Goal: Task Accomplishment & Management: Manage account settings

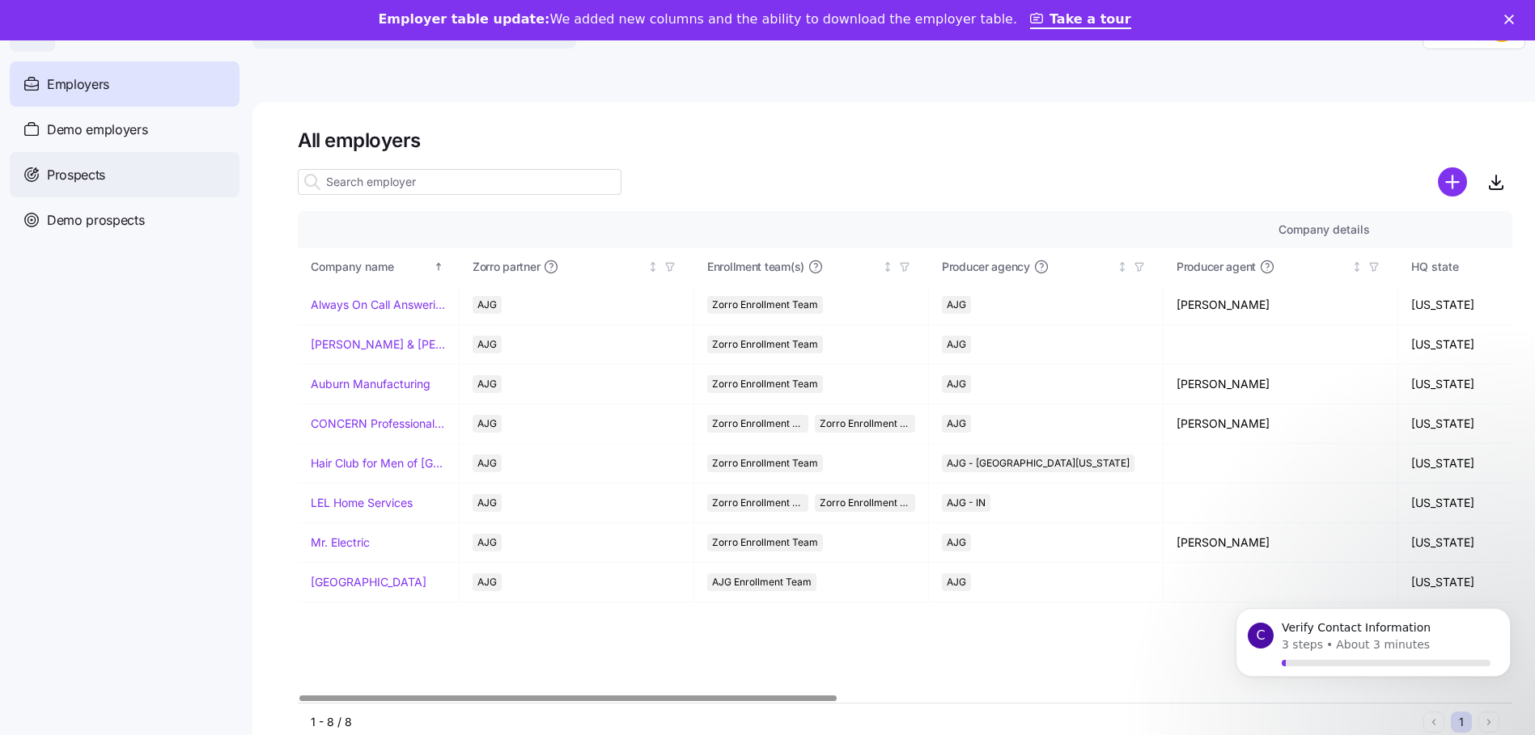
click at [90, 171] on span "Prospects" at bounding box center [76, 175] width 58 height 20
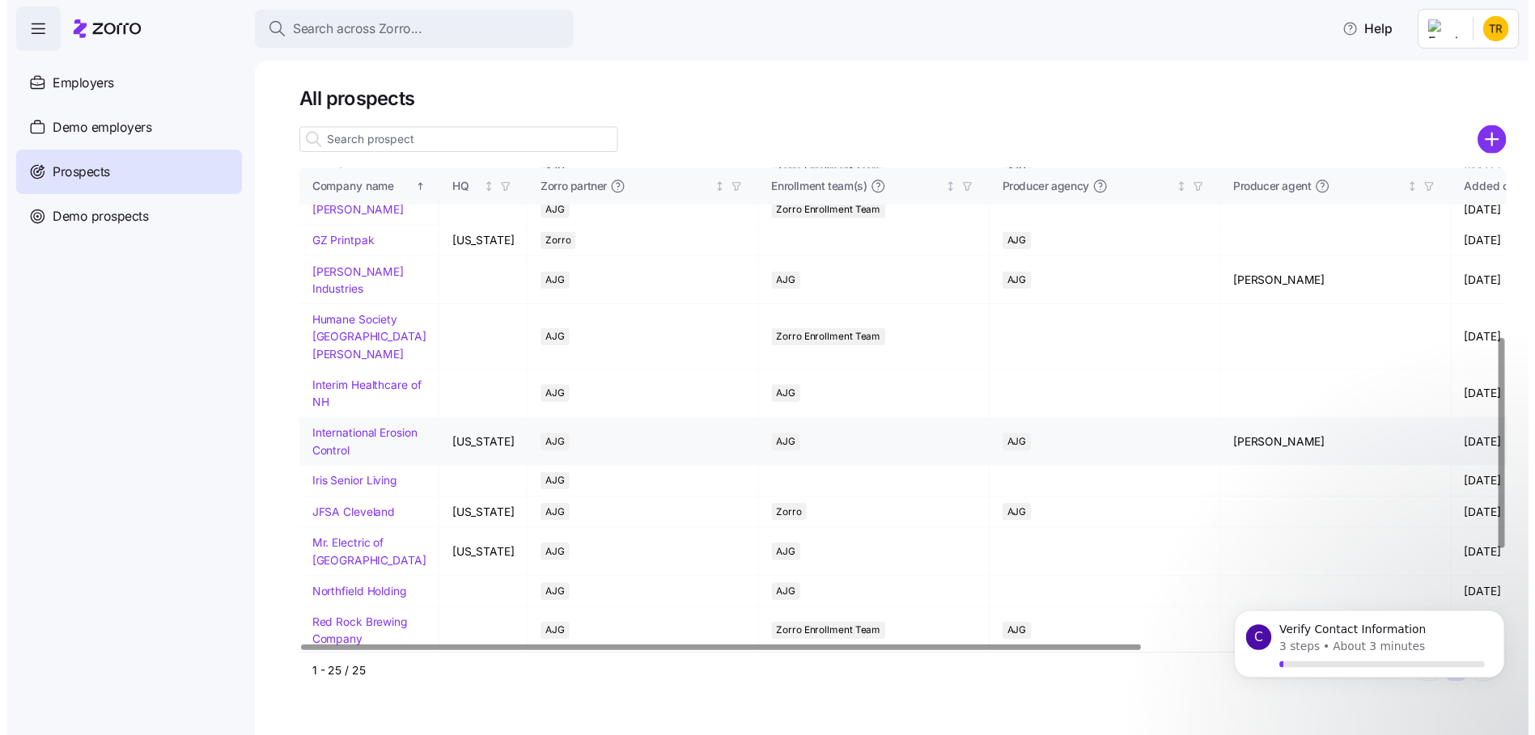
scroll to position [368, 0]
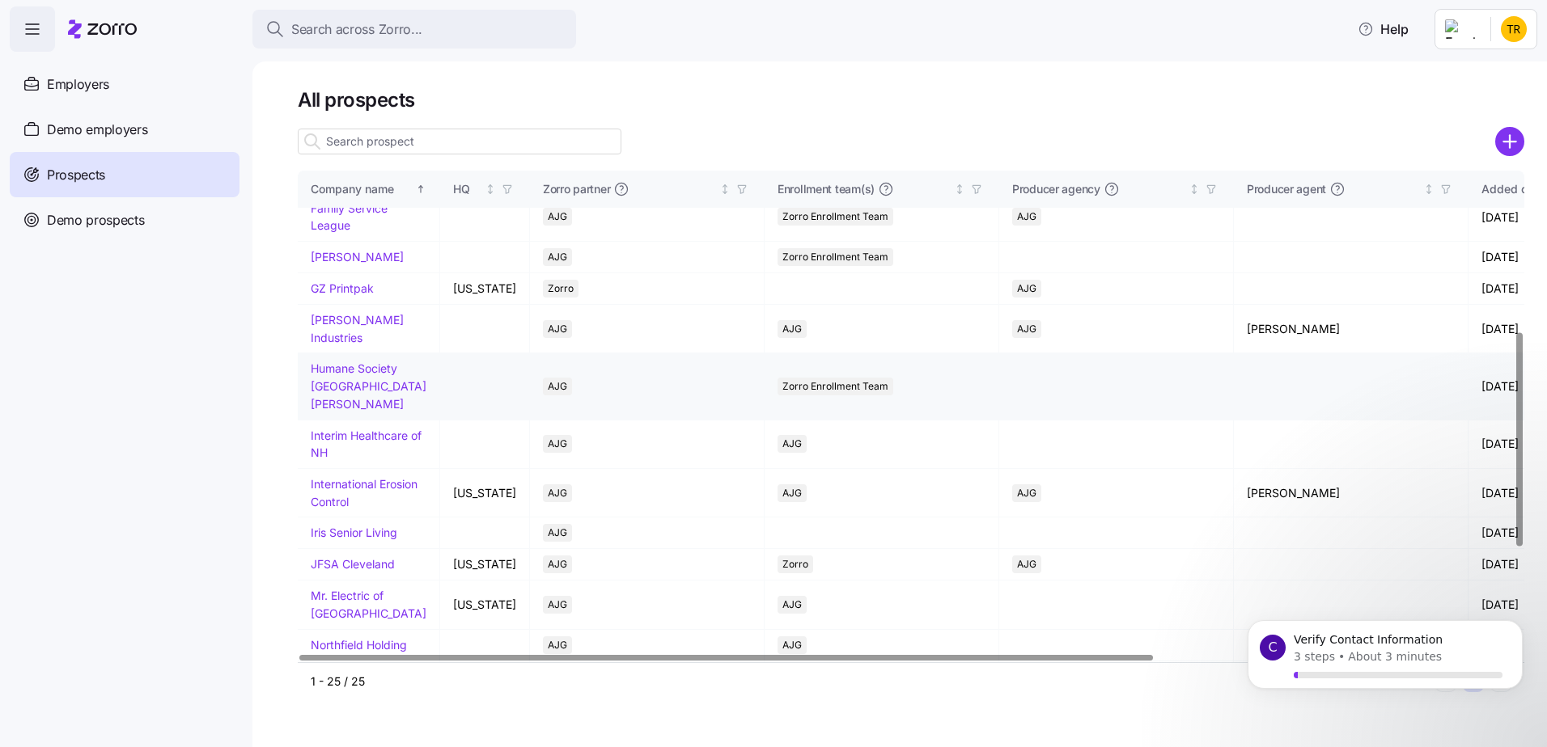
click at [361, 407] on link "Humane Society Fort Wayne" at bounding box center [369, 386] width 116 height 49
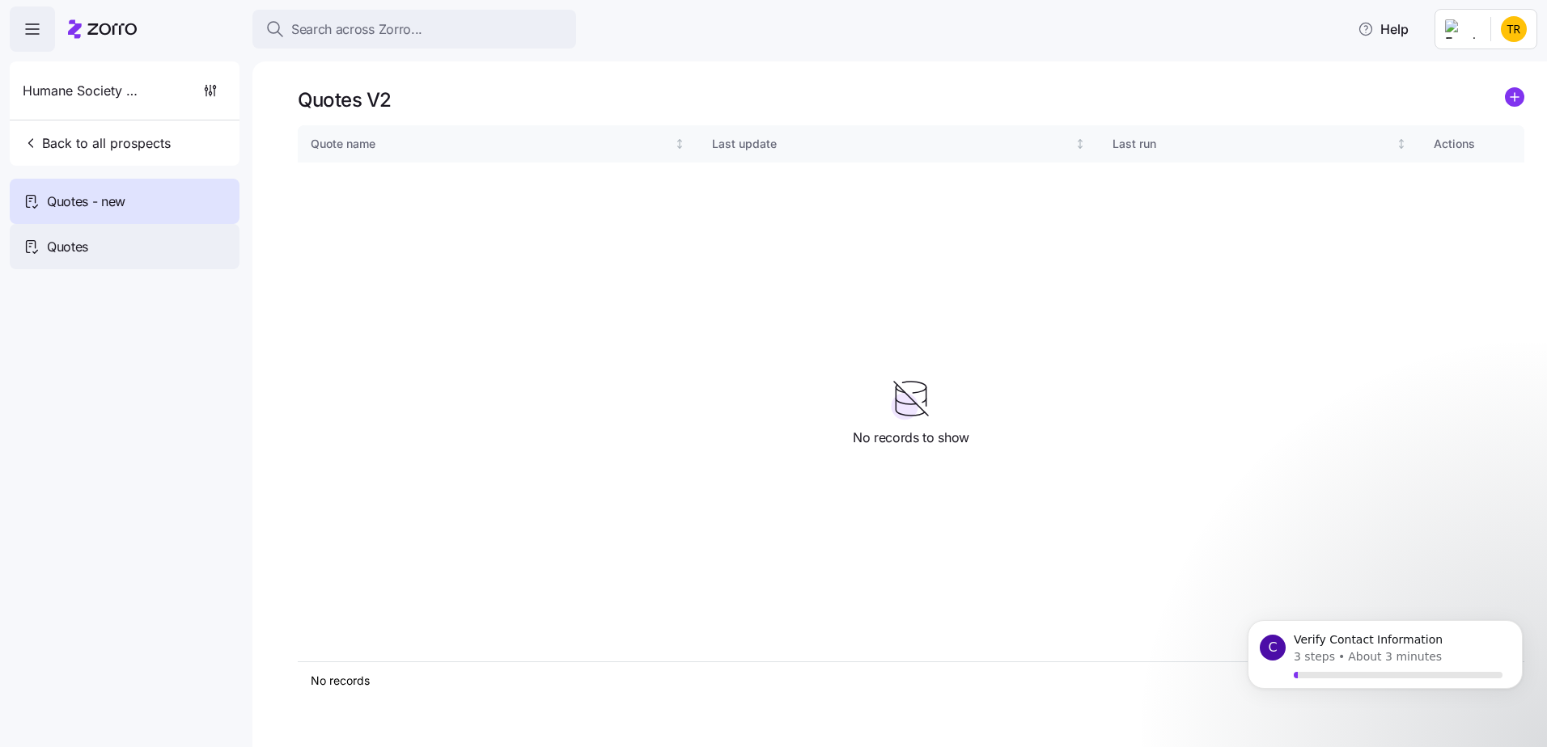
click at [79, 249] on span "Quotes" at bounding box center [67, 247] width 41 height 20
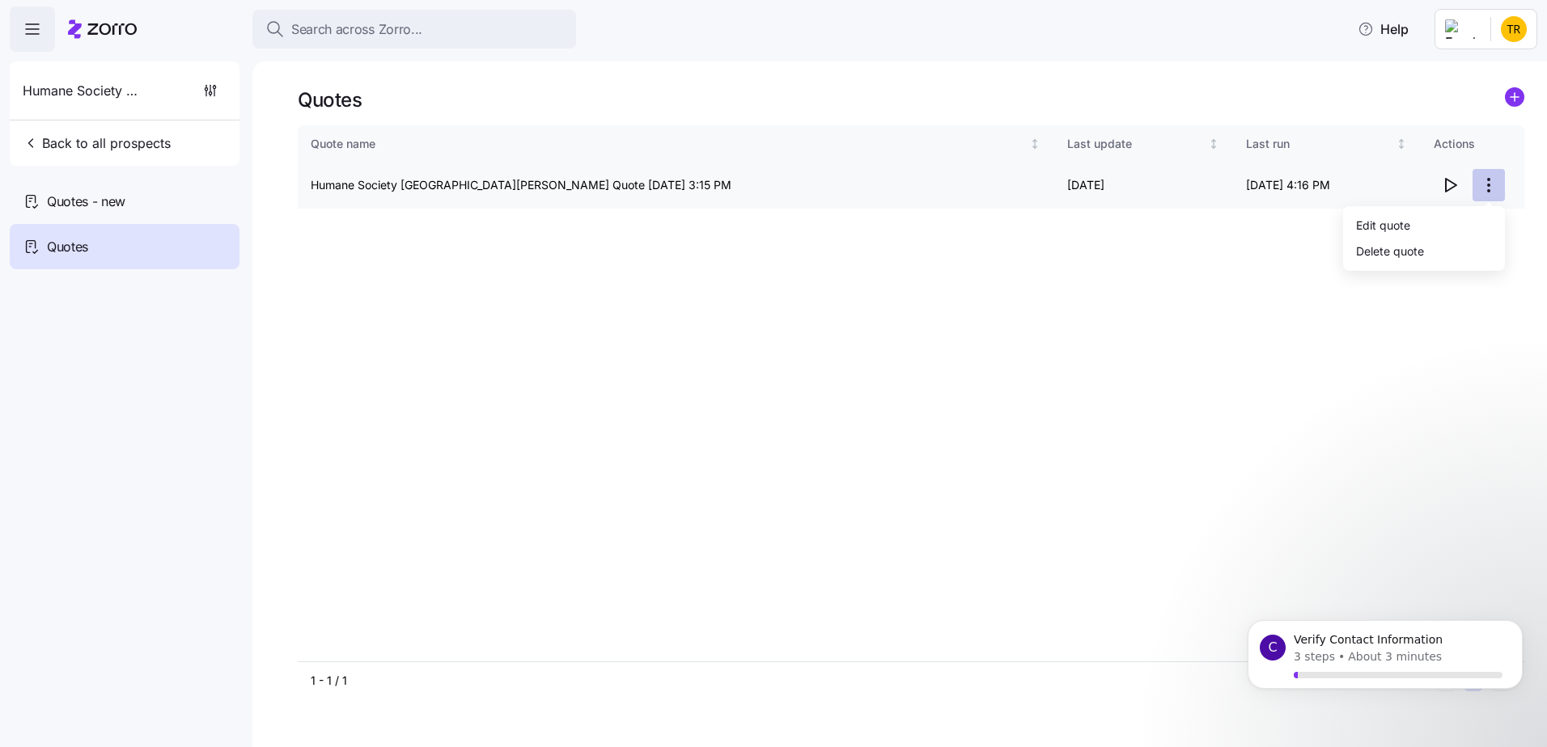
click at [1488, 185] on html "Search across Zorro... Help Humane Society Fort Wayne Back to all prospects Quo…" at bounding box center [773, 369] width 1547 height 738
click at [1454, 187] on icon "button" at bounding box center [1449, 185] width 19 height 19
click at [99, 30] on icon at bounding box center [102, 28] width 69 height 19
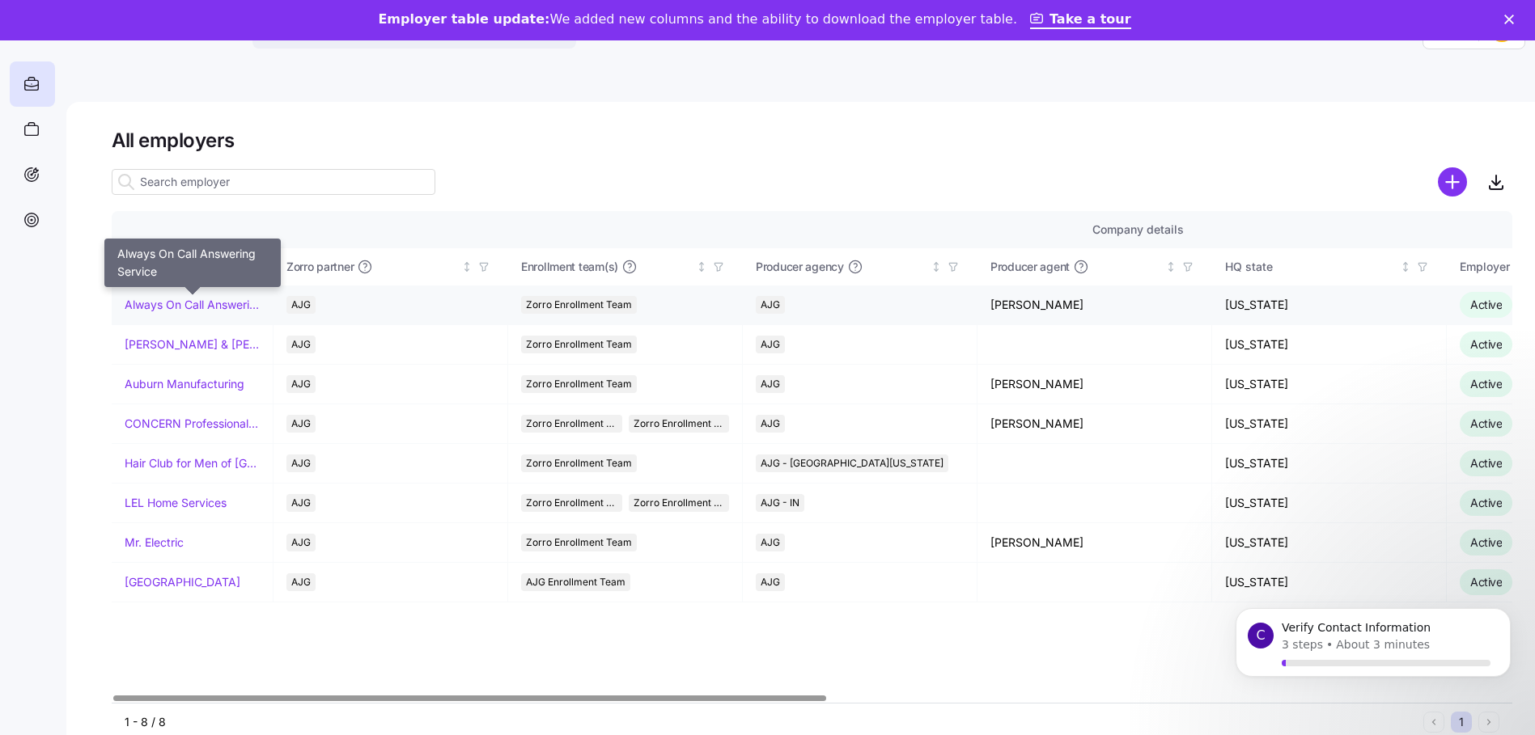
click at [201, 307] on link "Always On Call Answering Service" at bounding box center [192, 305] width 135 height 16
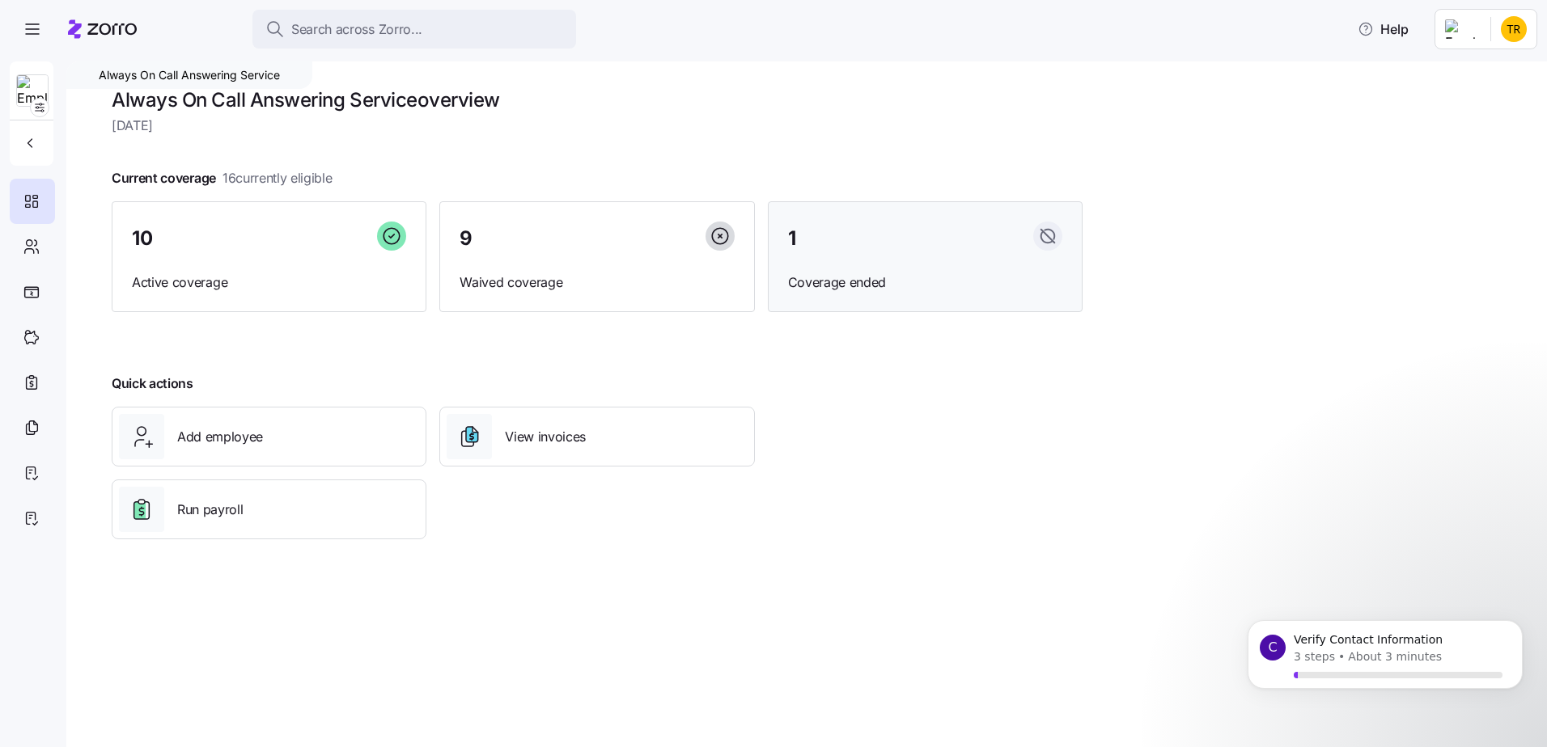
click at [891, 275] on span "Coverage ended" at bounding box center [925, 283] width 274 height 20
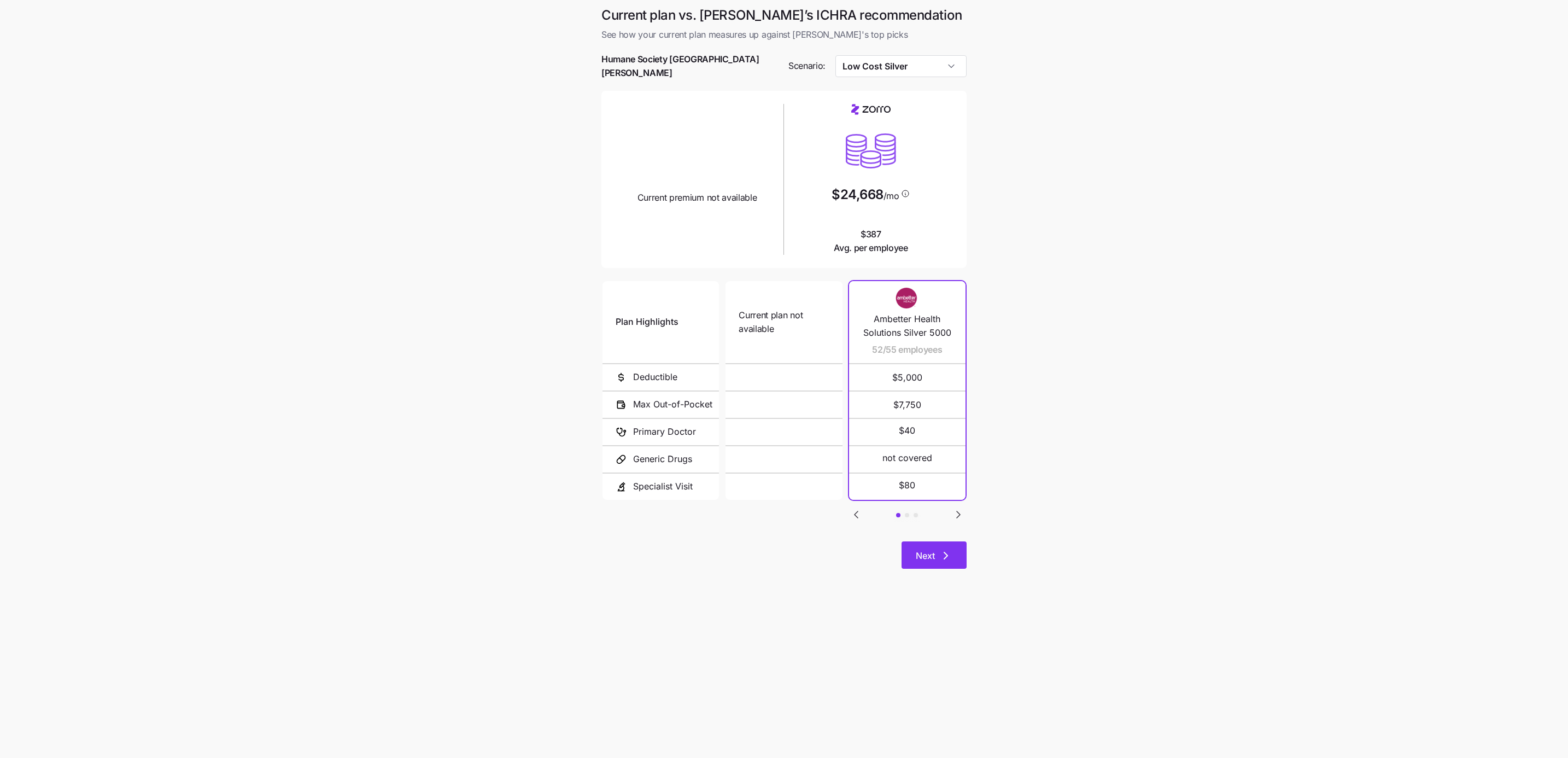
click at [940, 549] on icon "button" at bounding box center [946, 555] width 13 height 13
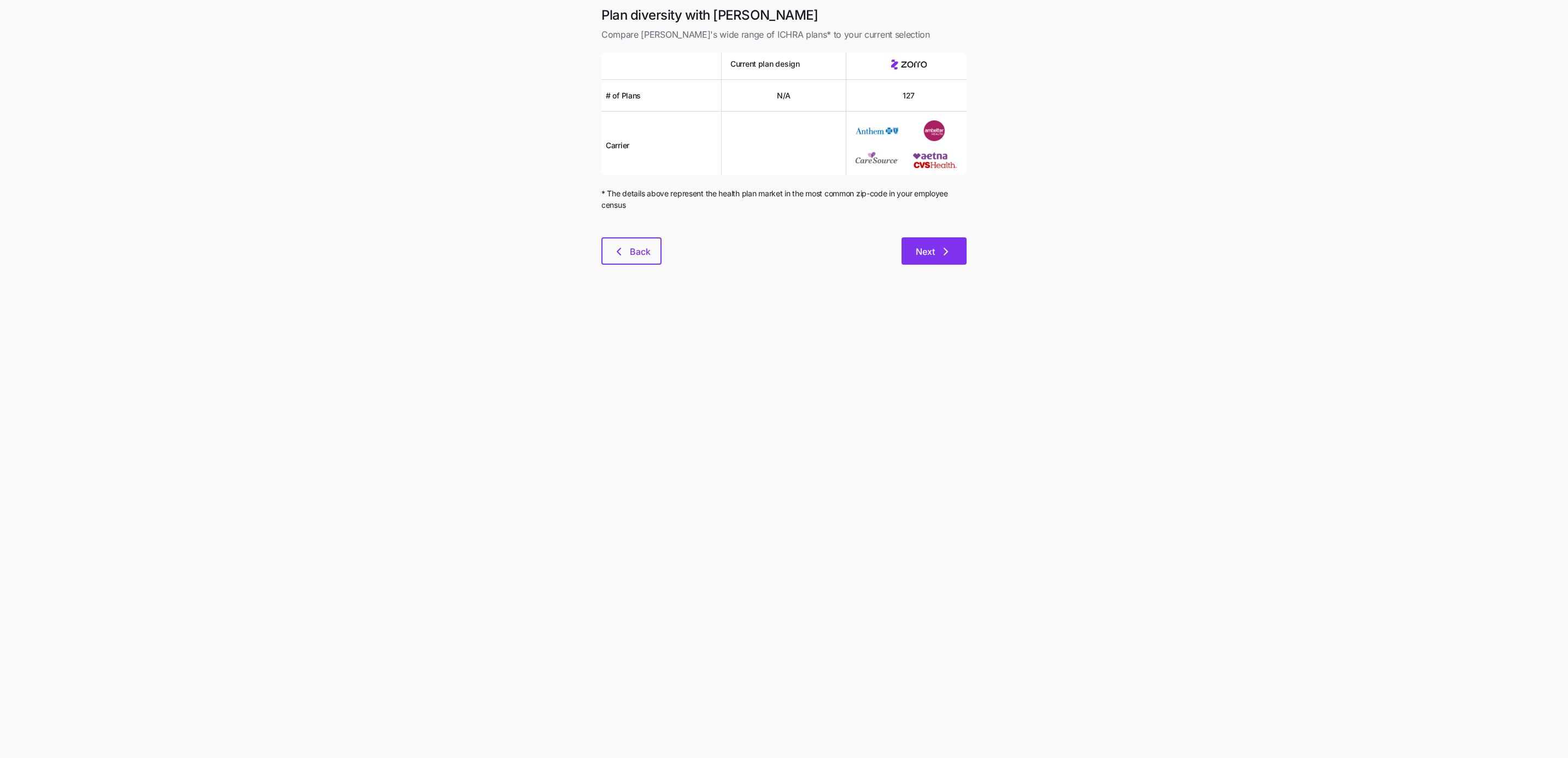
click at [944, 254] on icon "button" at bounding box center [946, 251] width 13 height 13
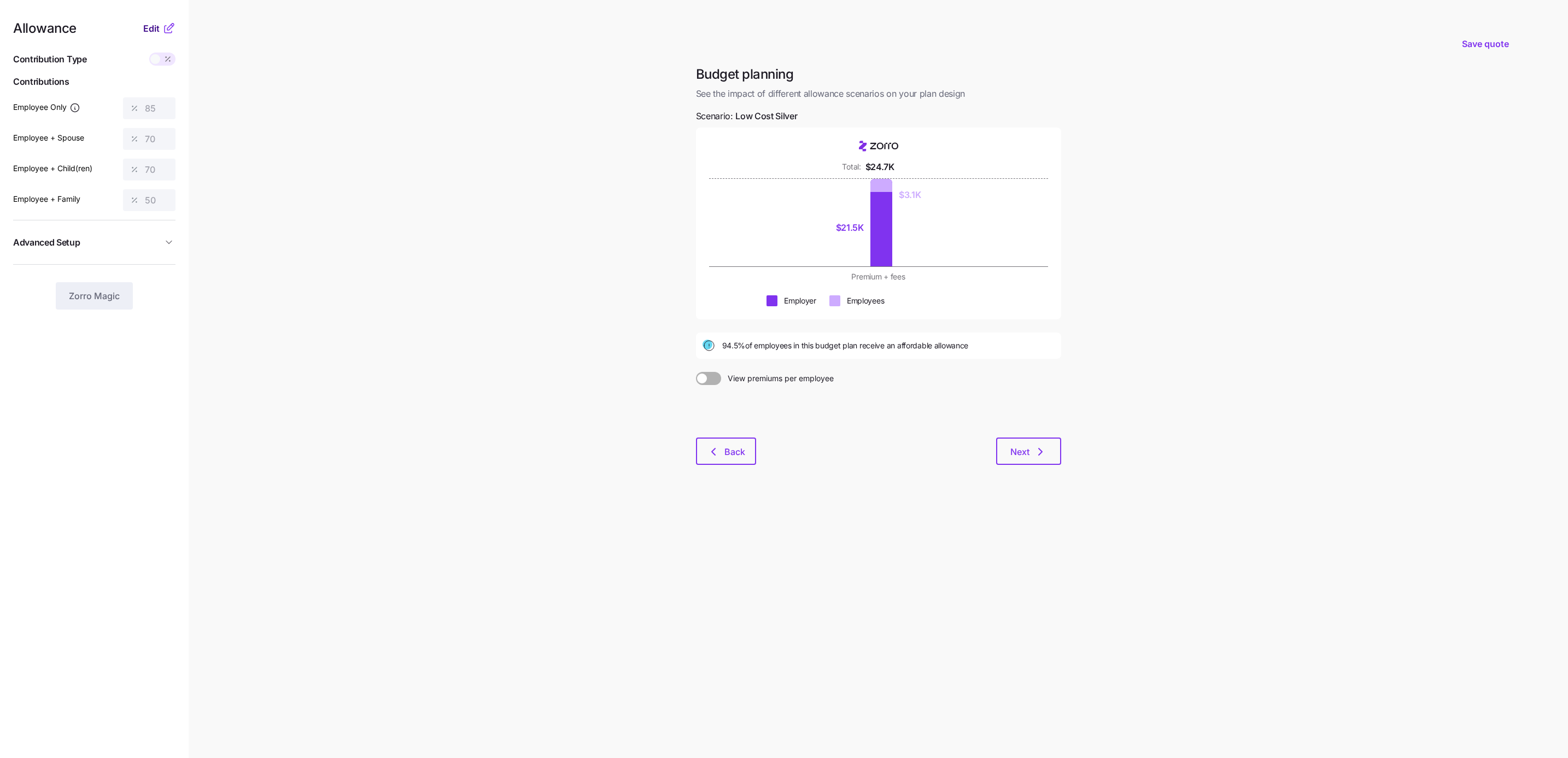
click at [161, 27] on button "Edit" at bounding box center [153, 28] width 19 height 13
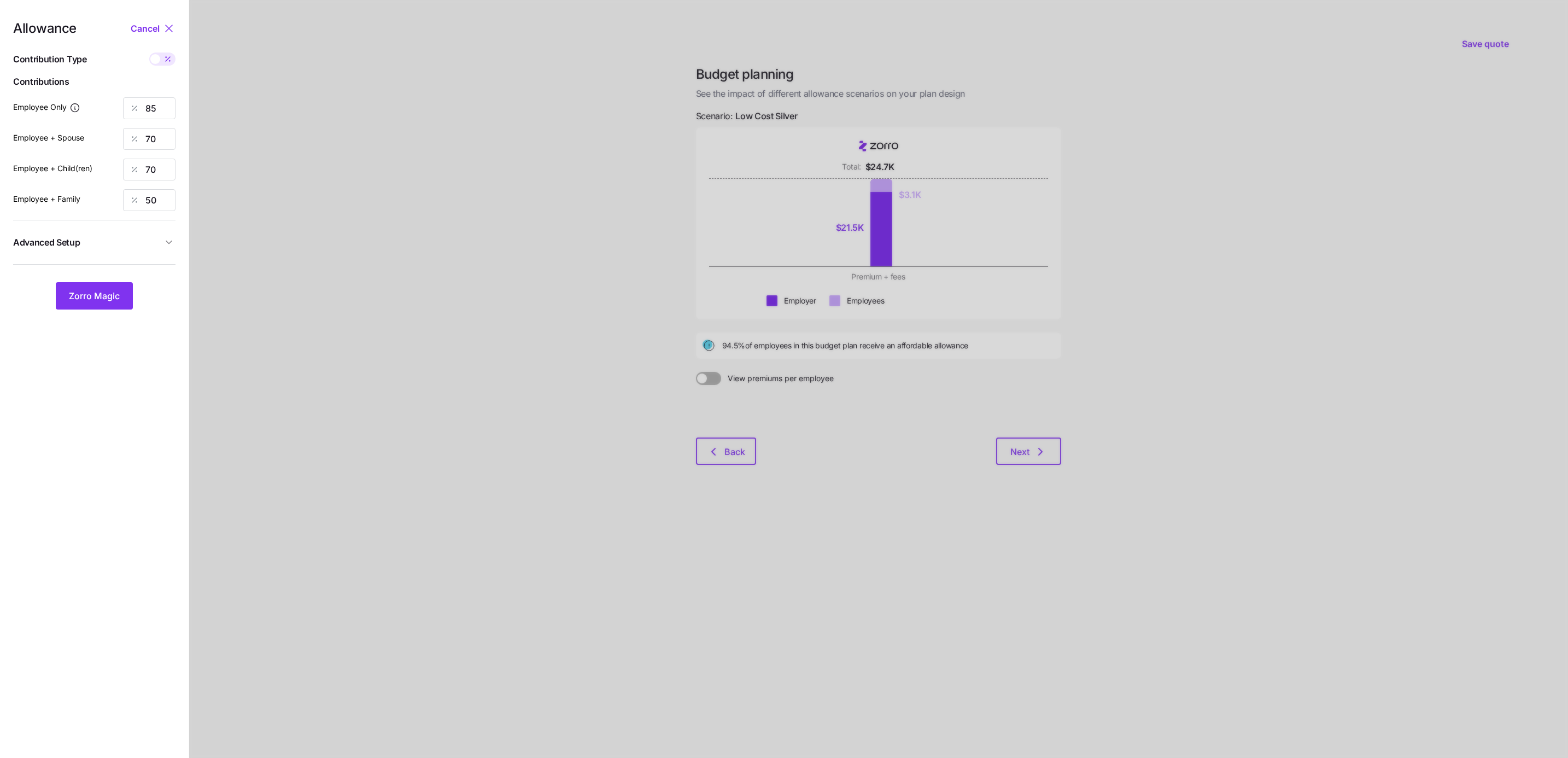
click at [166, 28] on icon at bounding box center [168, 28] width 13 height 13
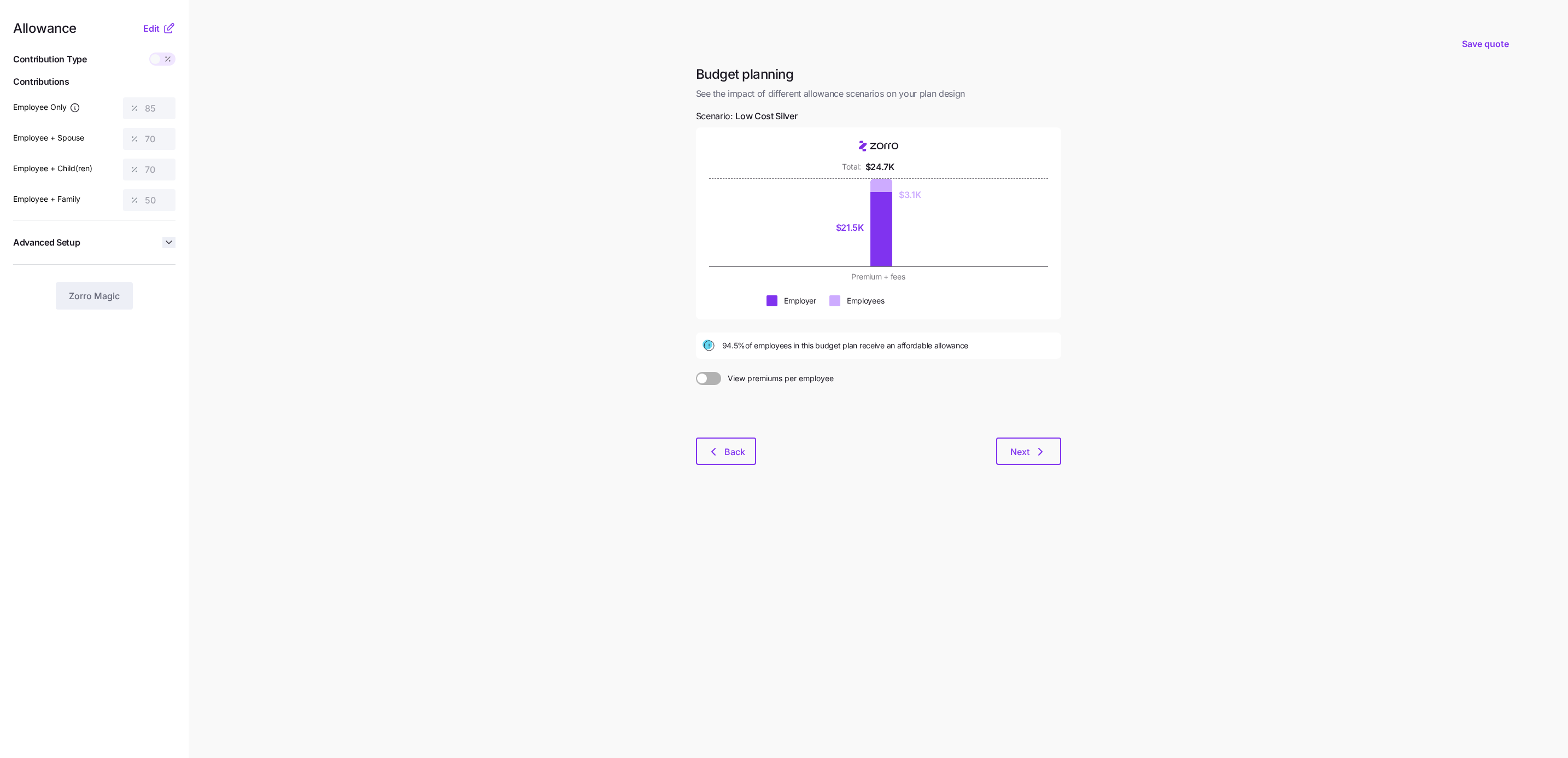
click at [168, 245] on icon "button" at bounding box center [169, 242] width 11 height 11
drag, startPoint x: 723, startPoint y: 345, endPoint x: 991, endPoint y: 350, distance: 268.0
click at [991, 350] on div "94.5% of employees in this budget plan receive an affordable allowance" at bounding box center [878, 346] width 352 height 13
click at [1029, 453] on span "Next" at bounding box center [1020, 451] width 19 height 13
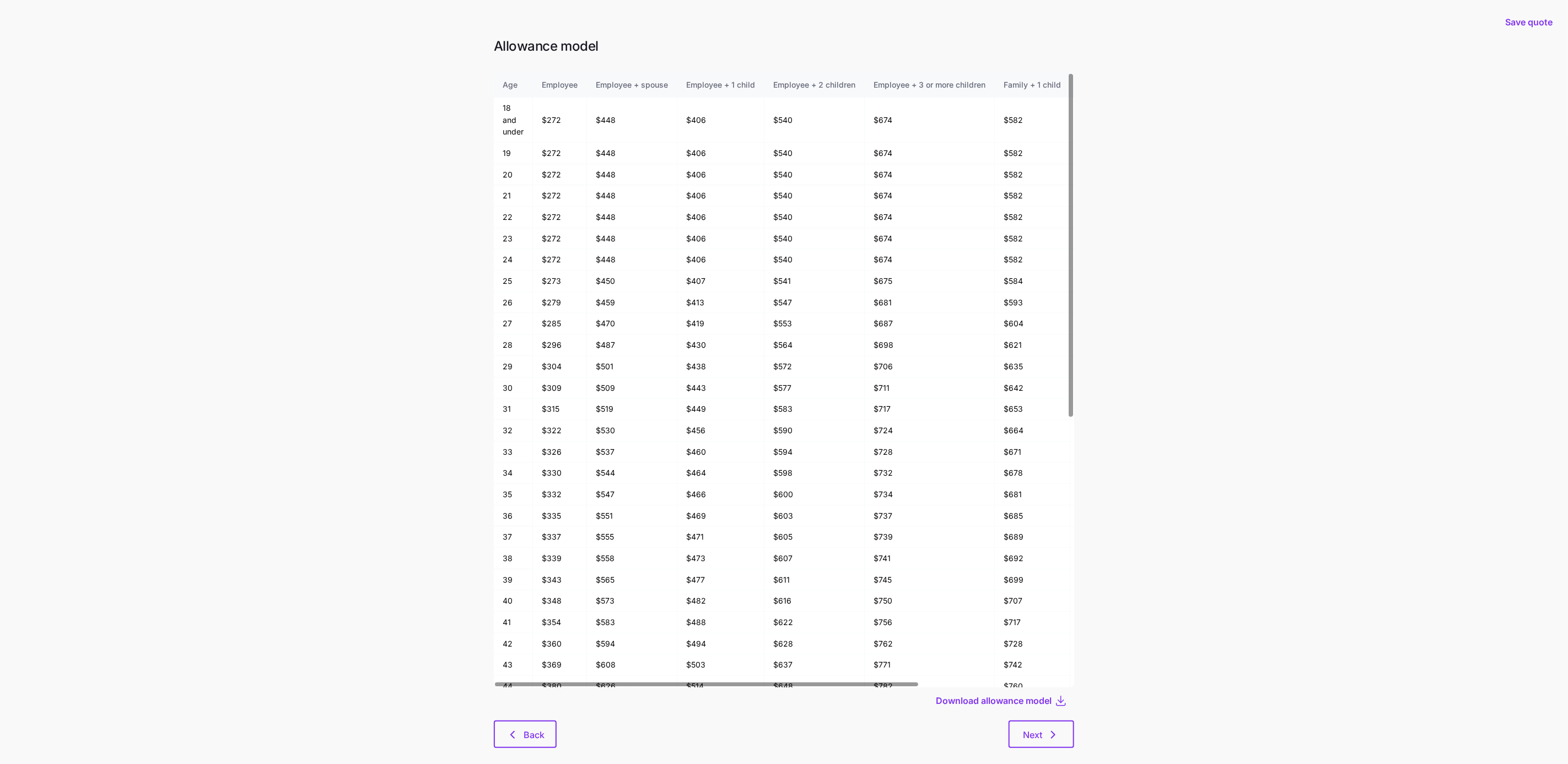
click at [1069, 169] on div at bounding box center [1071, 245] width 4 height 343
click at [693, 682] on div at bounding box center [706, 684] width 422 height 4
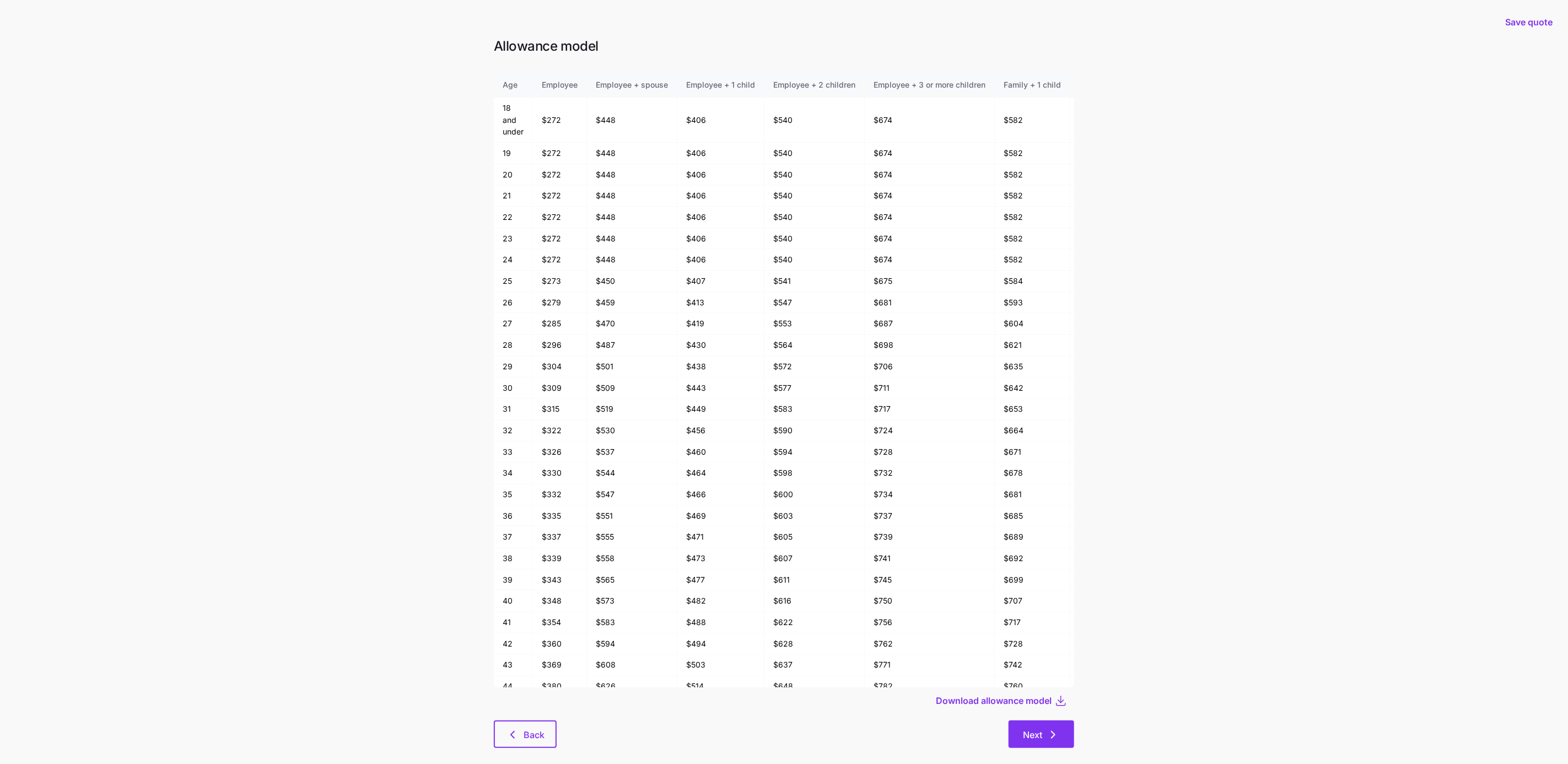
click at [1027, 728] on button "Next" at bounding box center [1041, 734] width 65 height 27
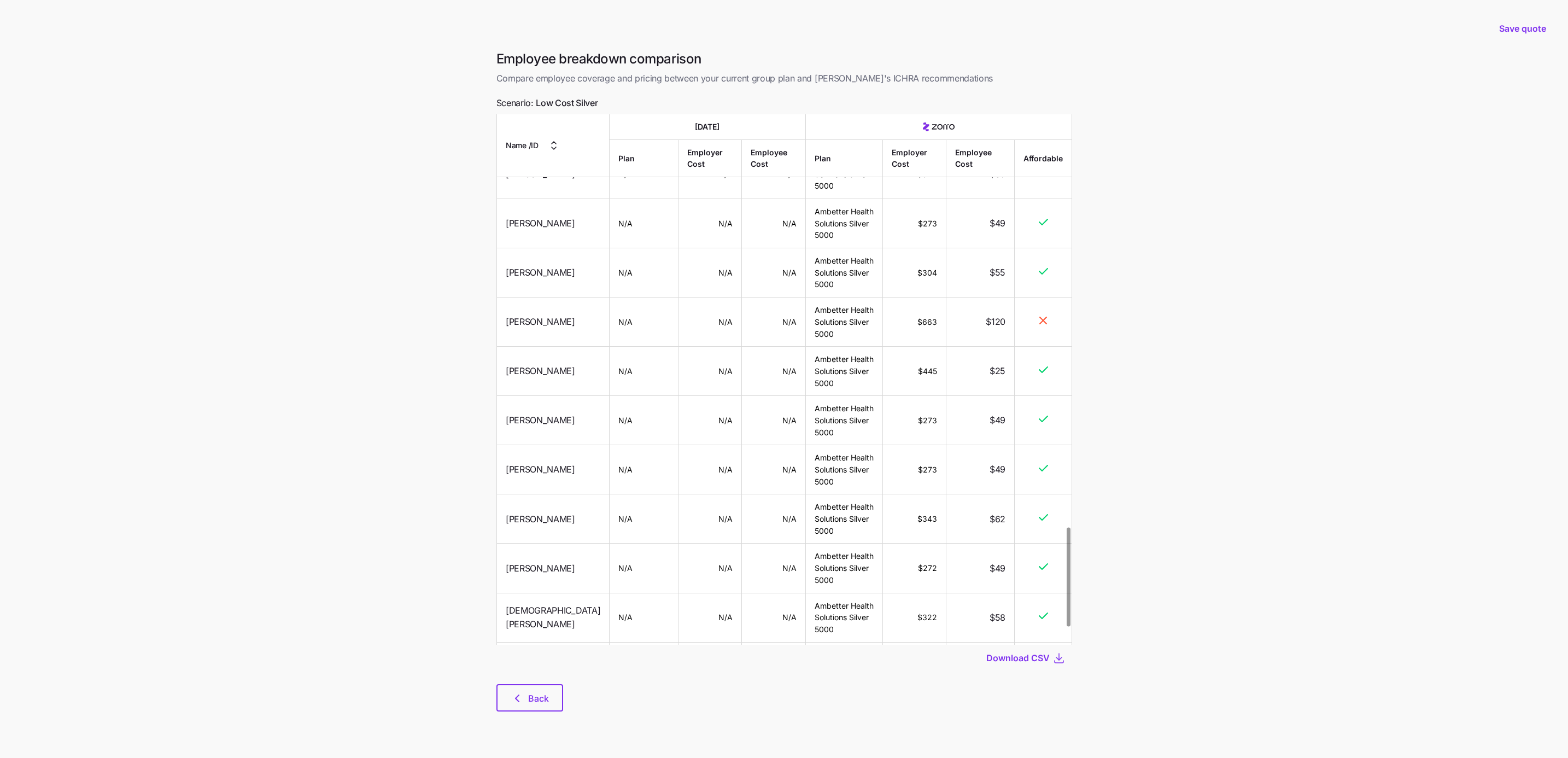
scroll to position [2309, 0]
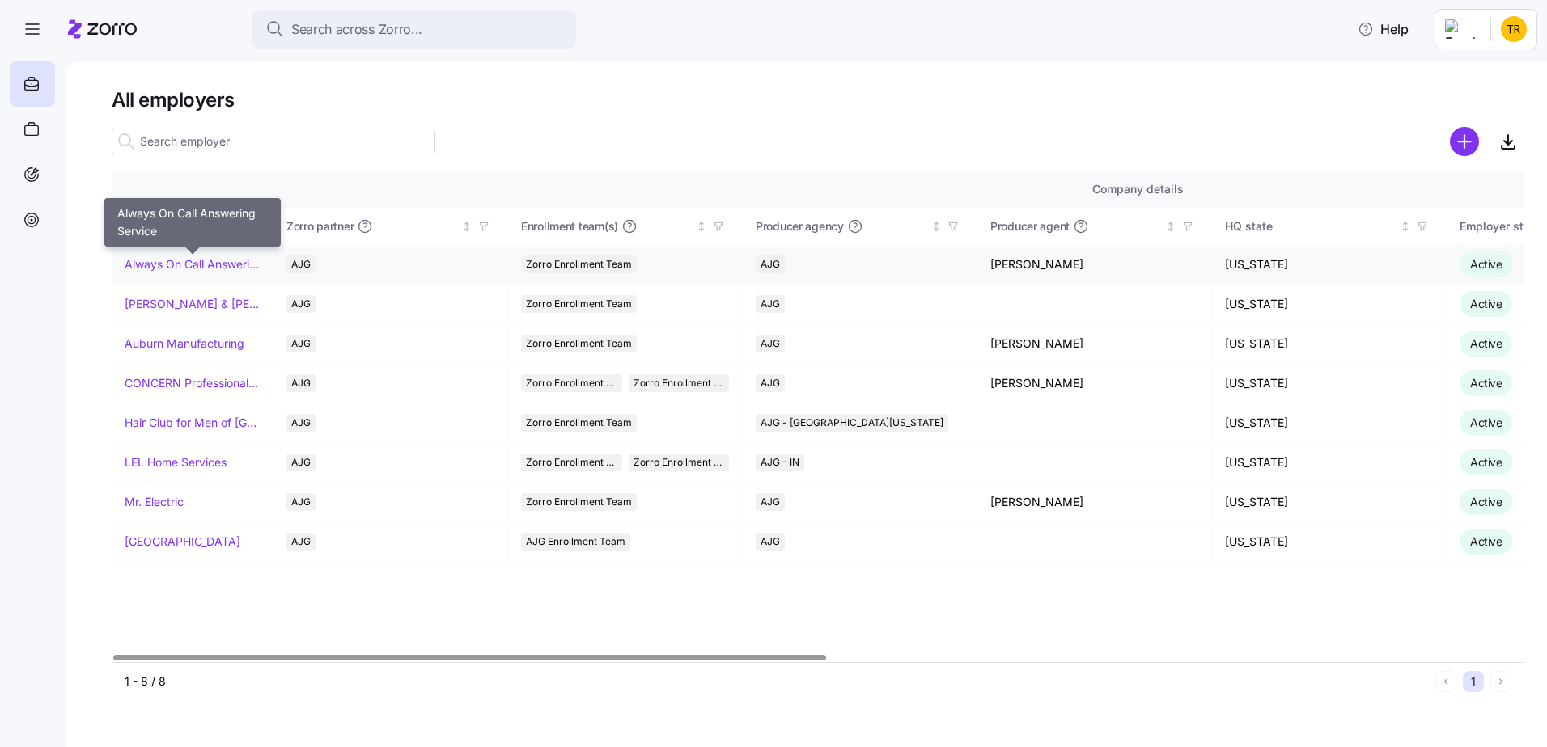
click at [187, 268] on link "Always On Call Answering Service" at bounding box center [192, 264] width 135 height 16
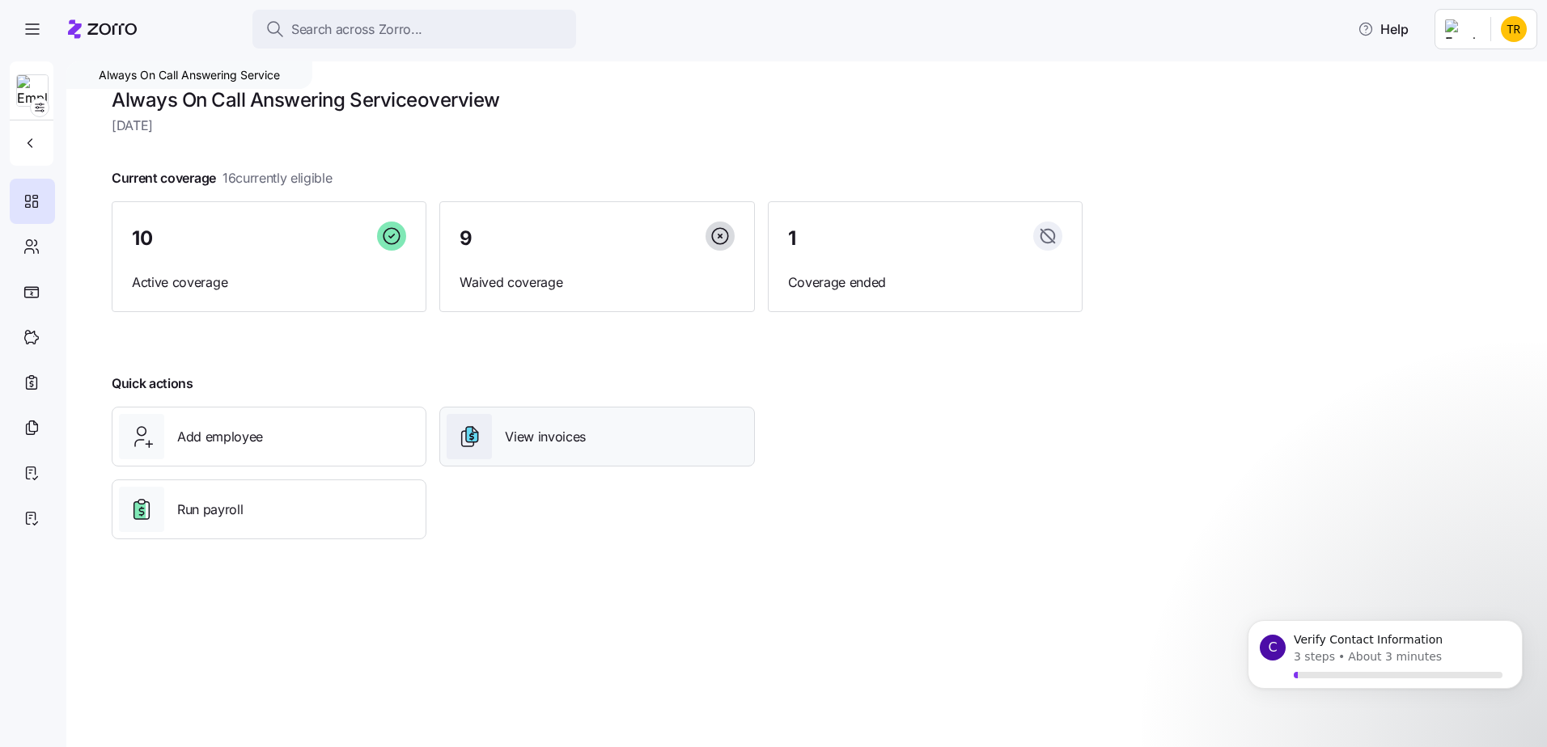
click at [581, 440] on span "View invoices" at bounding box center [545, 437] width 81 height 20
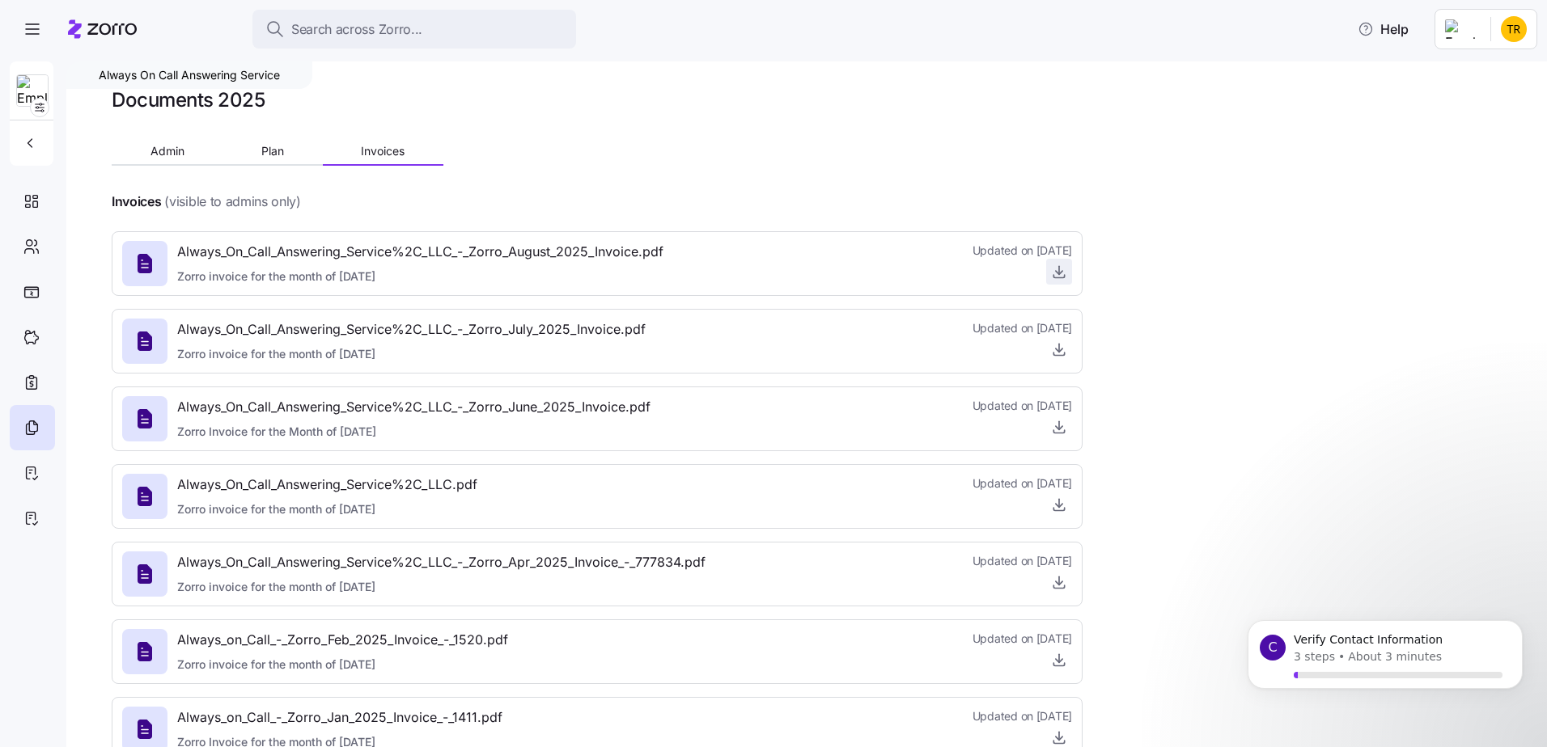
click at [1063, 277] on icon "button" at bounding box center [1058, 276] width 11 height 2
click at [32, 146] on icon "button" at bounding box center [30, 143] width 16 height 16
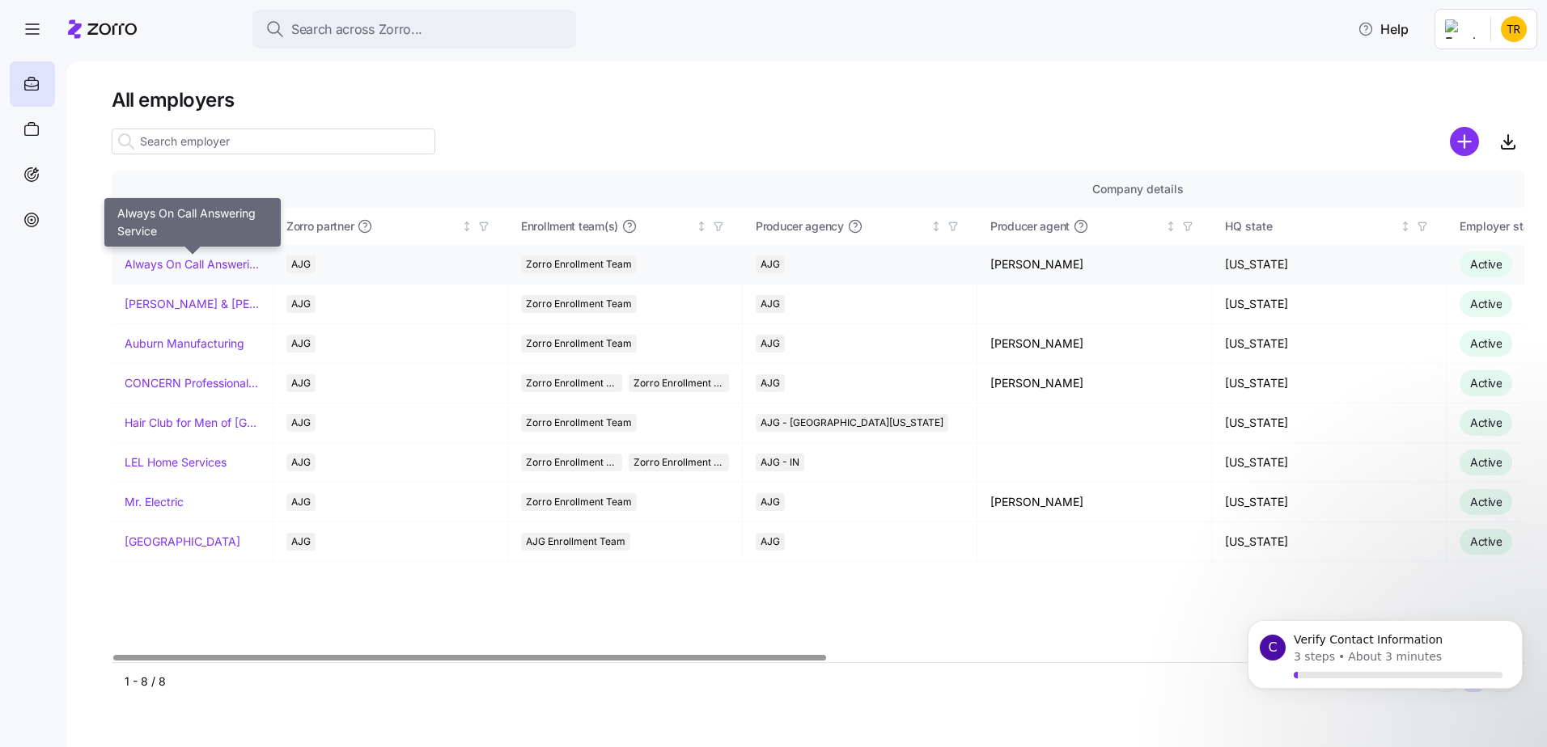
click at [176, 267] on link "Always On Call Answering Service" at bounding box center [192, 264] width 135 height 16
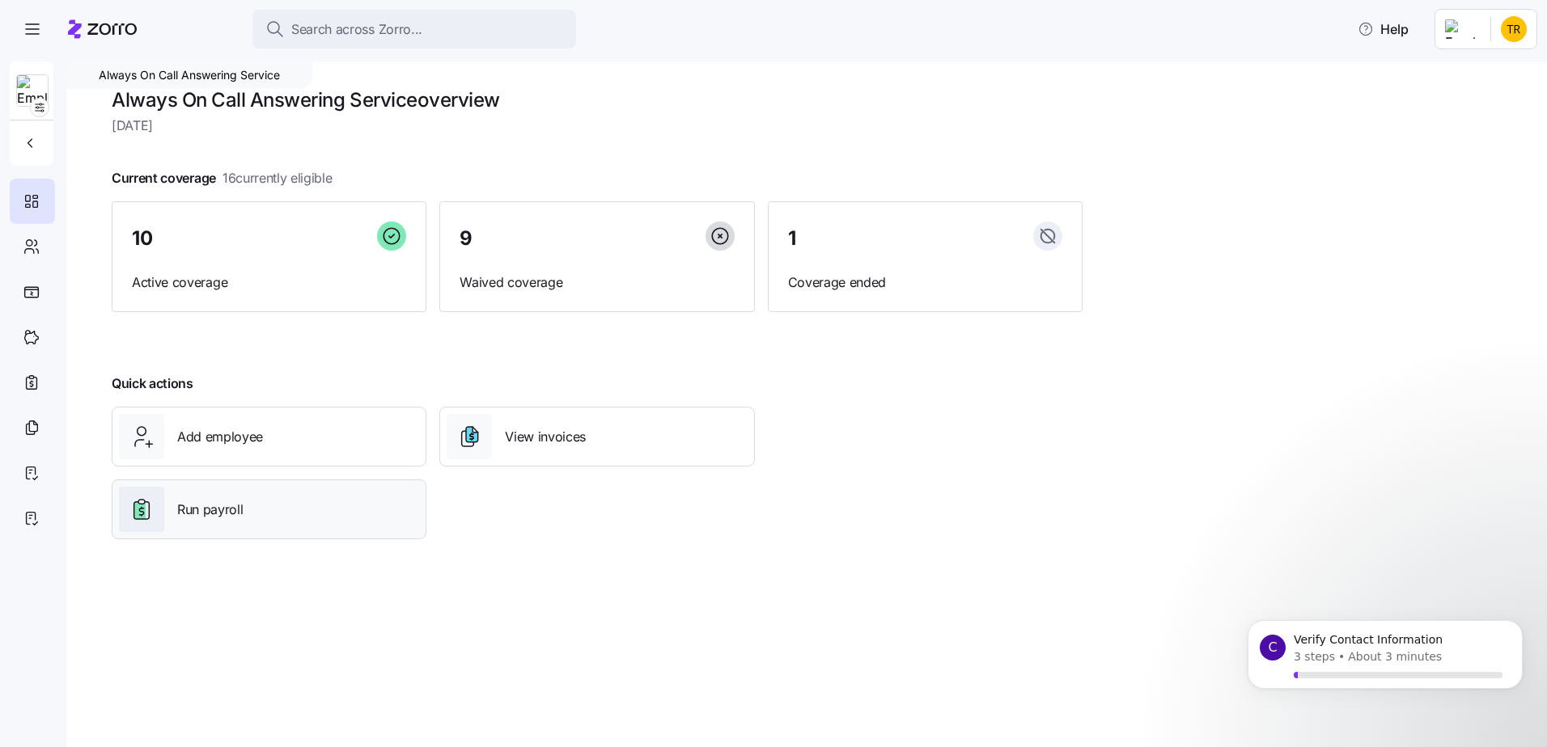
click at [231, 513] on span "Run payroll" at bounding box center [210, 510] width 66 height 20
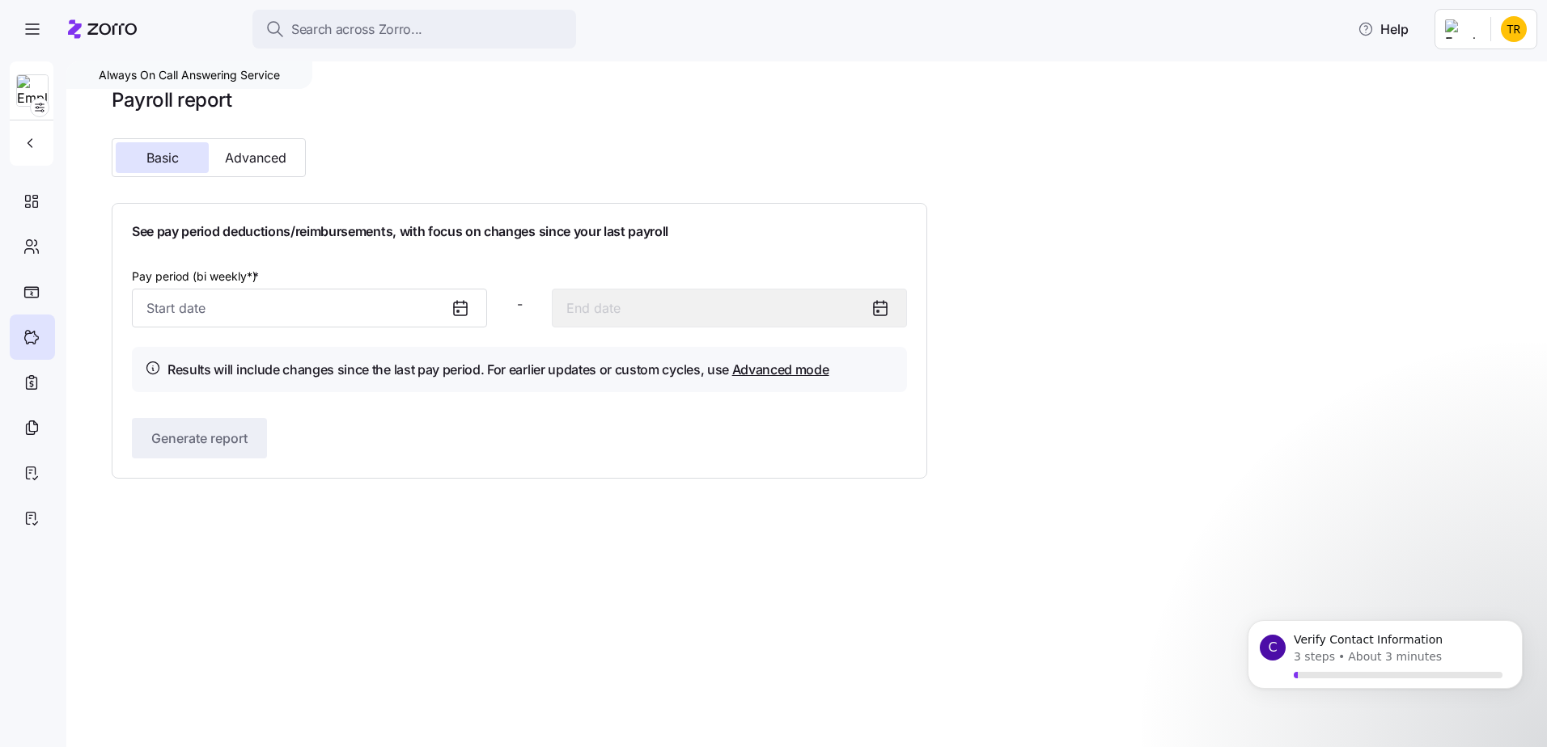
click at [452, 308] on icon at bounding box center [460, 307] width 19 height 19
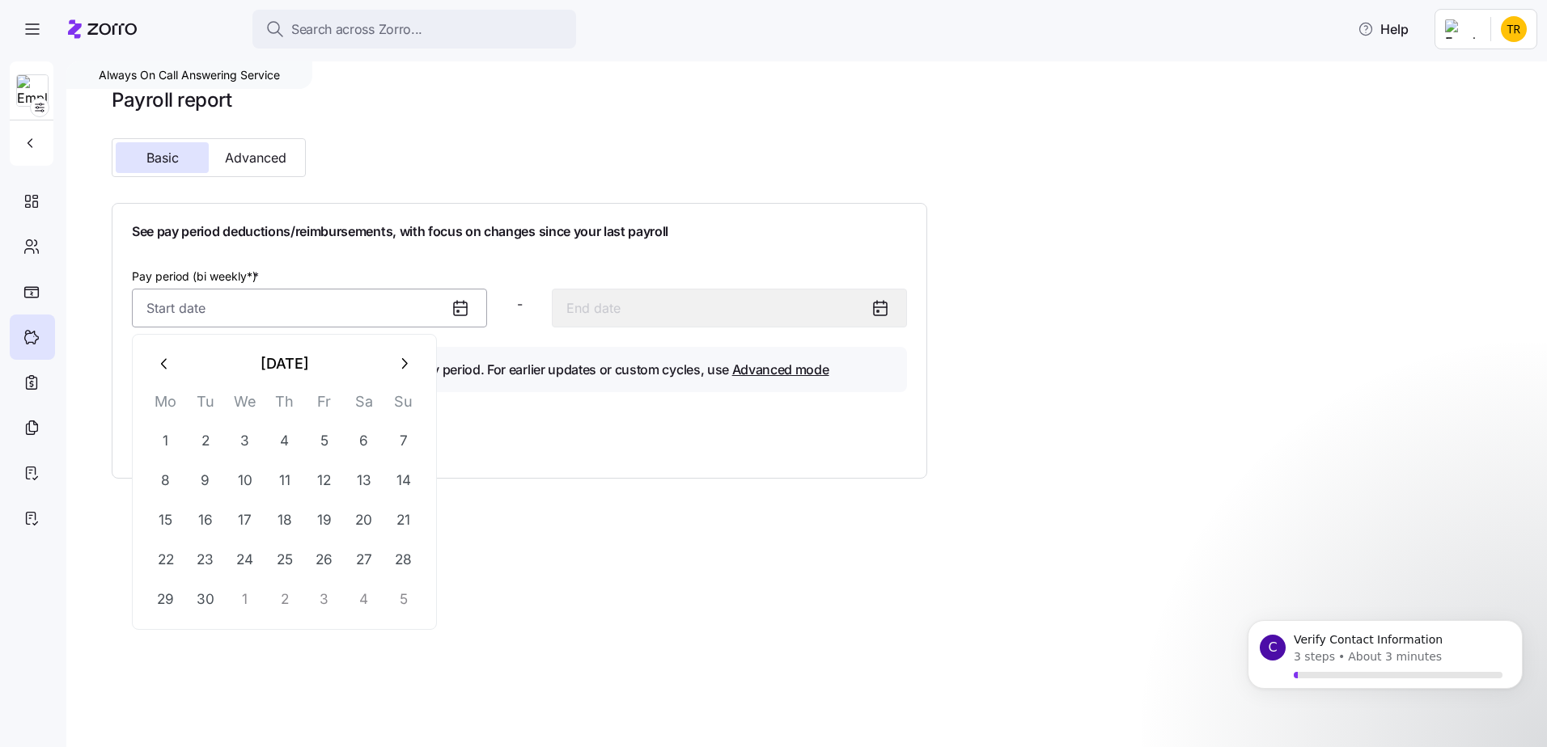
click at [392, 316] on input "Pay period (bi weekly*) *" at bounding box center [309, 308] width 355 height 39
click at [361, 442] on button "6" at bounding box center [364, 440] width 39 height 39
type input "[DATE]"
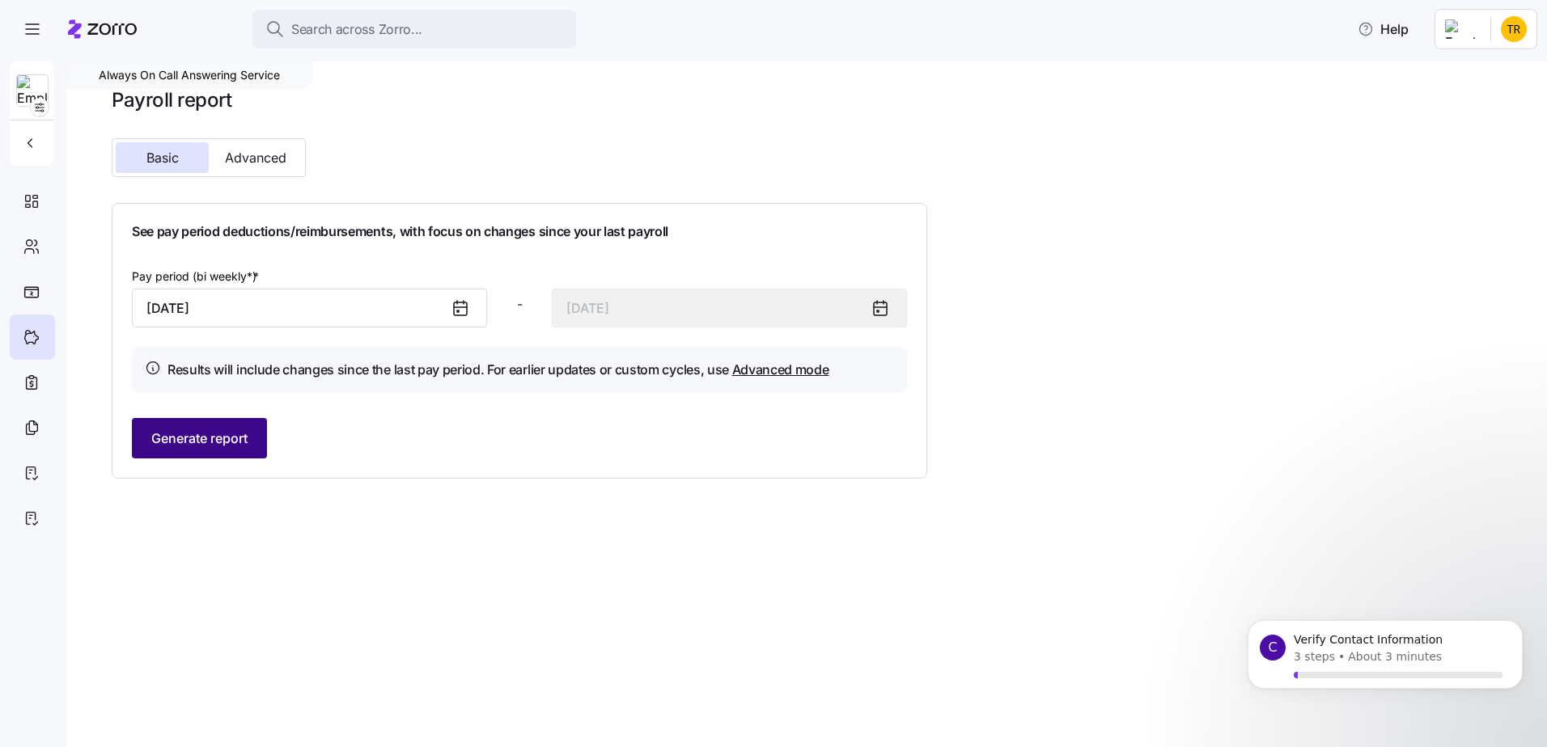
click at [217, 427] on button "Generate report" at bounding box center [199, 438] width 135 height 40
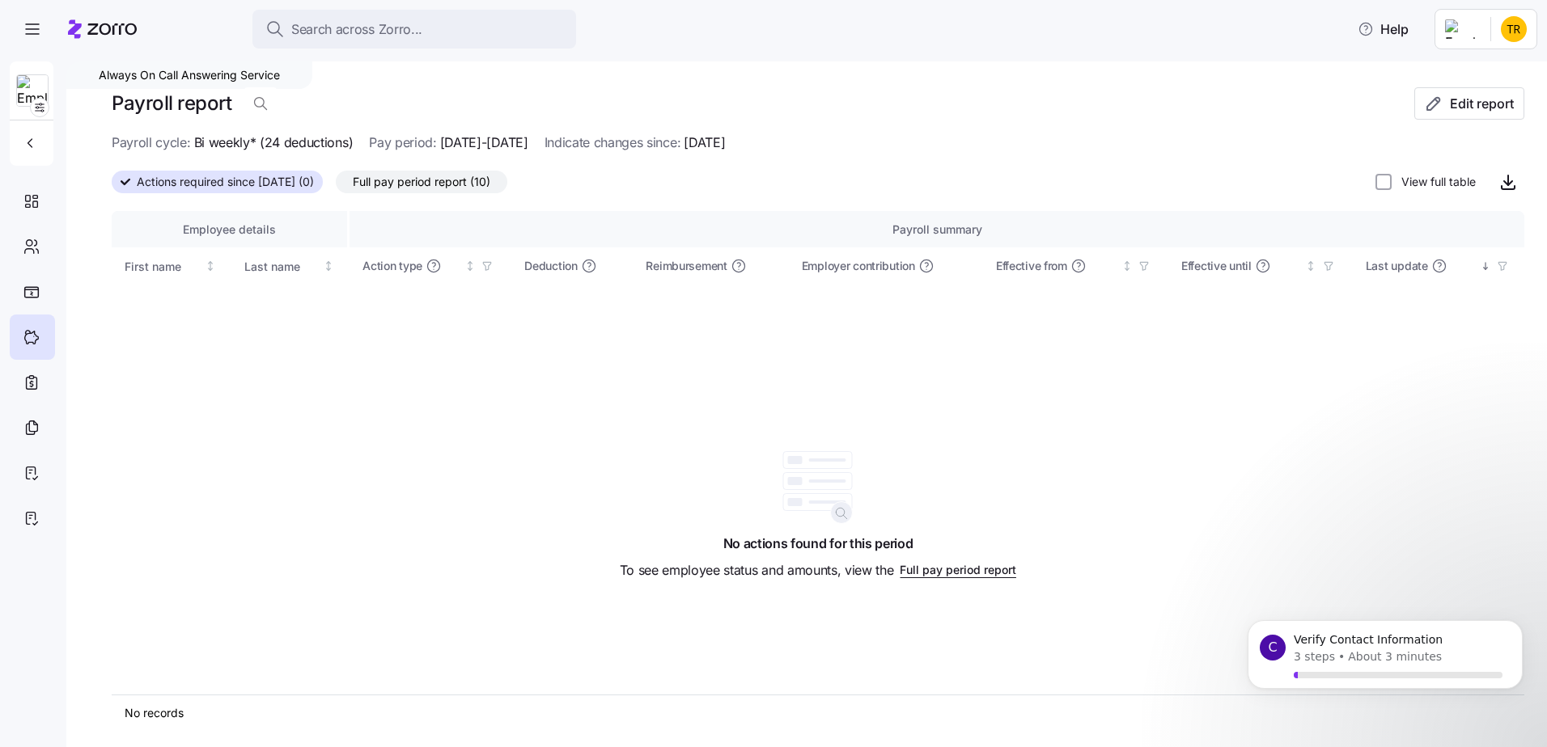
click at [468, 184] on span "Full pay period report (10)" at bounding box center [422, 181] width 138 height 21
click at [336, 186] on input "Full pay period report (10)" at bounding box center [336, 186] width 0 height 0
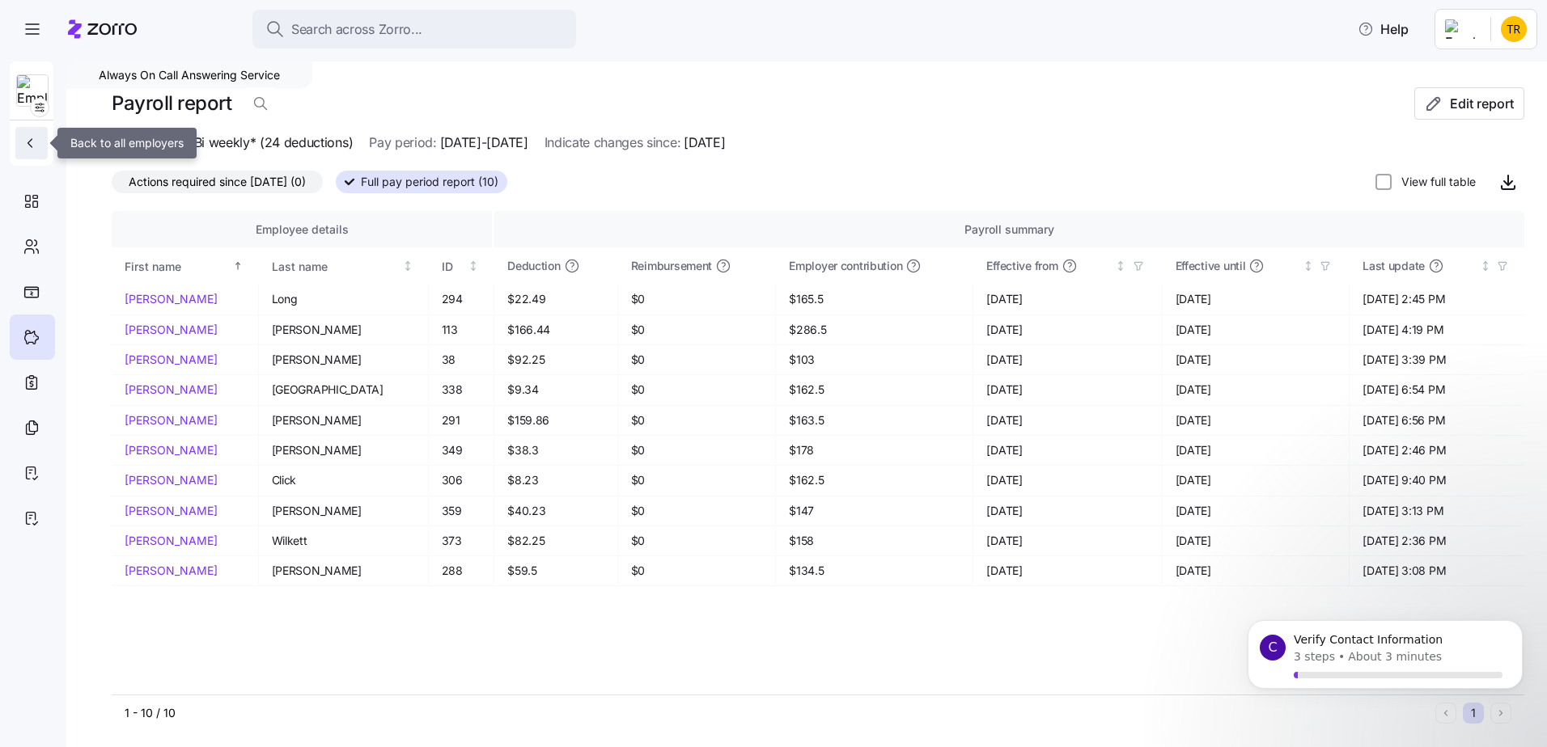
click at [35, 148] on icon "button" at bounding box center [30, 143] width 16 height 16
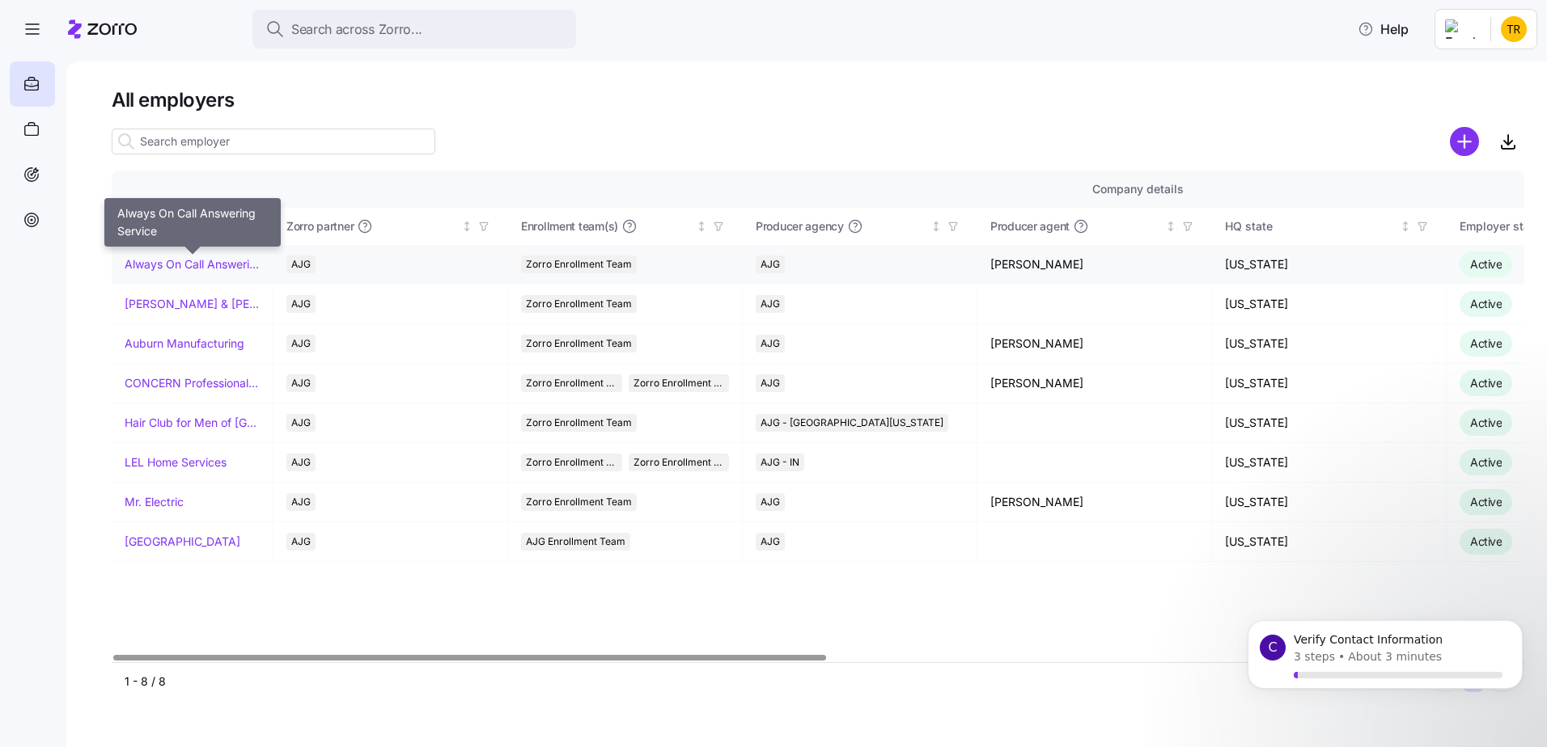
click at [162, 264] on link "Always On Call Answering Service" at bounding box center [192, 264] width 135 height 16
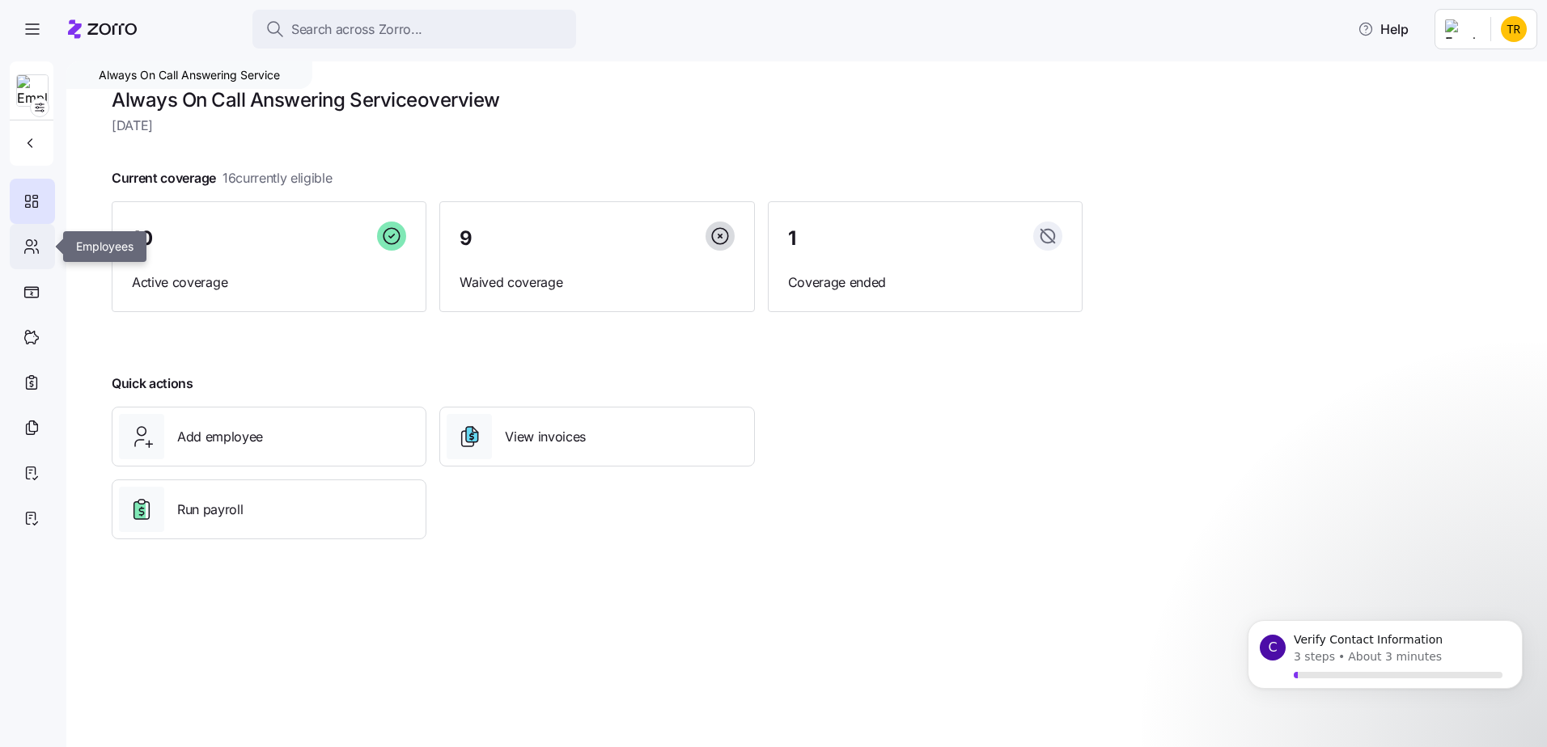
click at [28, 246] on icon at bounding box center [30, 243] width 6 height 6
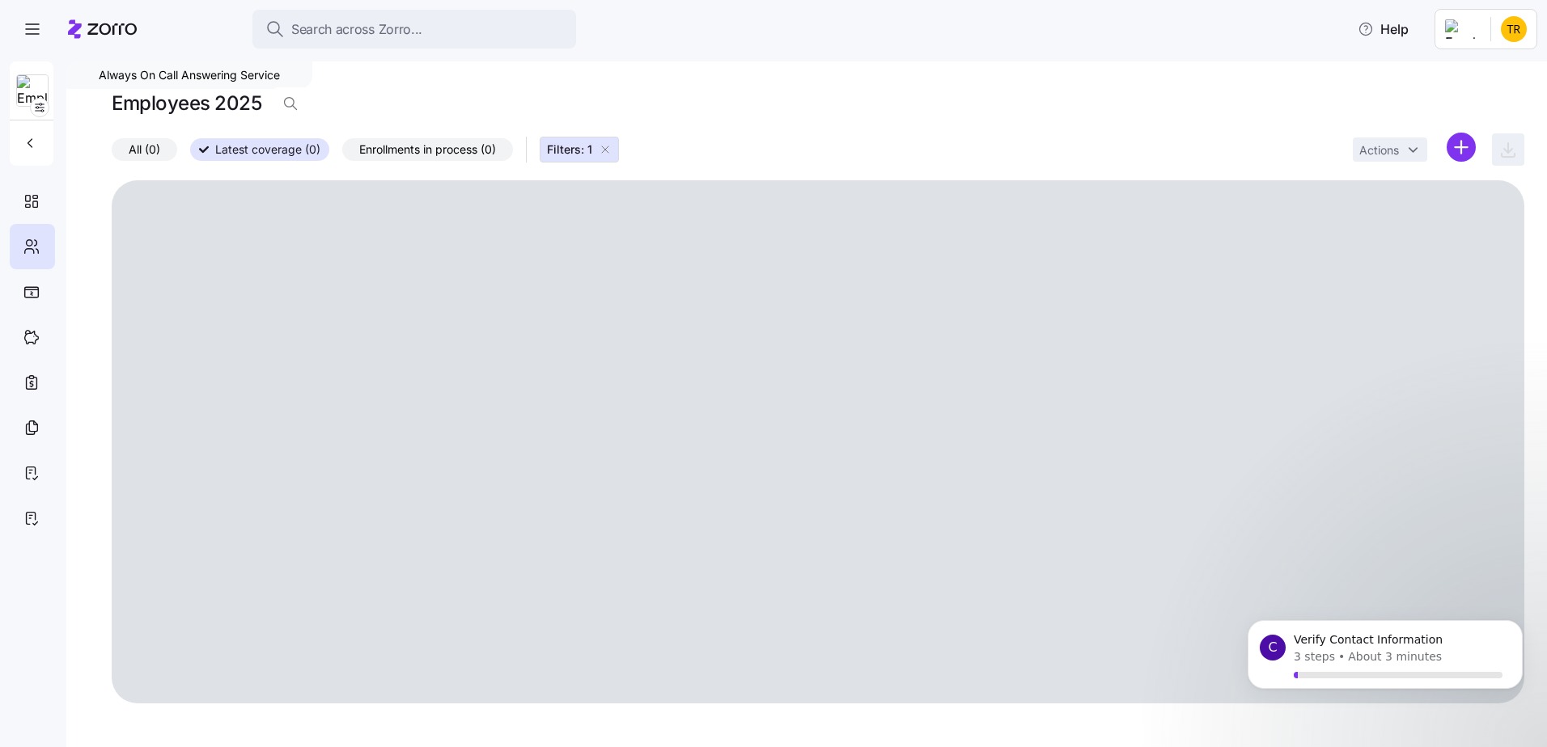
click at [603, 150] on icon "button" at bounding box center [605, 149] width 13 height 13
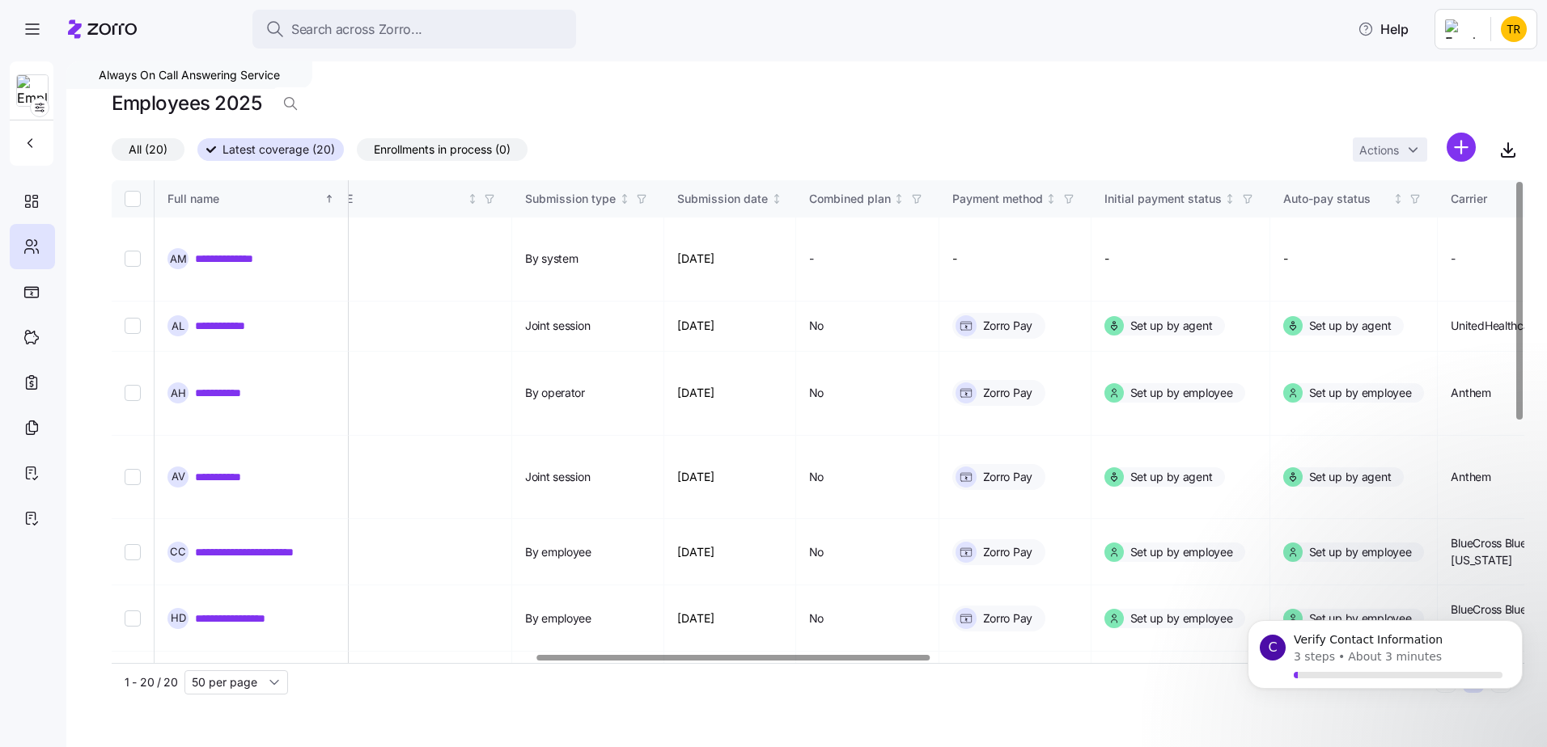
scroll to position [0, 1632]
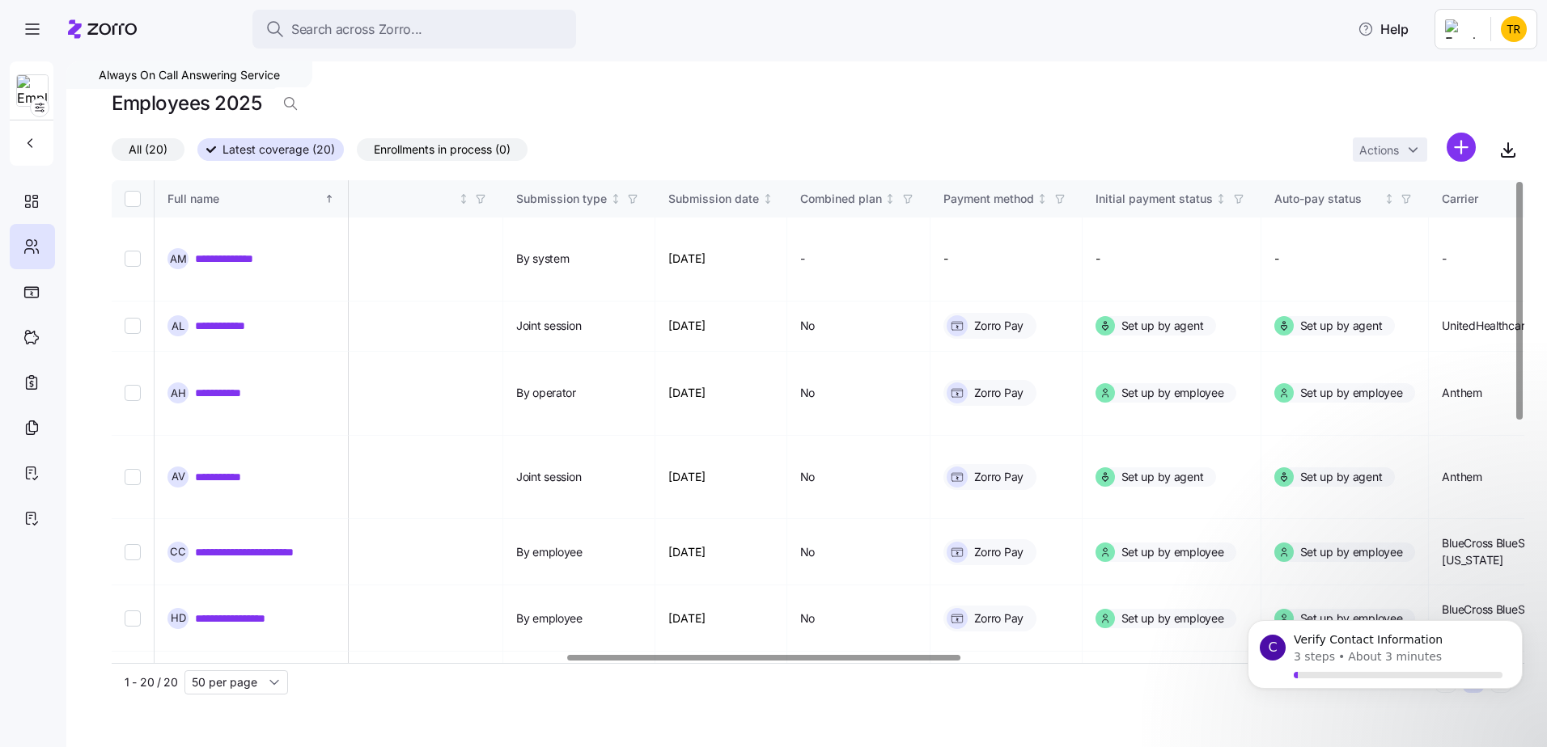
click at [764, 663] on div at bounding box center [813, 659] width 1403 height 10
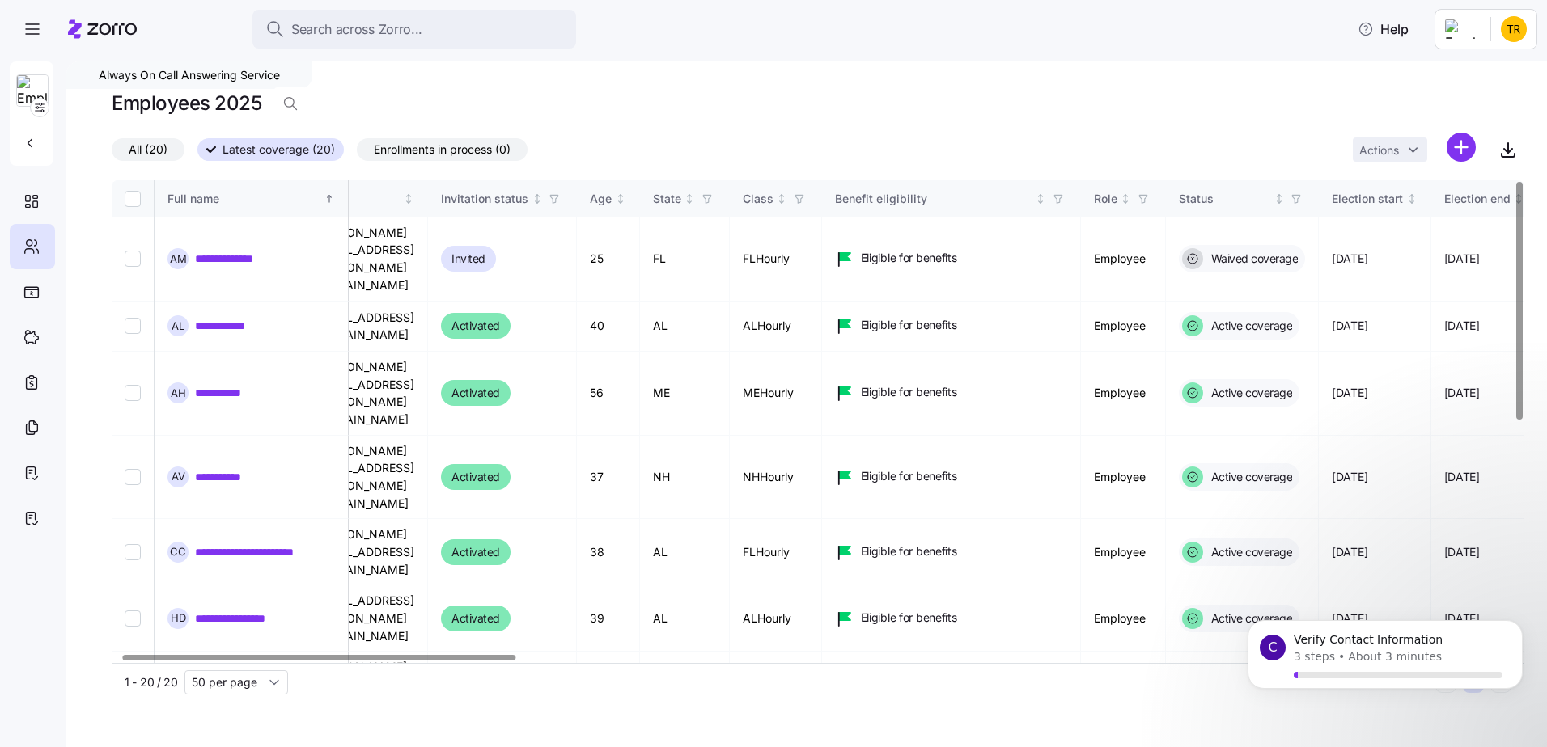
scroll to position [0, 0]
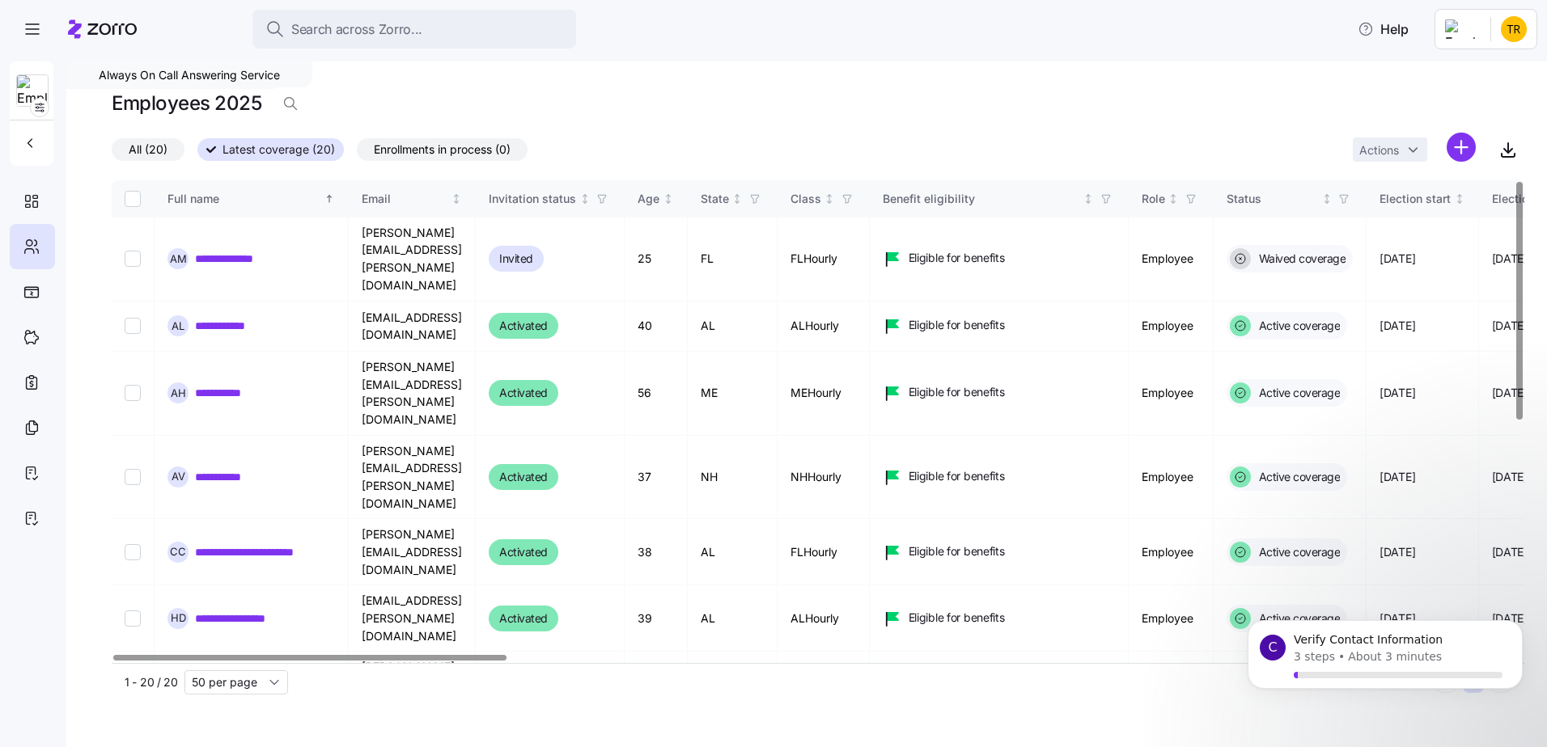
click at [339, 661] on div at bounding box center [309, 658] width 393 height 6
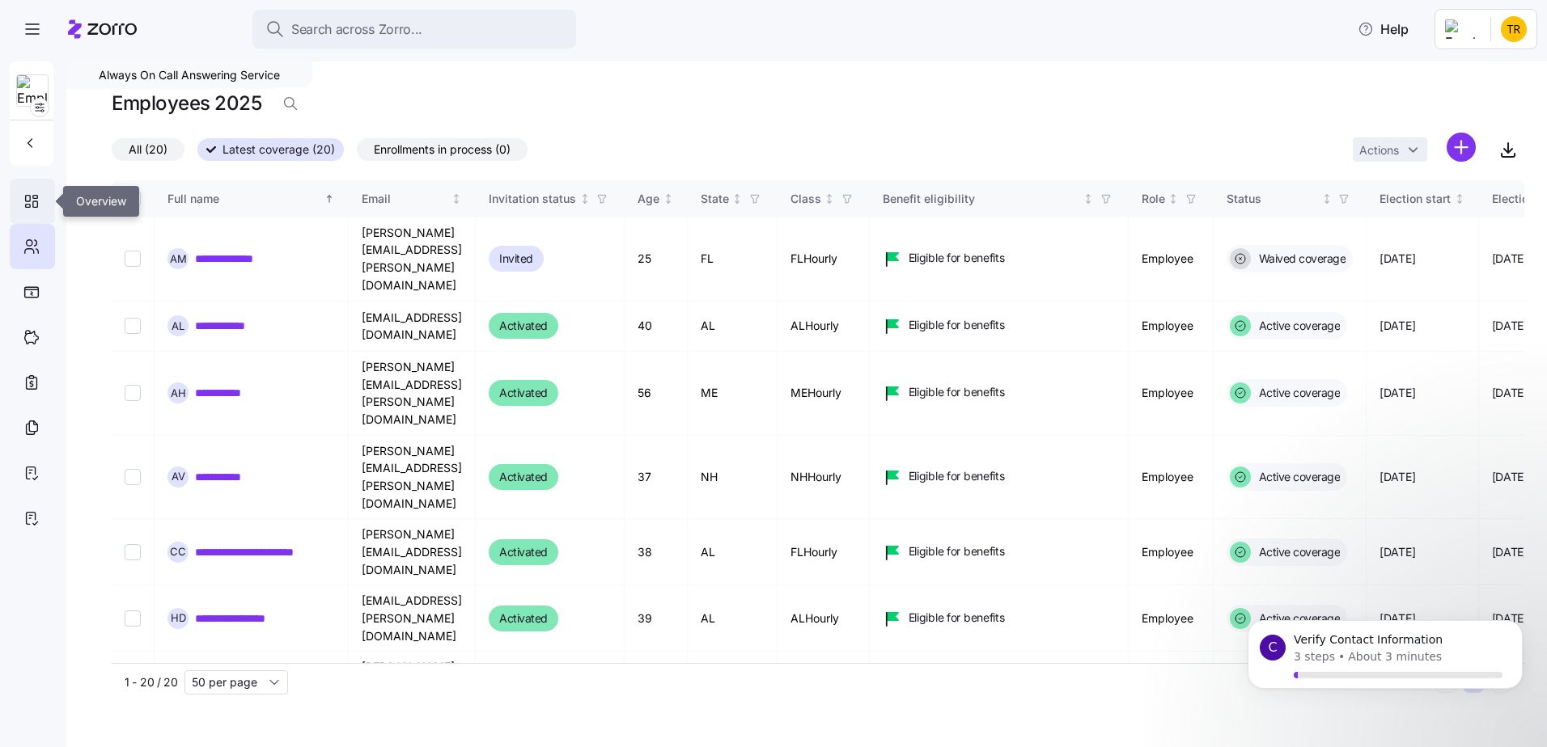
click at [26, 206] on icon at bounding box center [28, 206] width 5 height 3
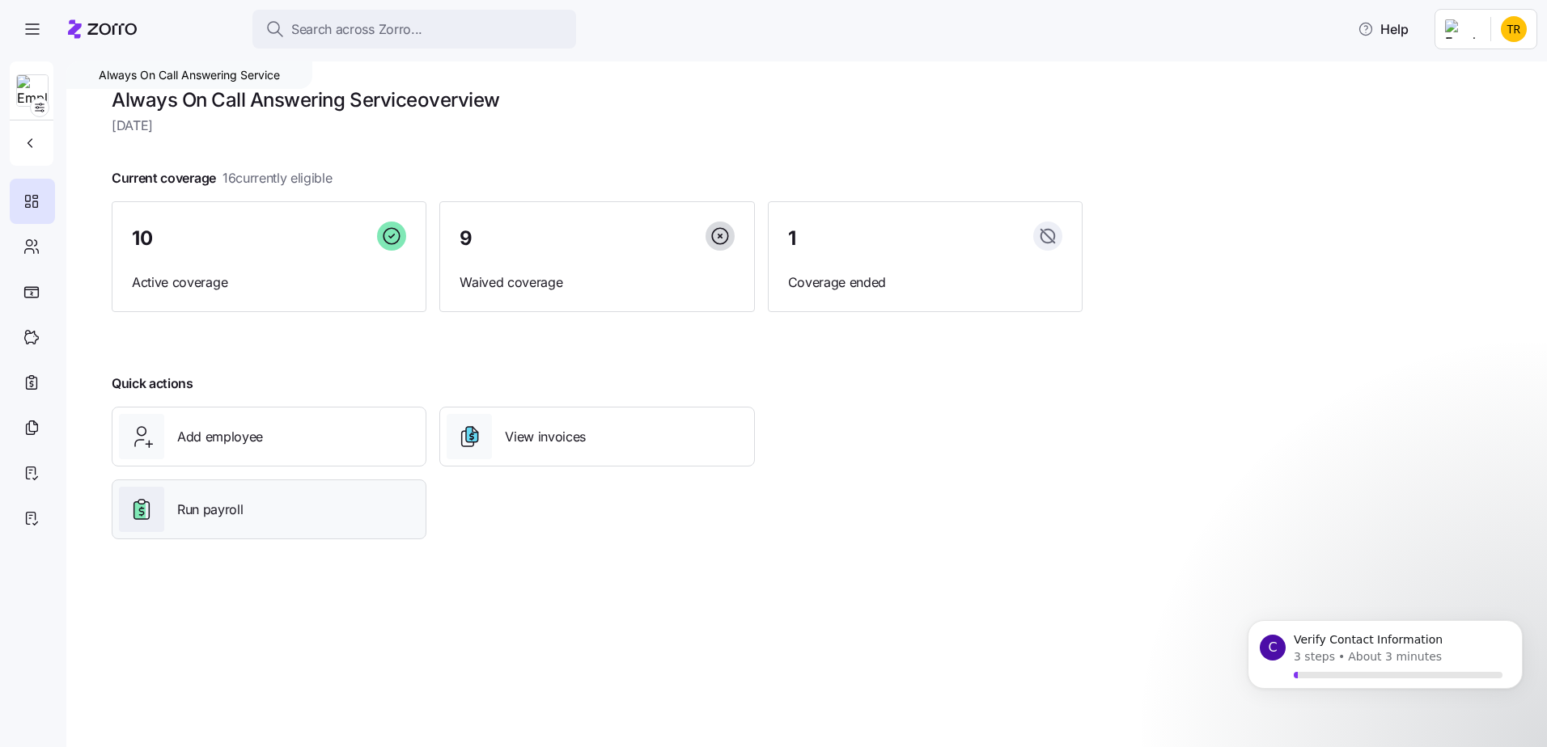
click at [231, 515] on span "Run payroll" at bounding box center [210, 510] width 66 height 20
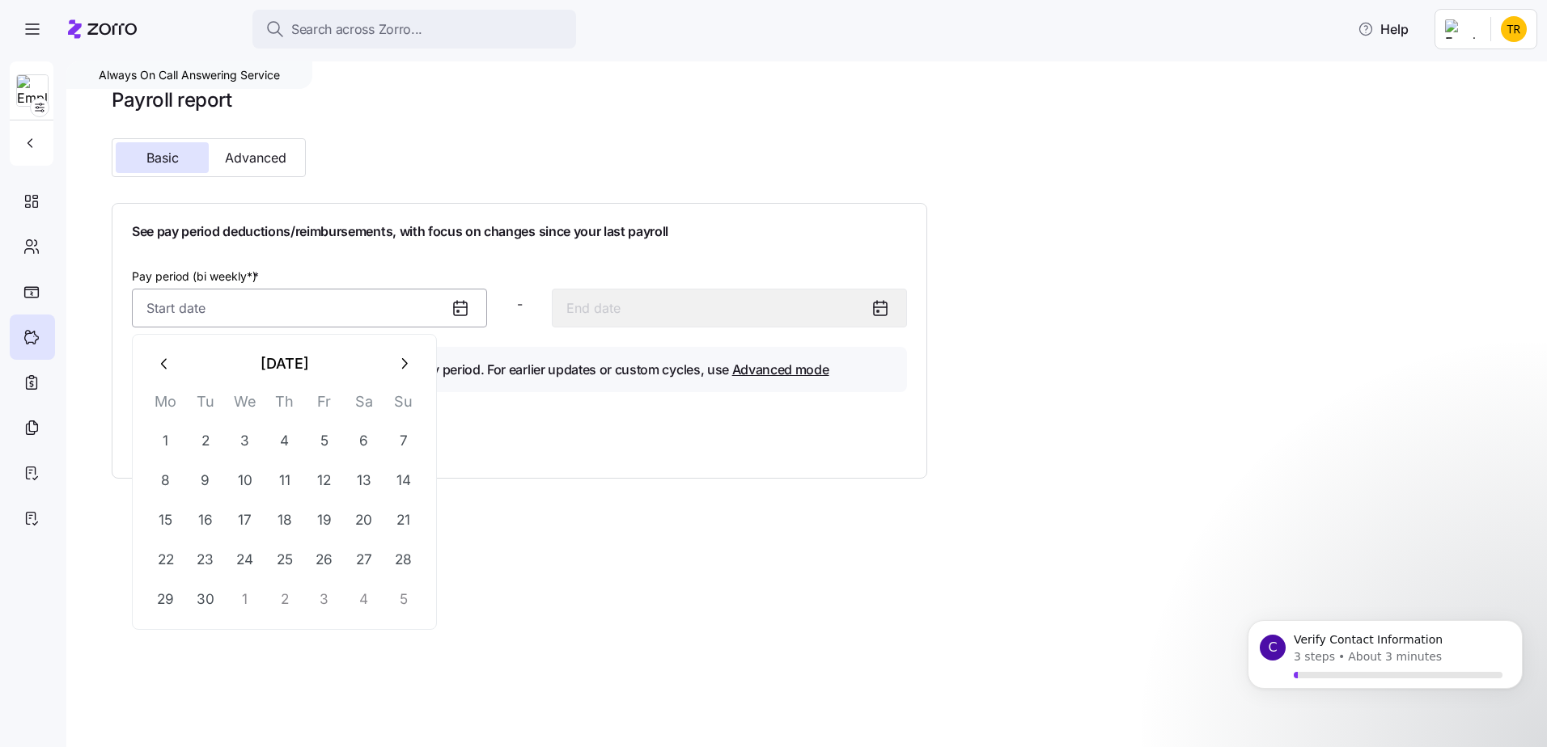
click at [362, 299] on input "Pay period (bi weekly*) *" at bounding box center [309, 308] width 355 height 39
click at [365, 439] on button "6" at bounding box center [364, 440] width 39 height 39
type input "[DATE]"
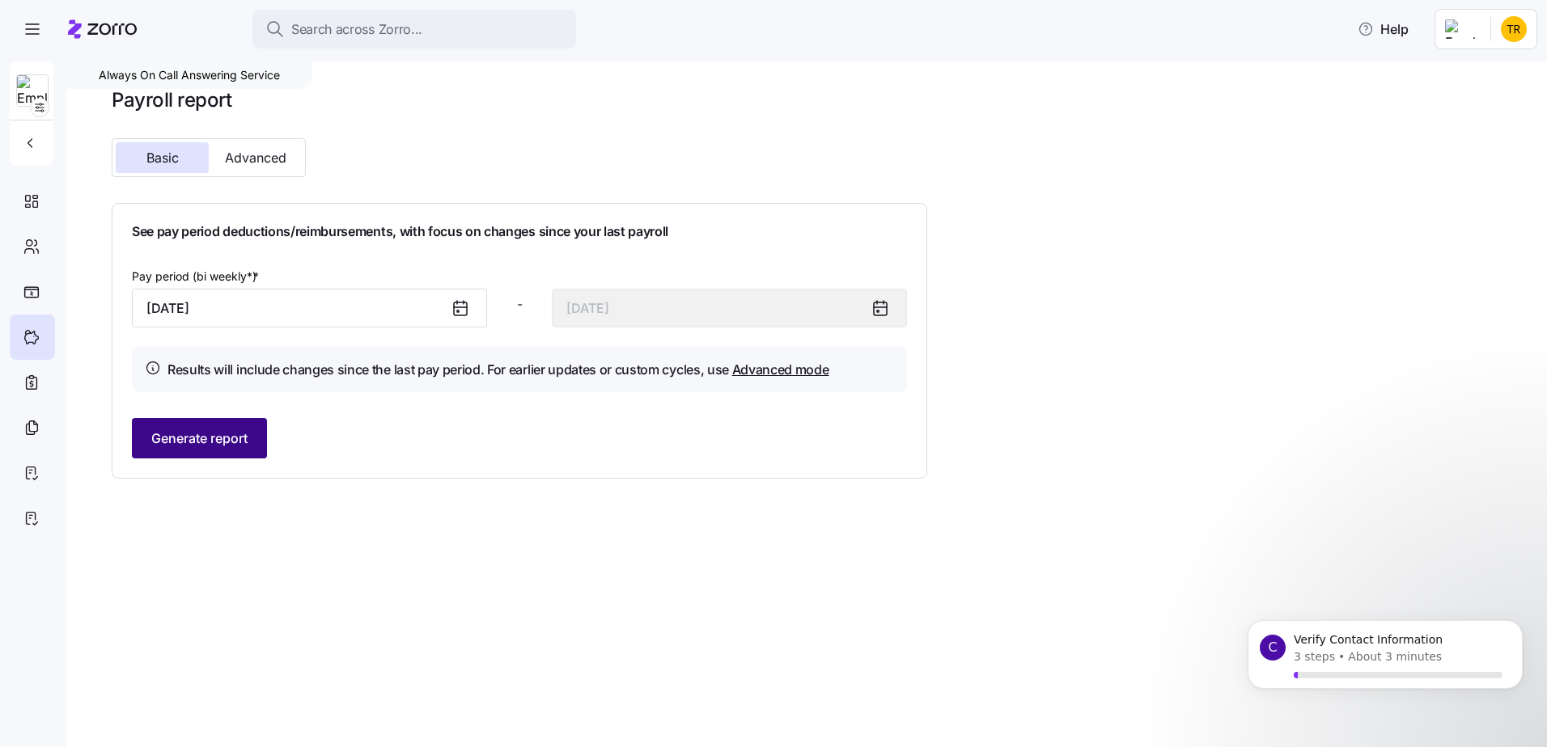
click at [222, 436] on span "Generate report" at bounding box center [199, 438] width 96 height 19
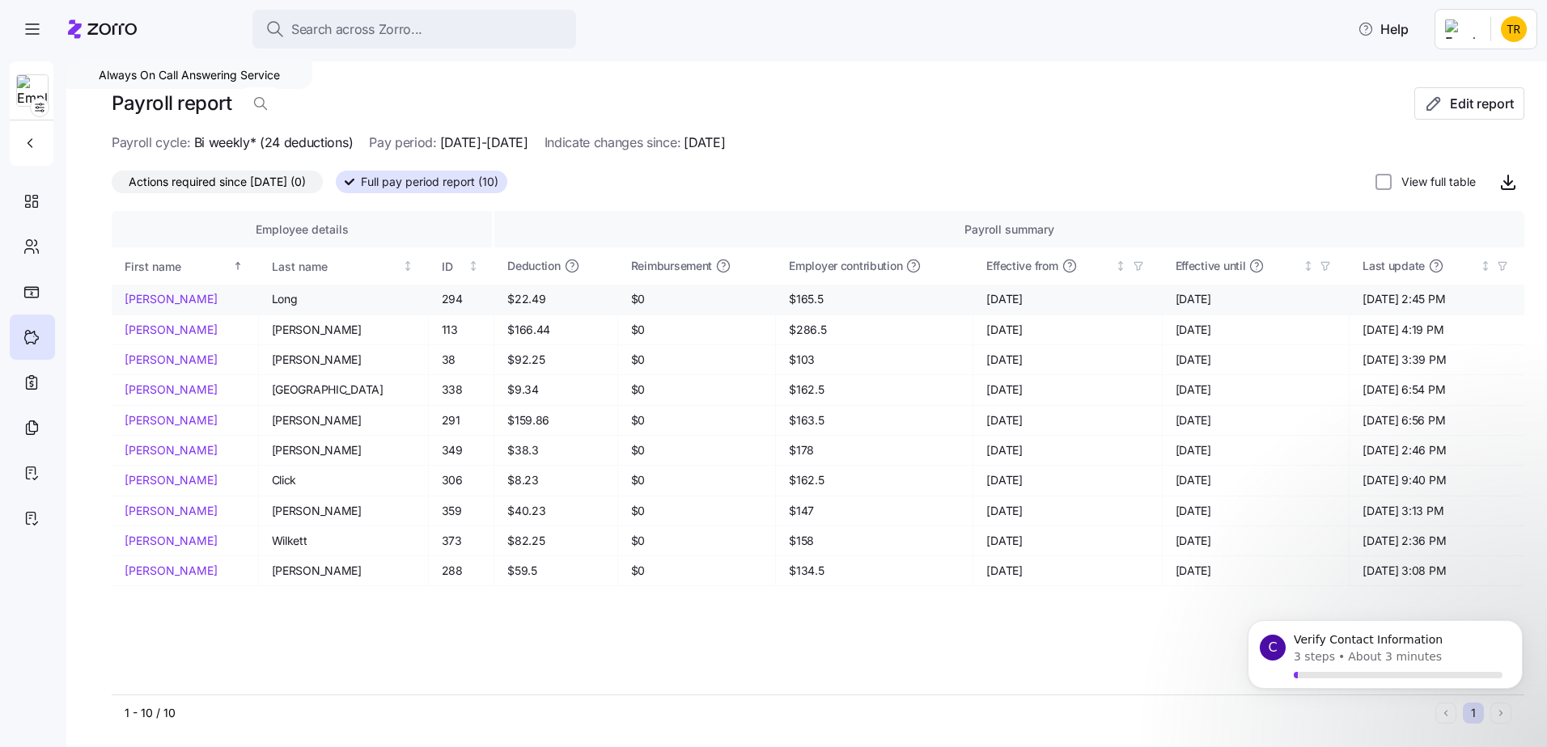
click at [221, 304] on link "[PERSON_NAME]" at bounding box center [185, 299] width 121 height 16
click at [29, 252] on icon at bounding box center [32, 246] width 18 height 19
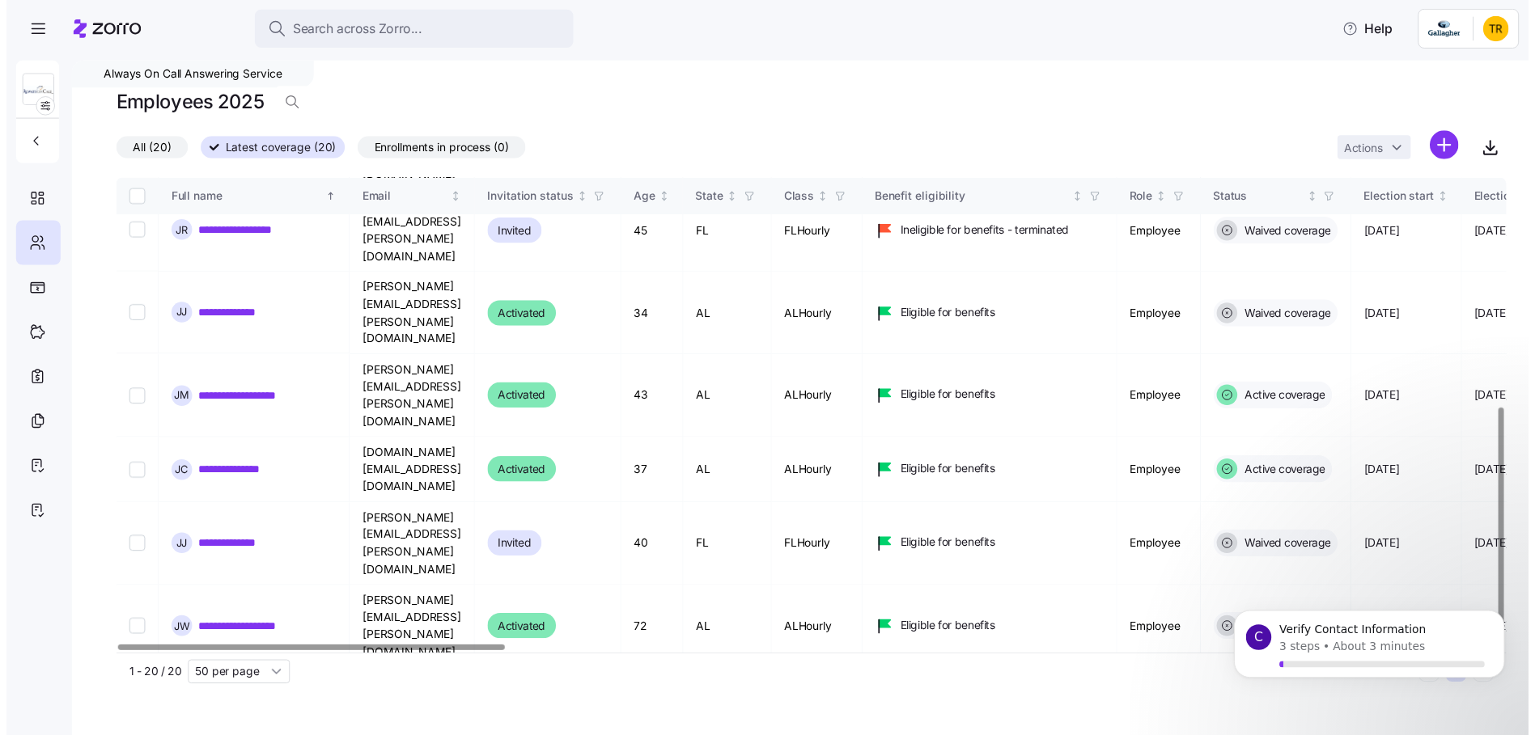
scroll to position [472, 0]
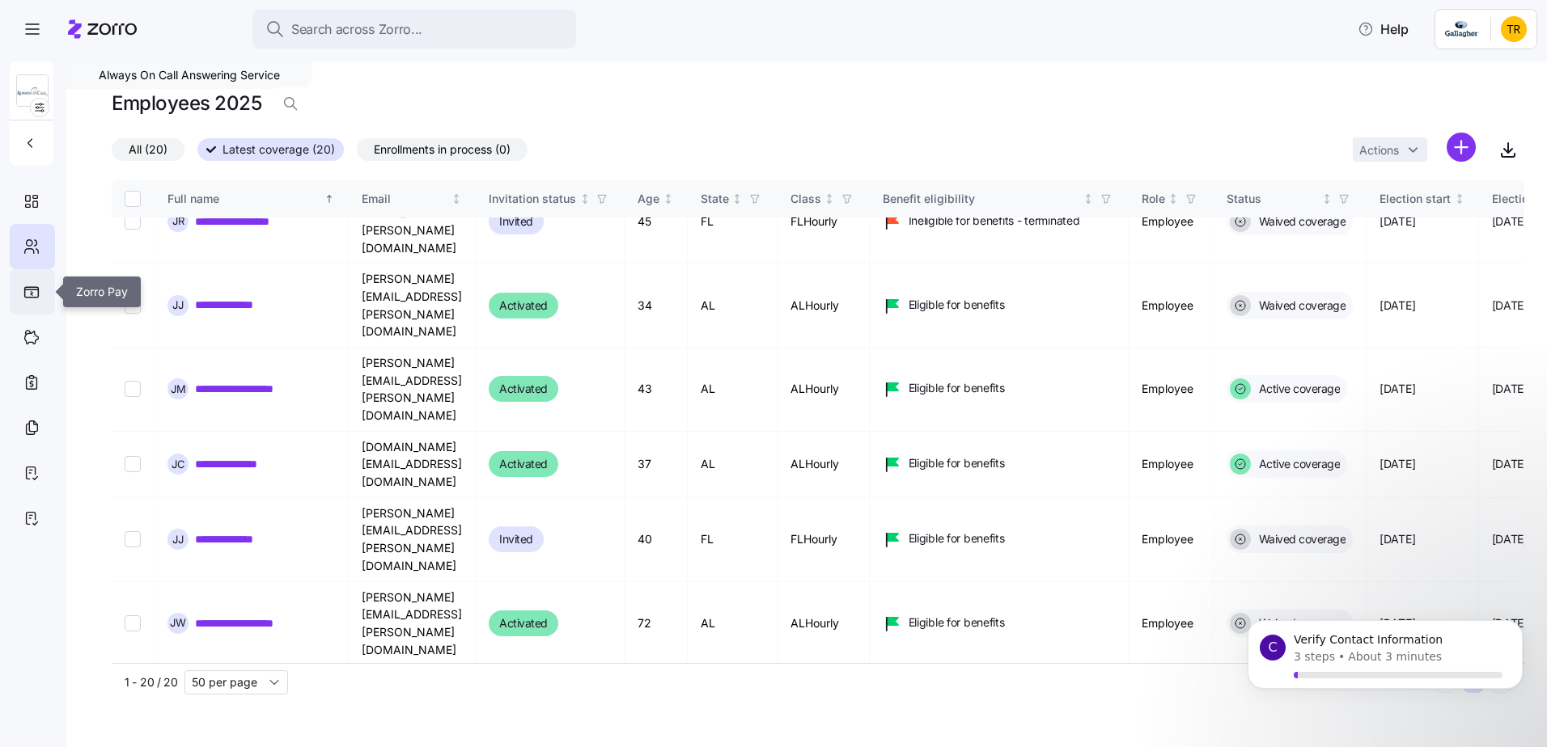
click at [30, 294] on icon at bounding box center [31, 292] width 16 height 12
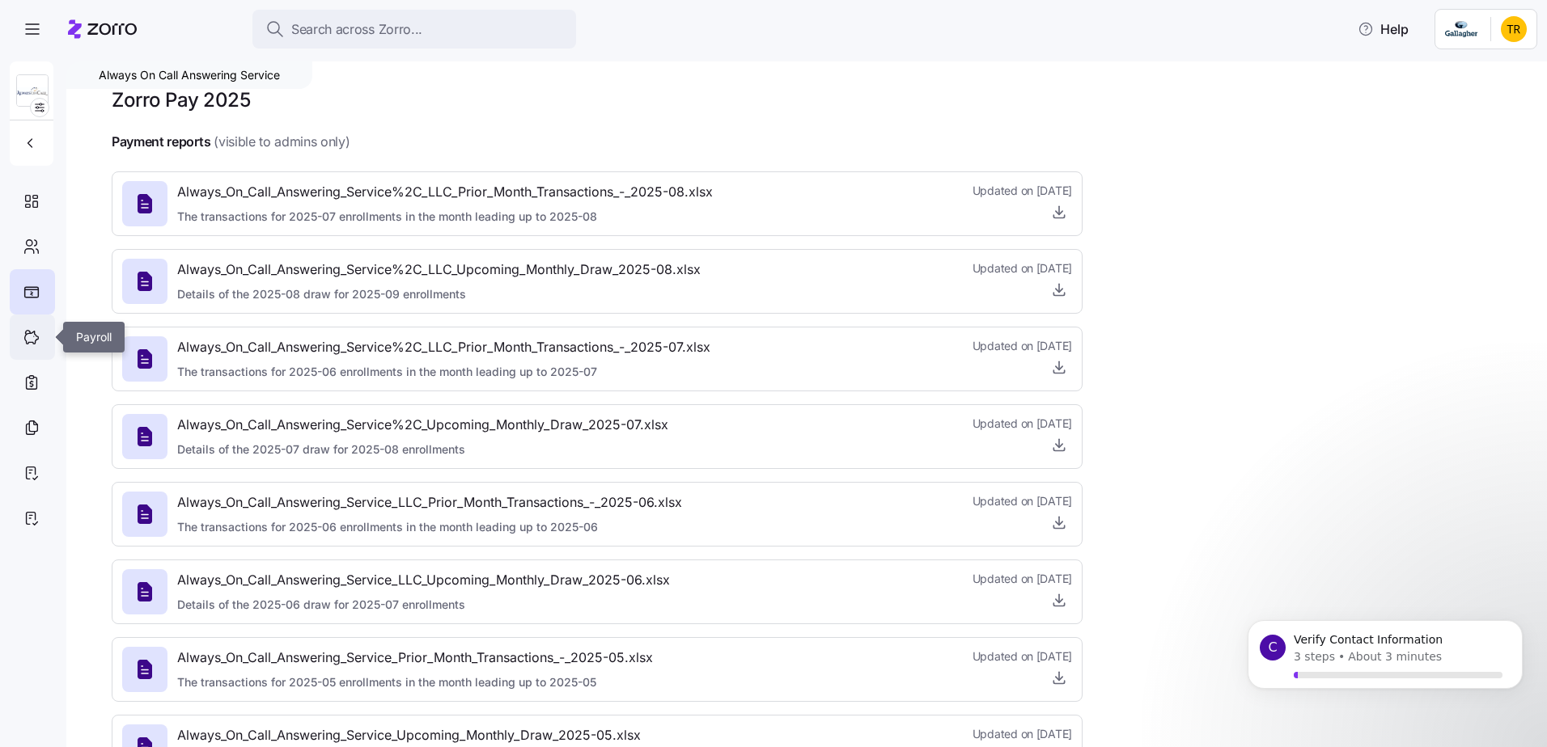
click at [30, 347] on div at bounding box center [32, 337] width 45 height 45
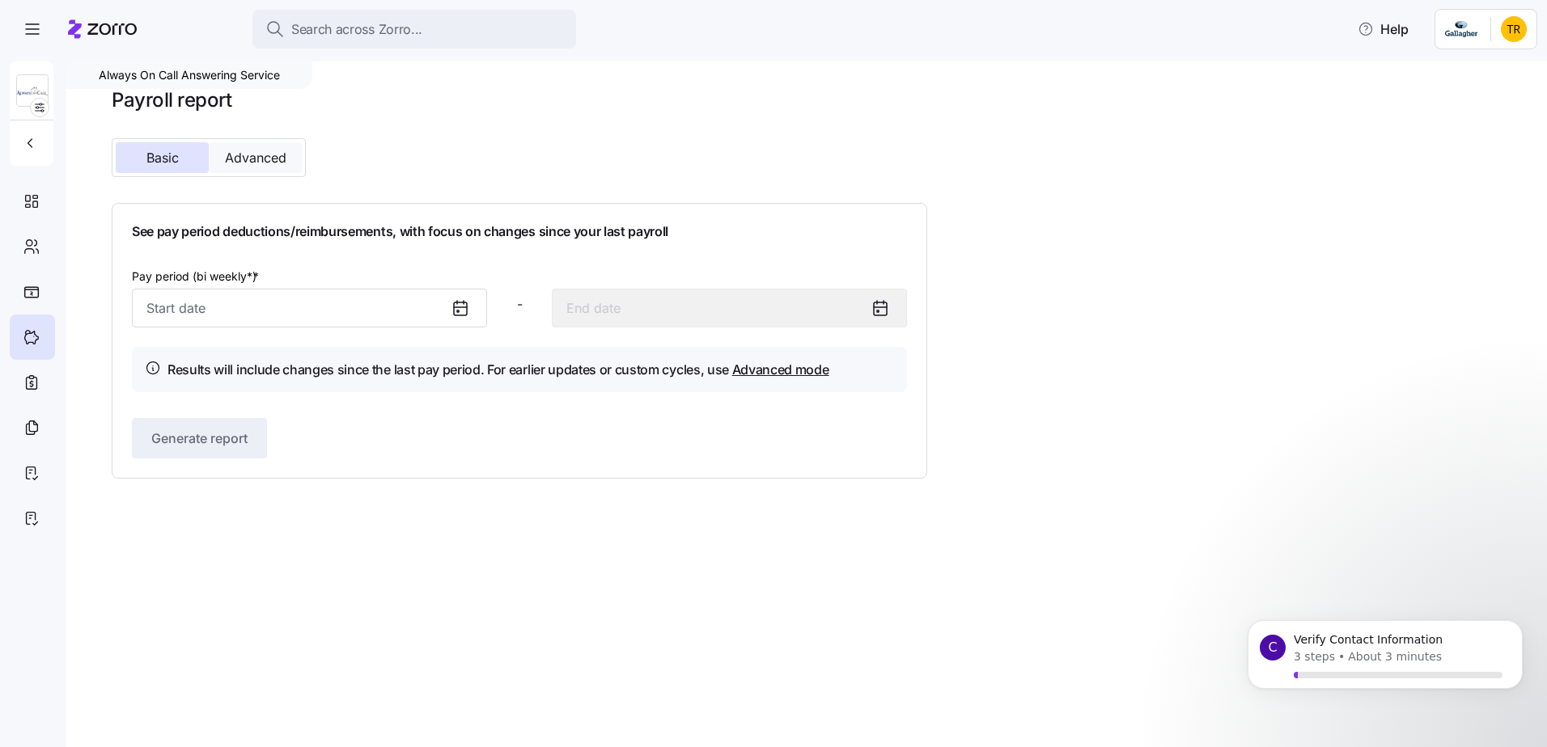
click at [262, 163] on span "Advanced" at bounding box center [255, 157] width 61 height 13
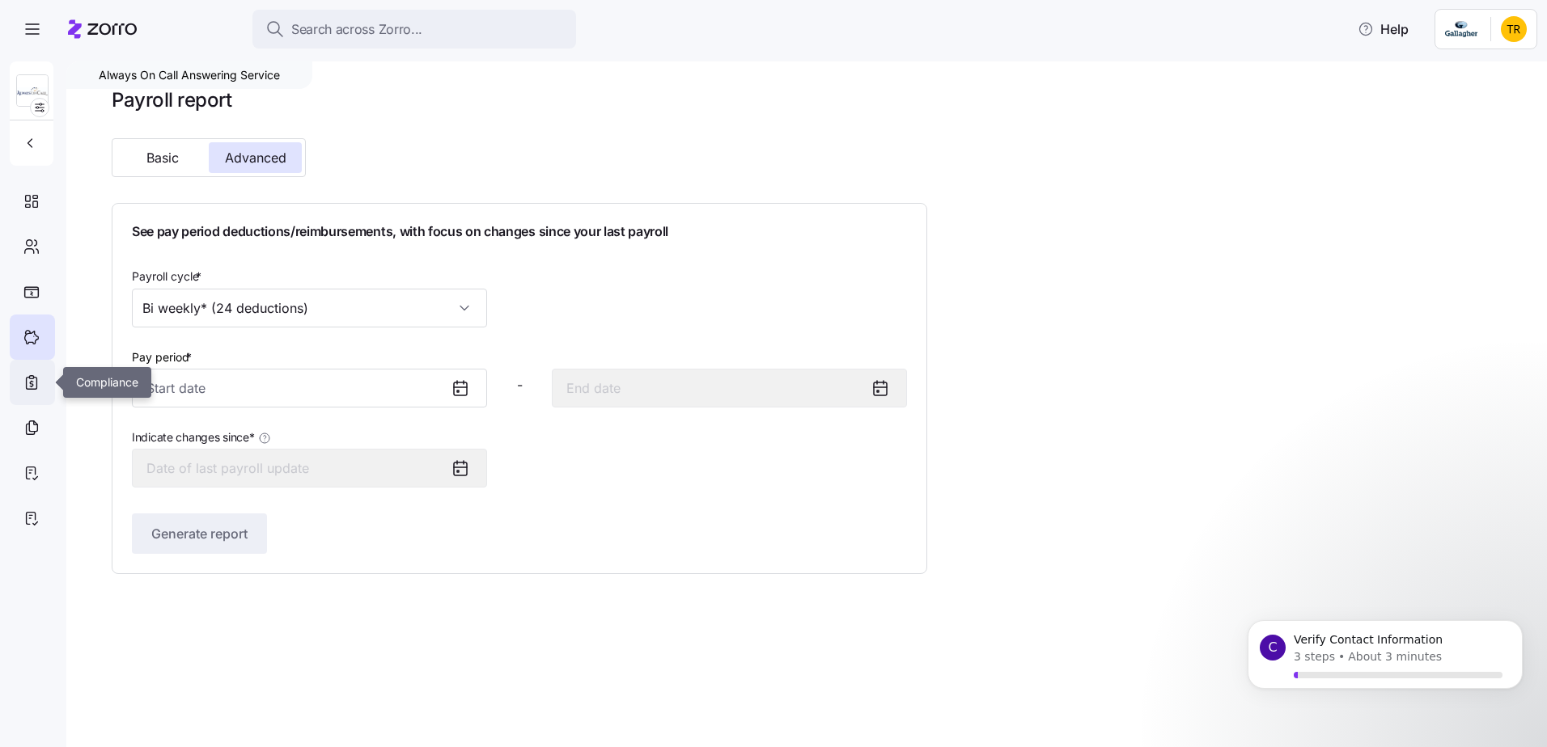
click at [32, 383] on icon at bounding box center [32, 382] width 18 height 19
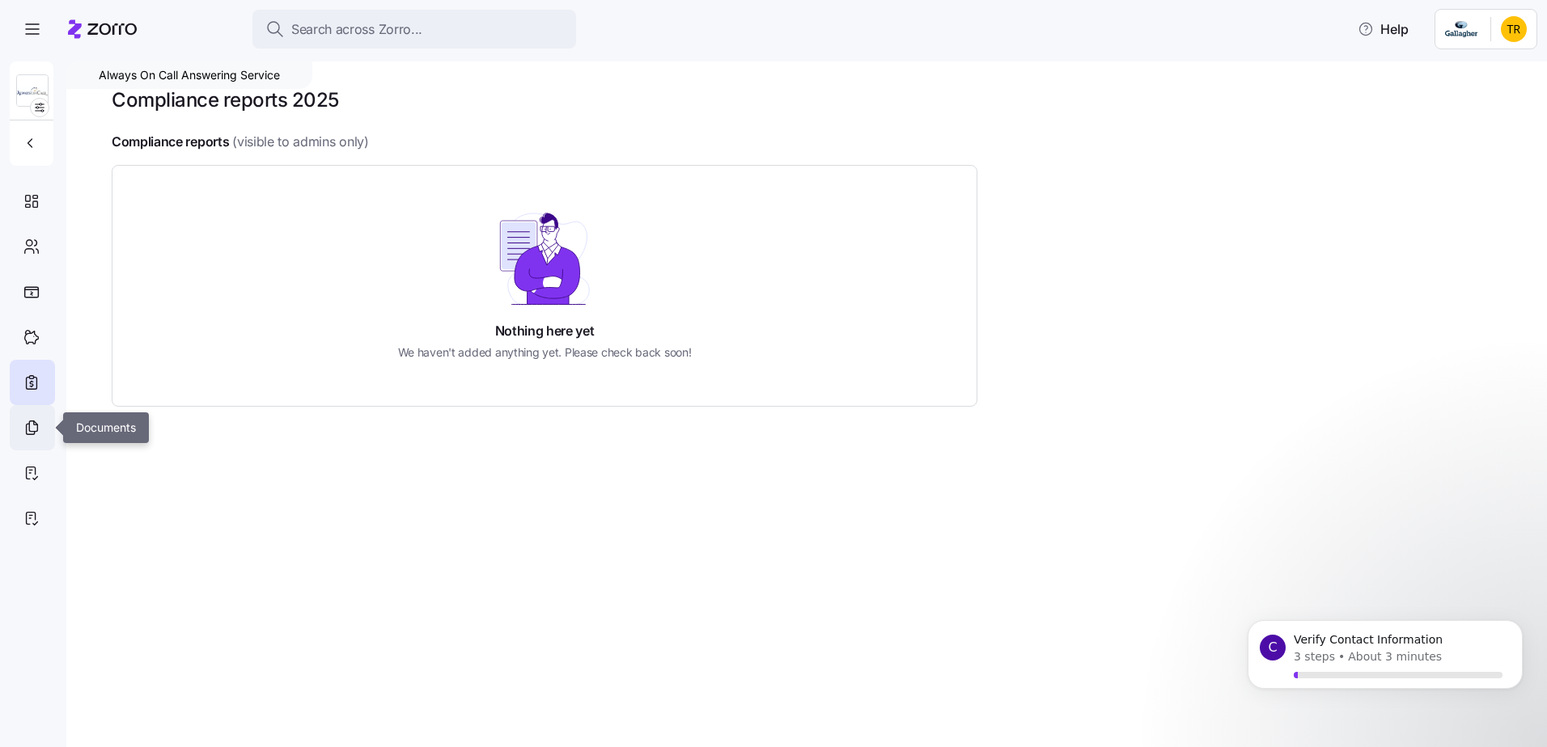
click at [27, 429] on icon at bounding box center [31, 429] width 8 height 11
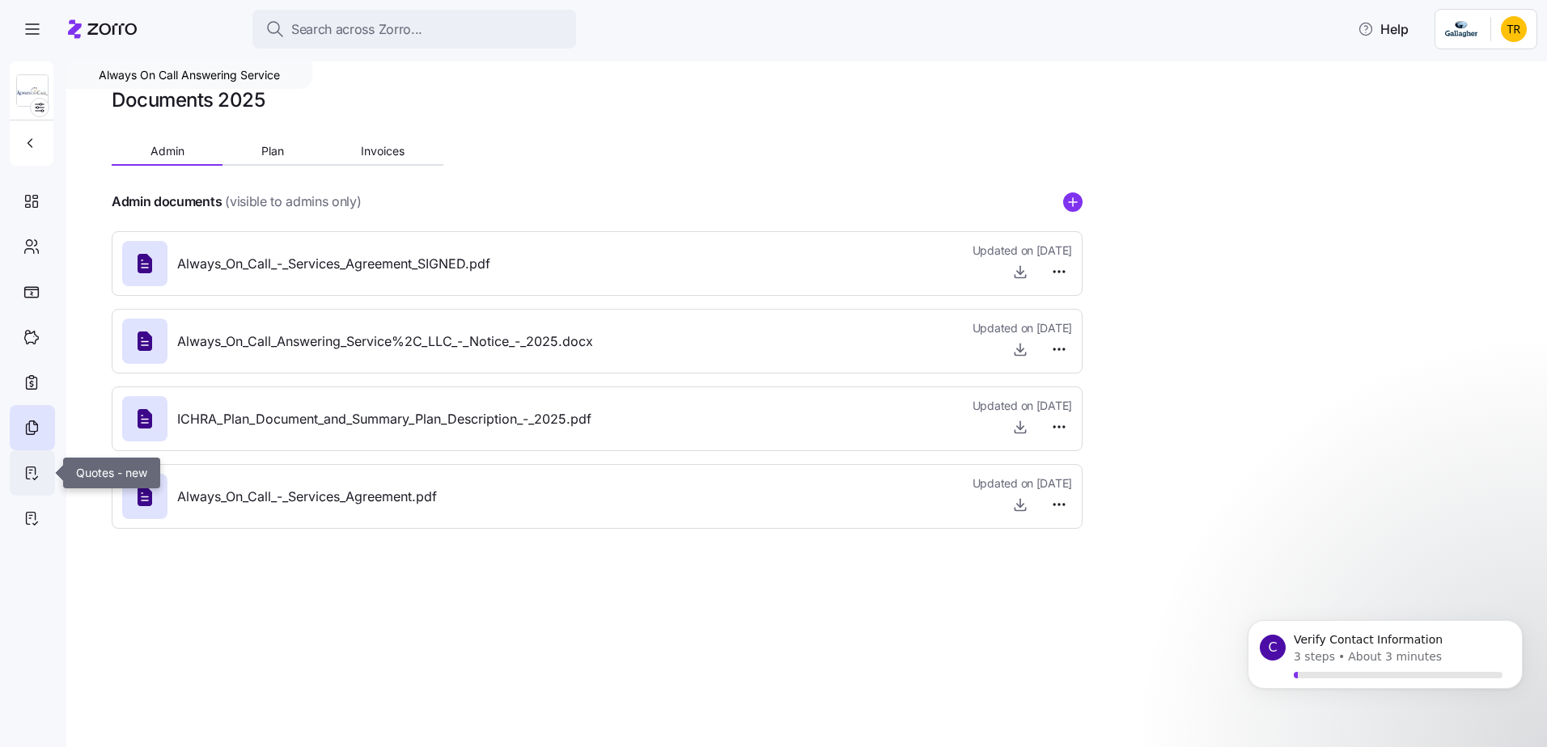
click at [29, 479] on icon at bounding box center [31, 474] width 9 height 12
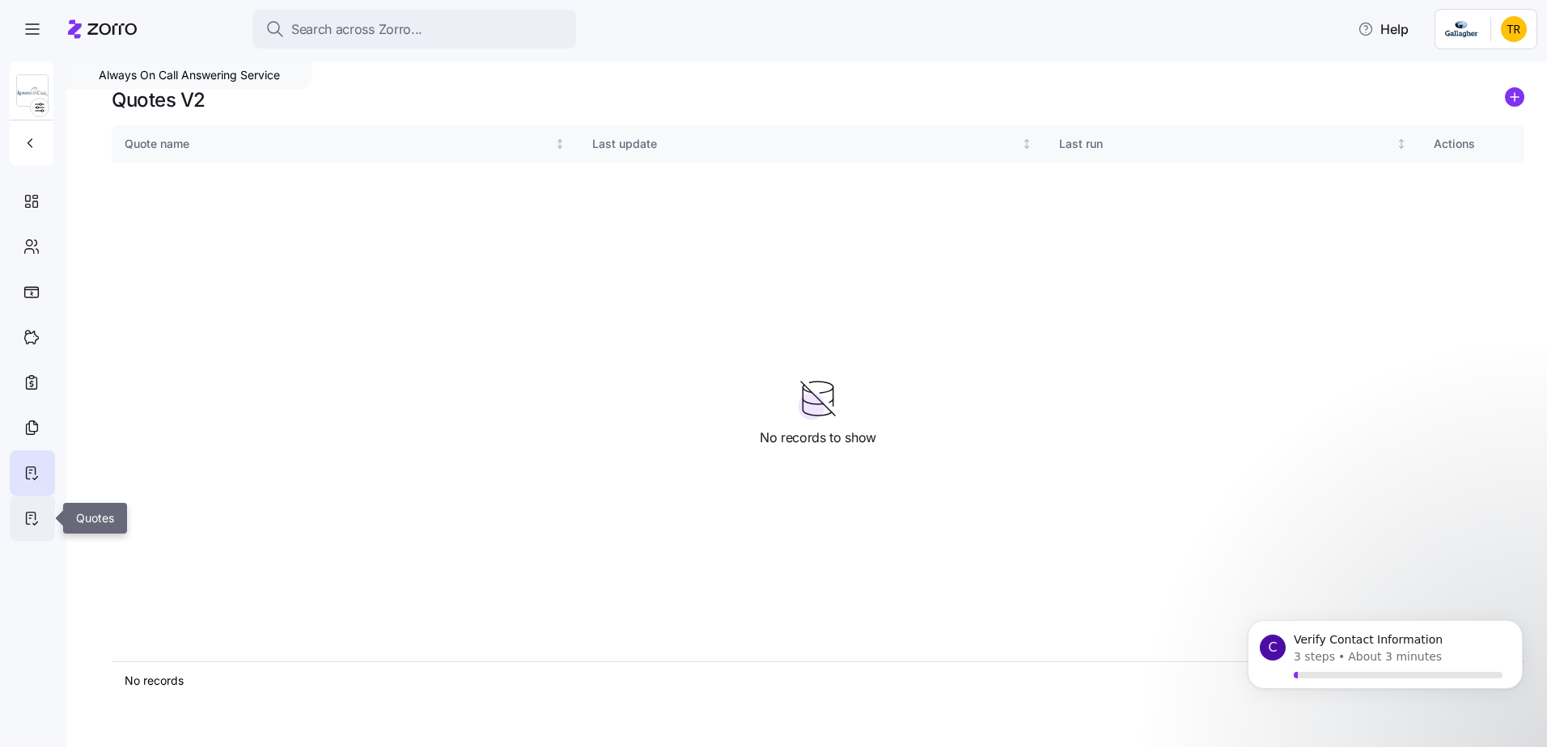
click at [33, 525] on icon at bounding box center [32, 518] width 18 height 19
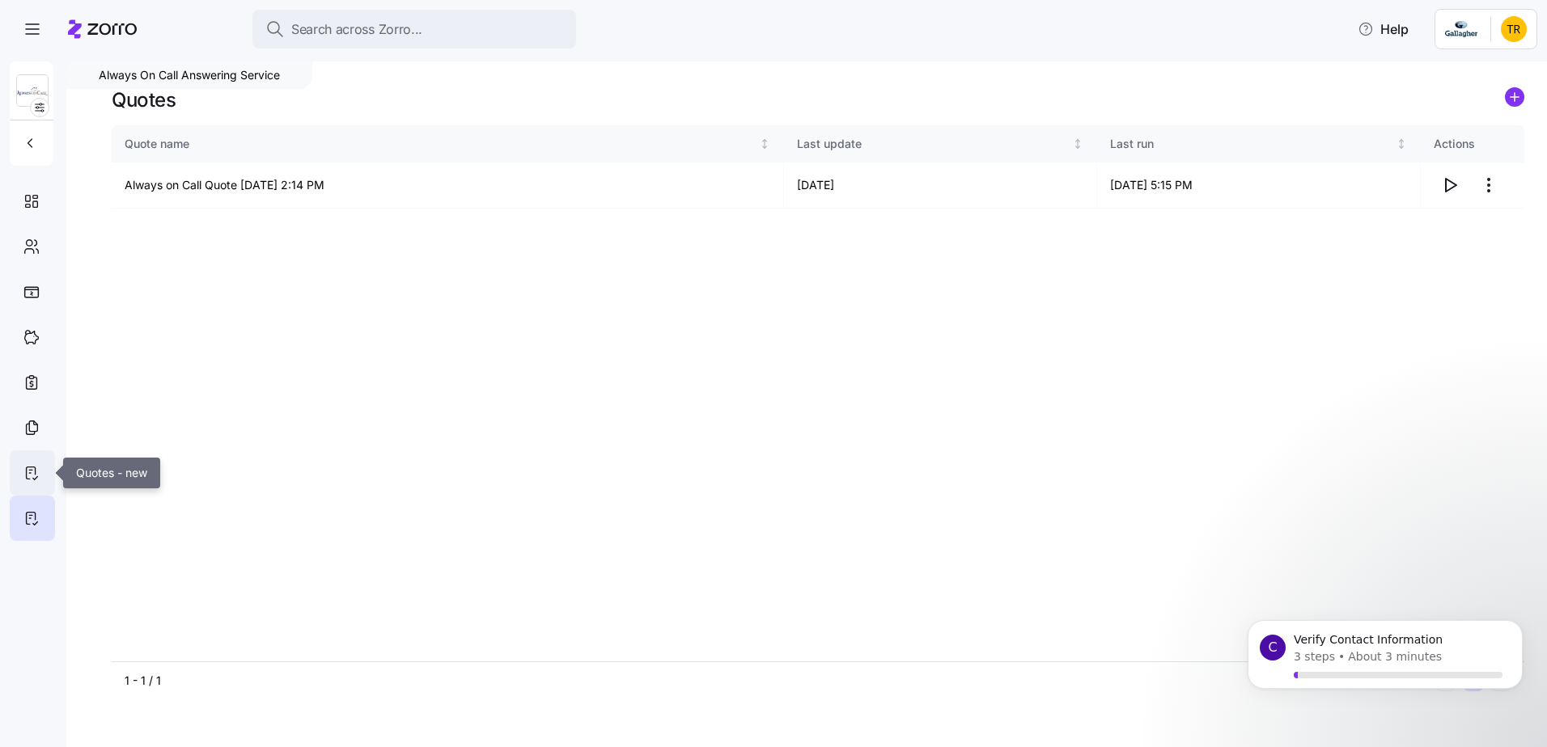
click at [35, 475] on icon at bounding box center [31, 474] width 9 height 12
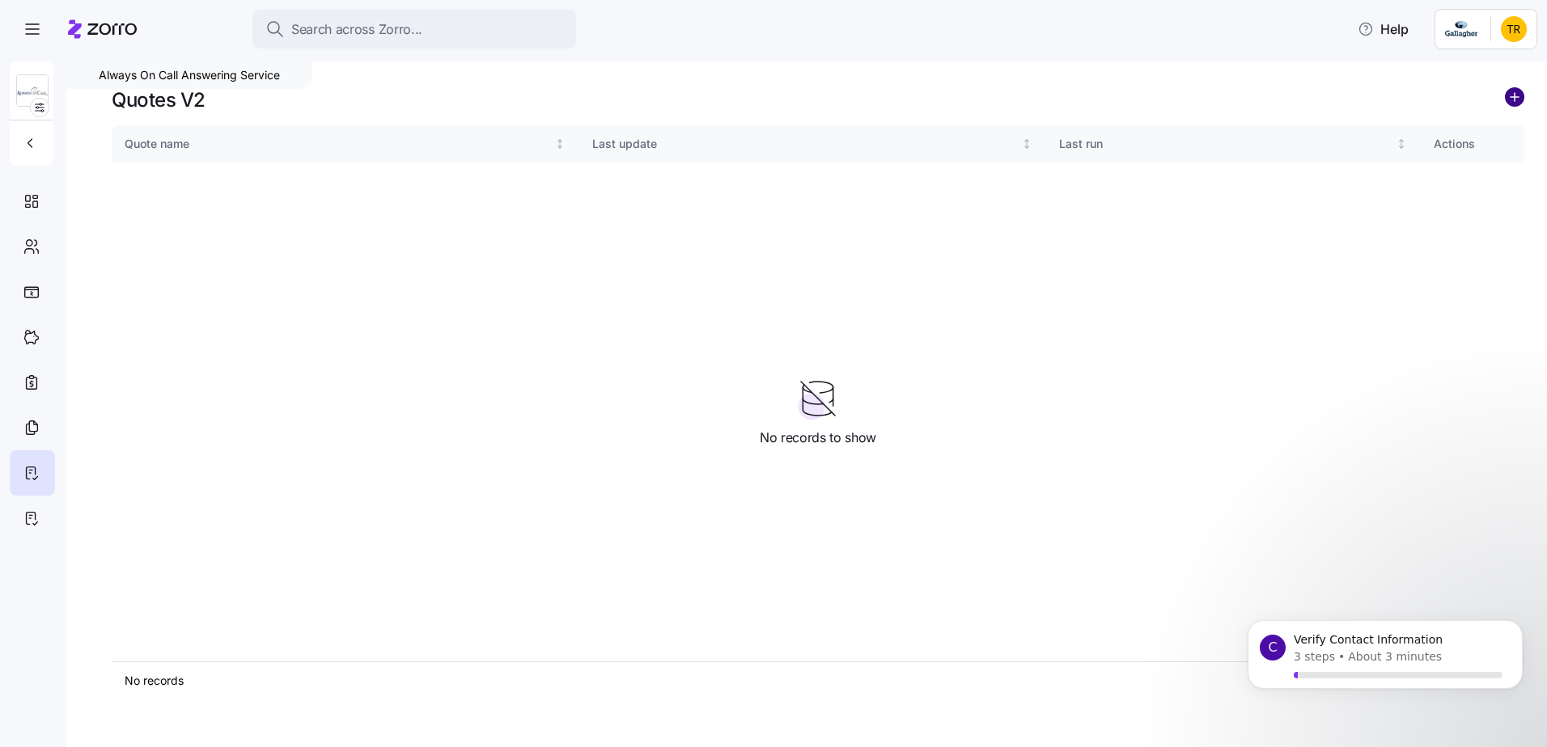
click at [1513, 98] on circle "add icon" at bounding box center [1514, 97] width 18 height 18
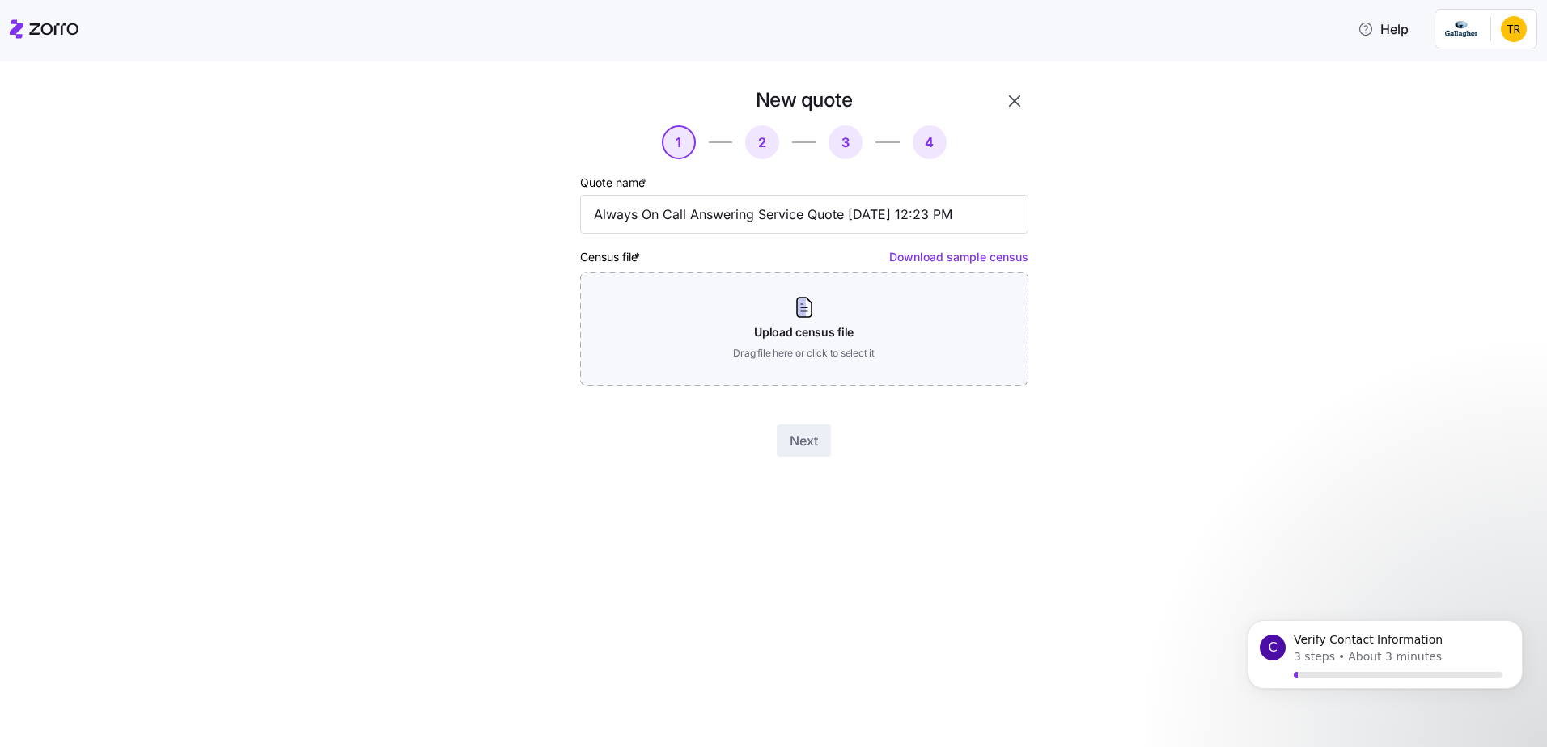
click at [1018, 105] on icon "button" at bounding box center [1014, 100] width 11 height 11
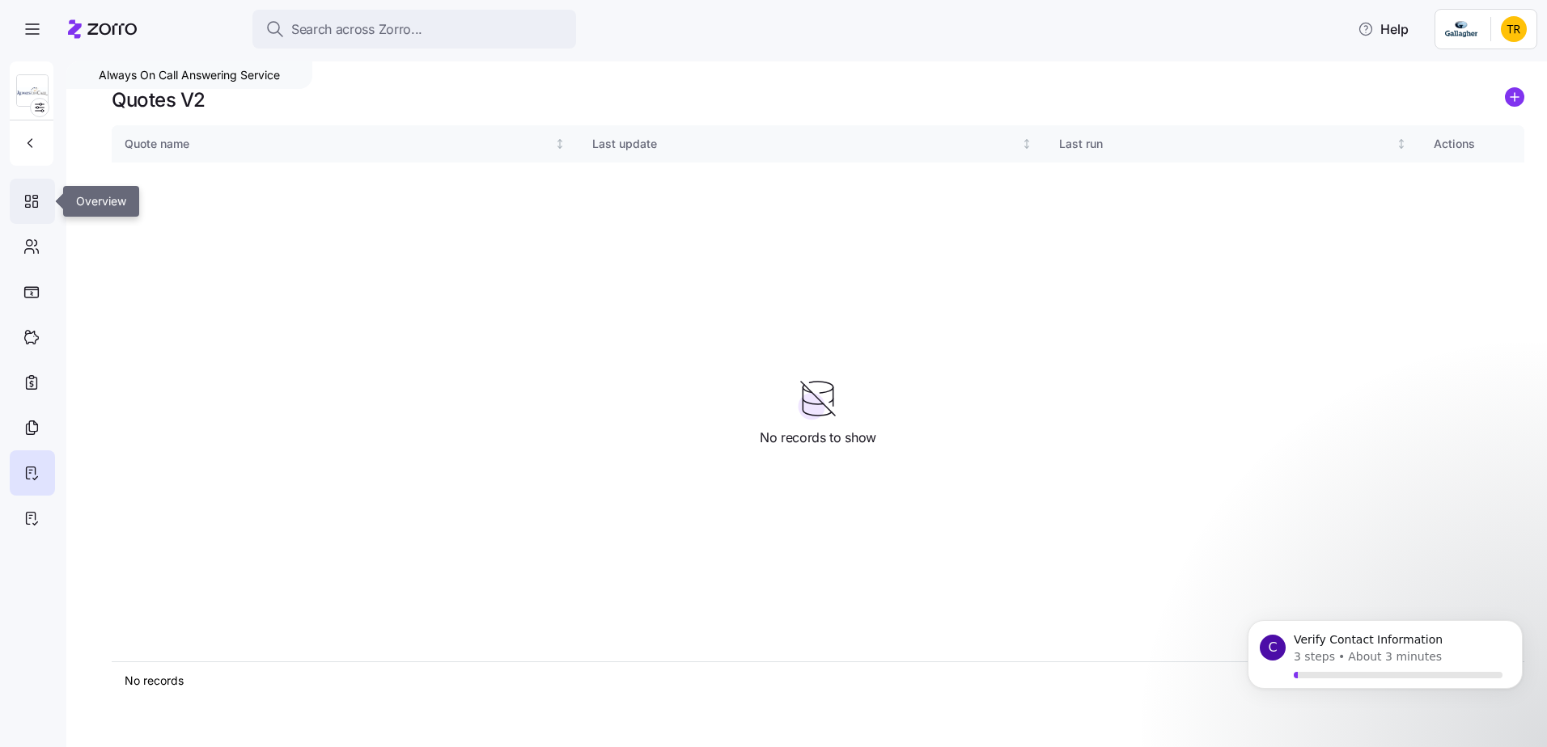
click at [27, 203] on icon at bounding box center [32, 201] width 18 height 19
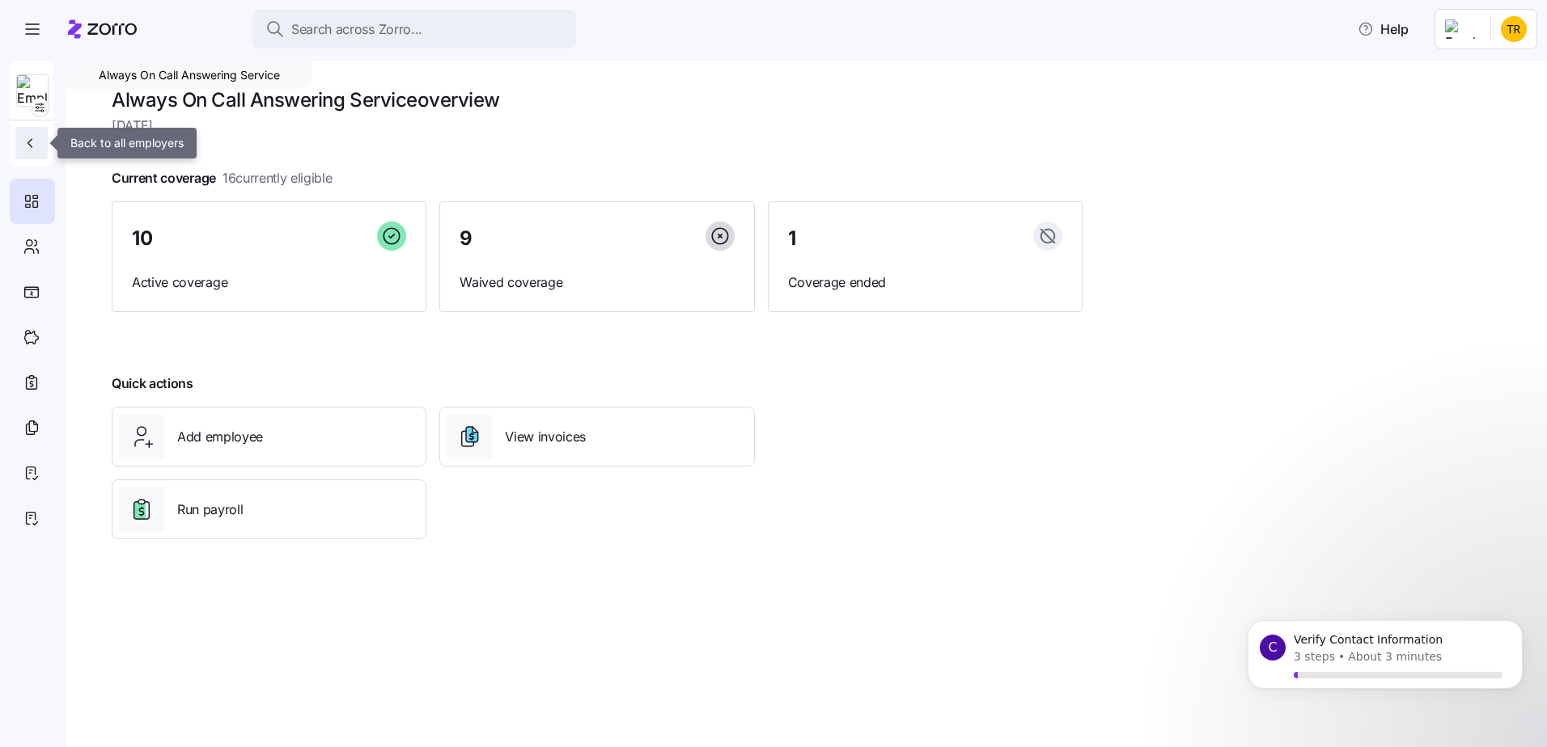
click at [32, 144] on icon "button" at bounding box center [30, 143] width 16 height 16
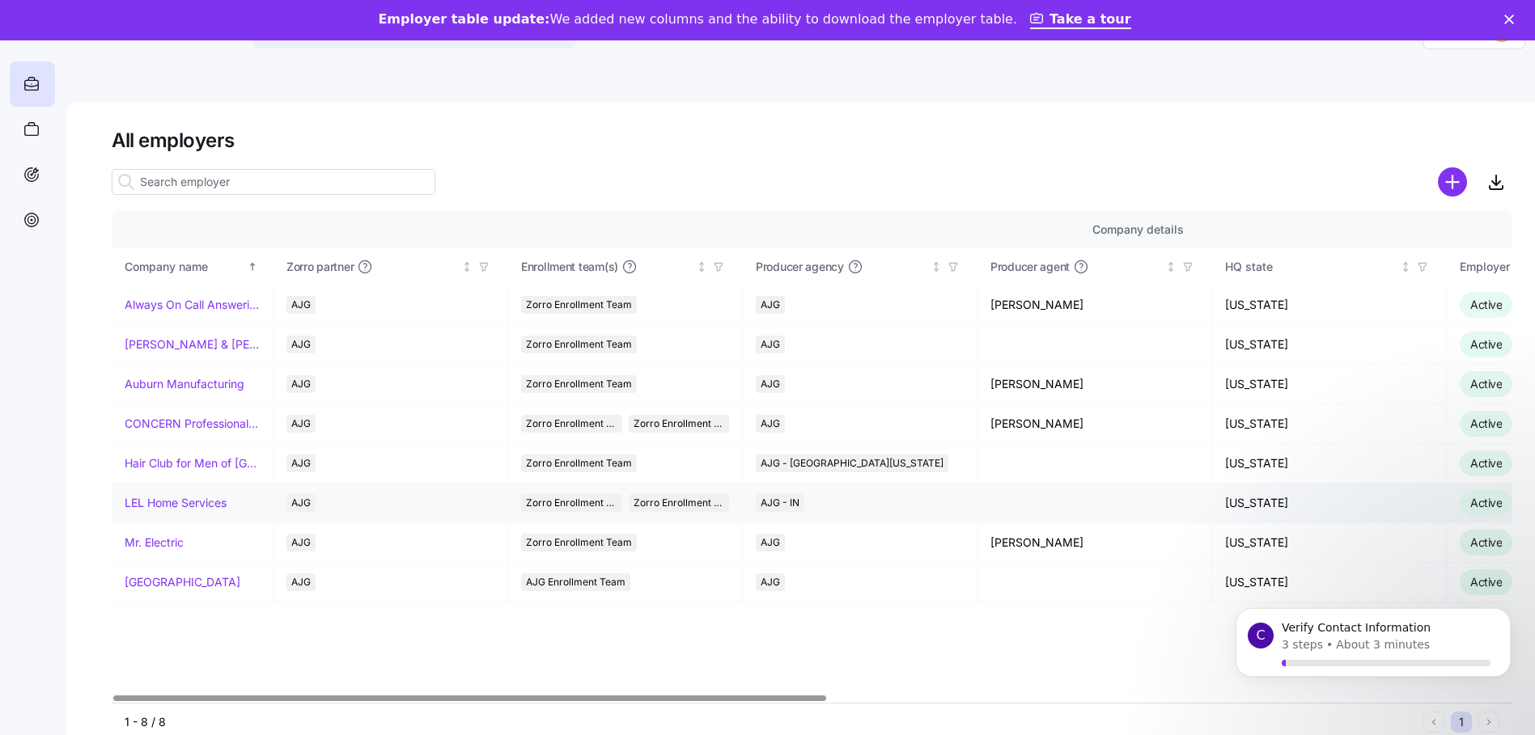
click at [183, 505] on link "LEL Home Services" at bounding box center [176, 503] width 102 height 16
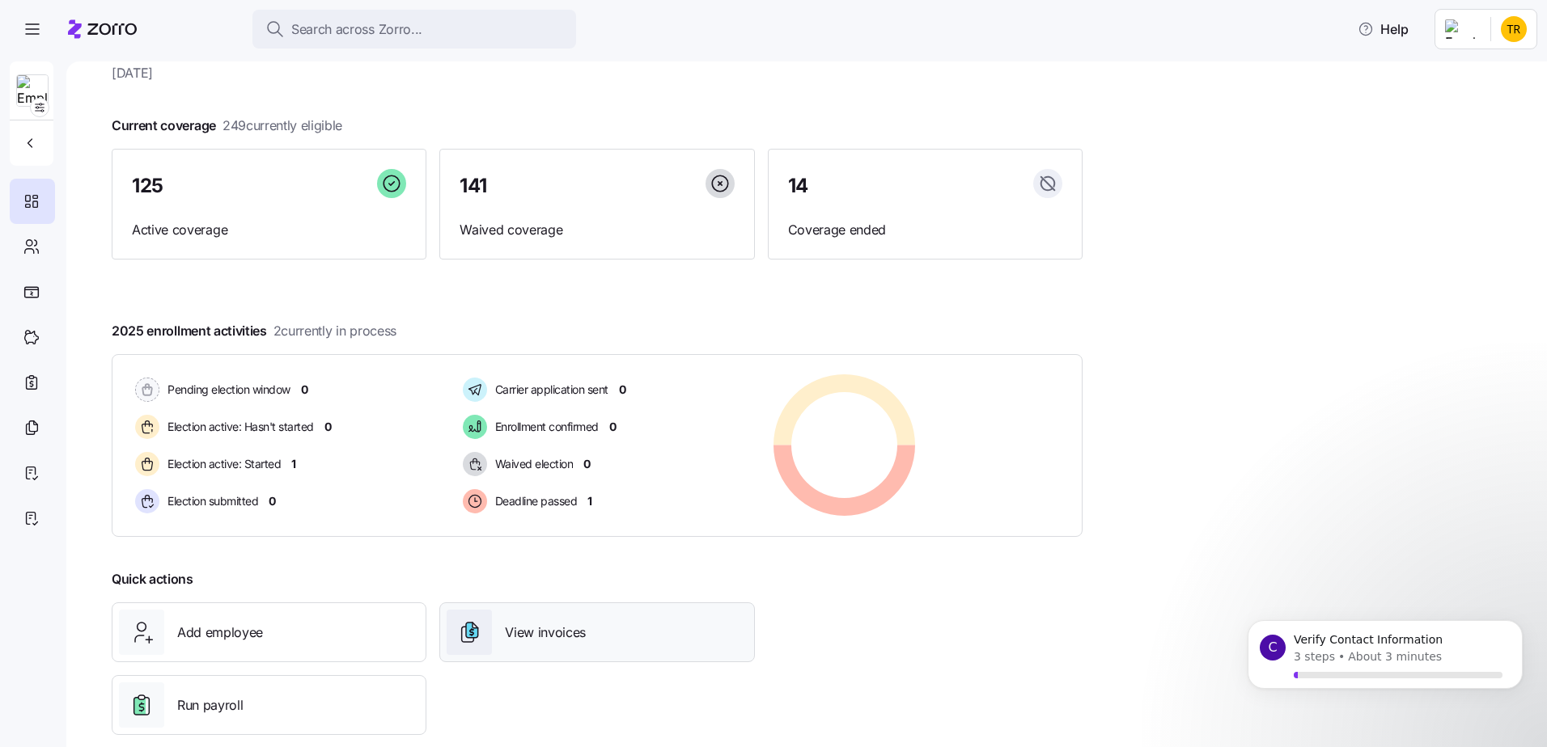
scroll to position [79, 0]
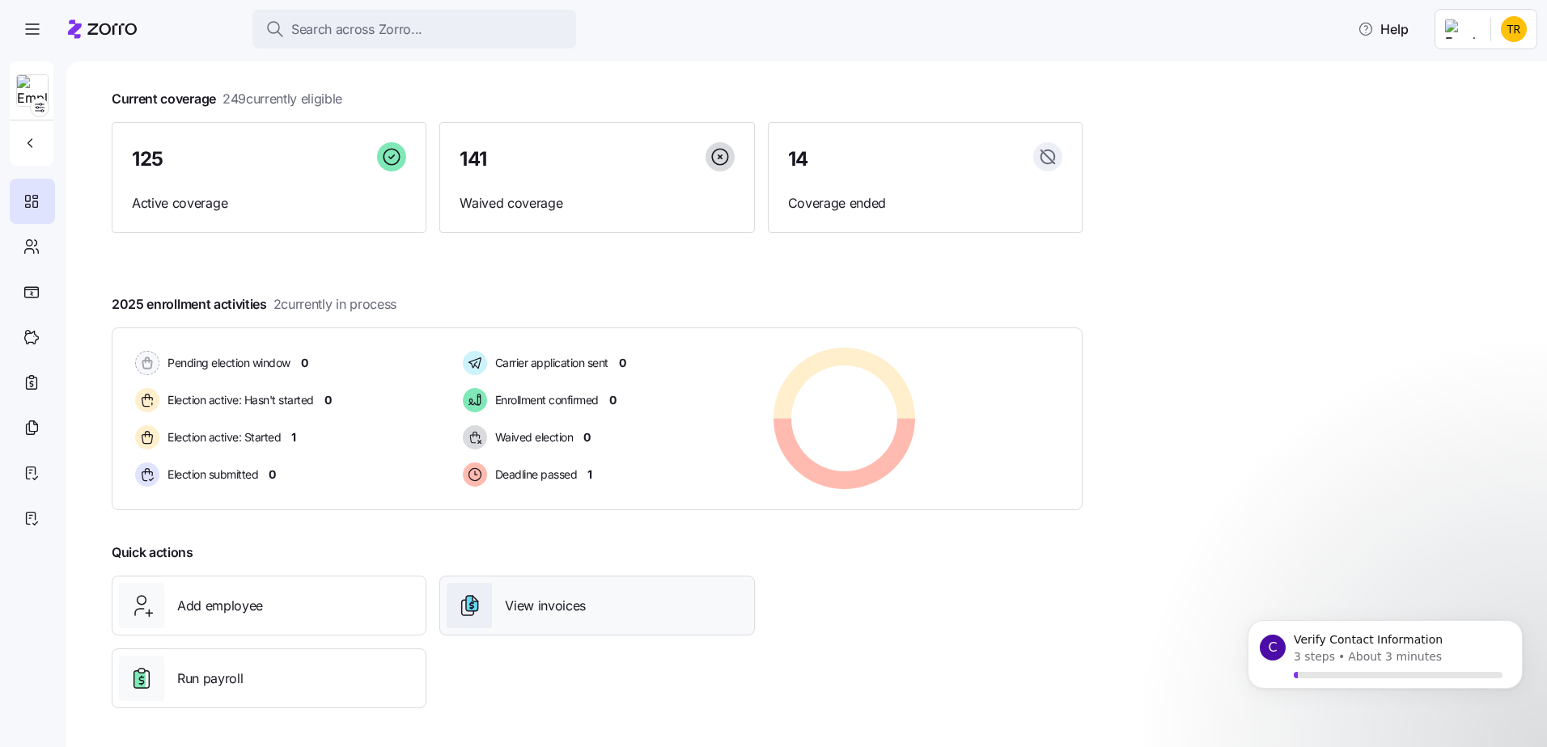
click at [574, 612] on span "View invoices" at bounding box center [545, 606] width 81 height 20
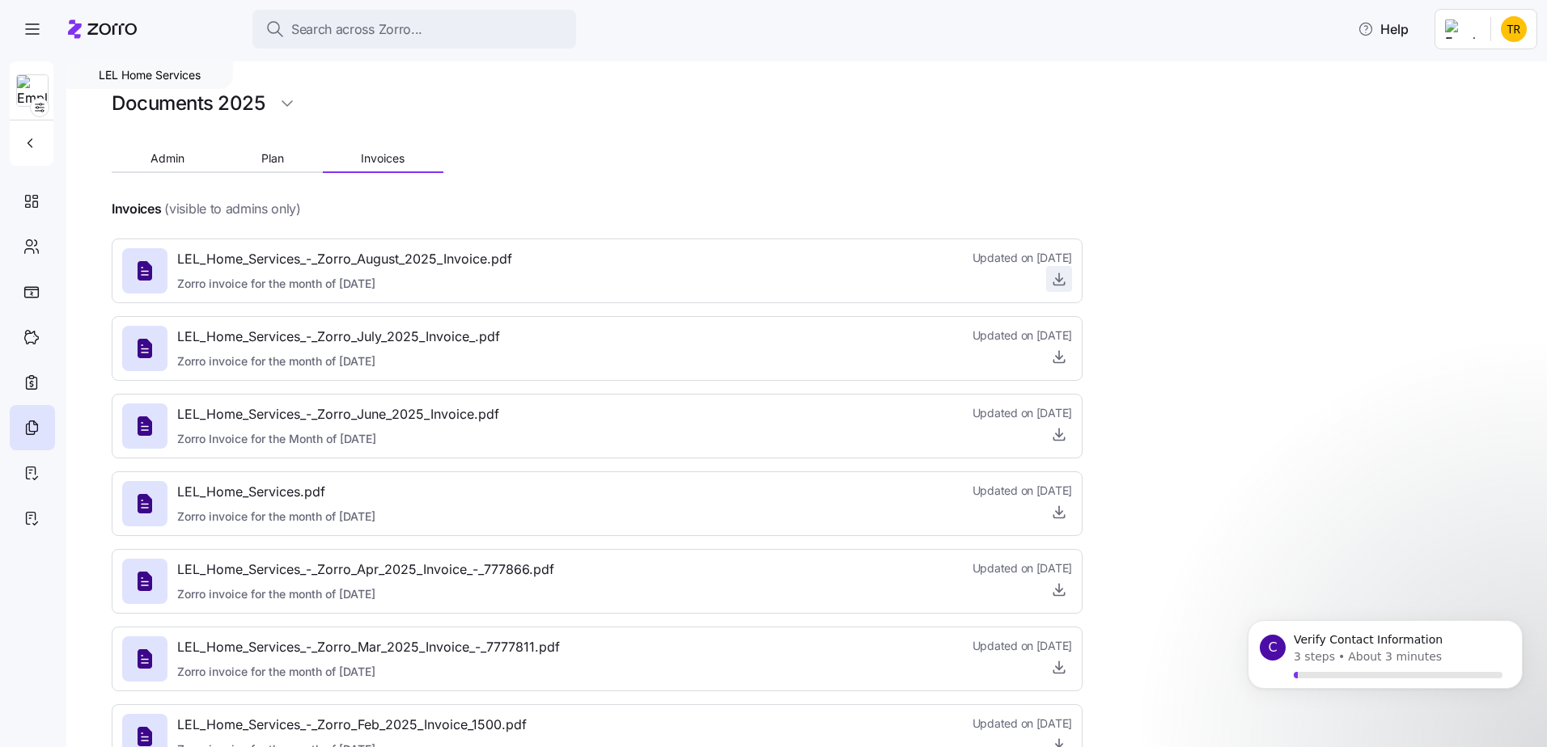
click at [1058, 282] on icon "button" at bounding box center [1059, 279] width 16 height 16
click at [163, 153] on span "Admin" at bounding box center [167, 158] width 34 height 11
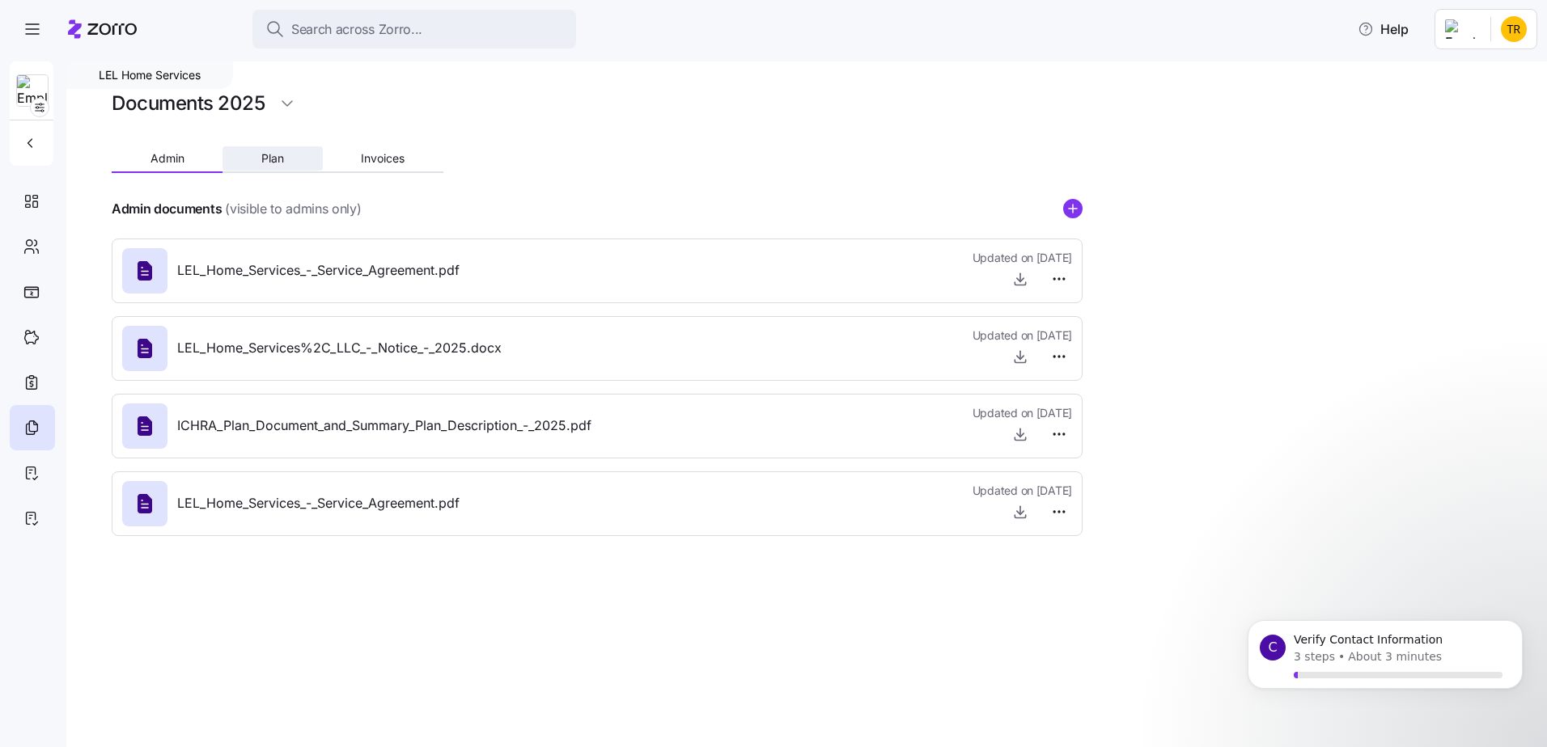
click at [285, 157] on button "Plan" at bounding box center [271, 158] width 99 height 24
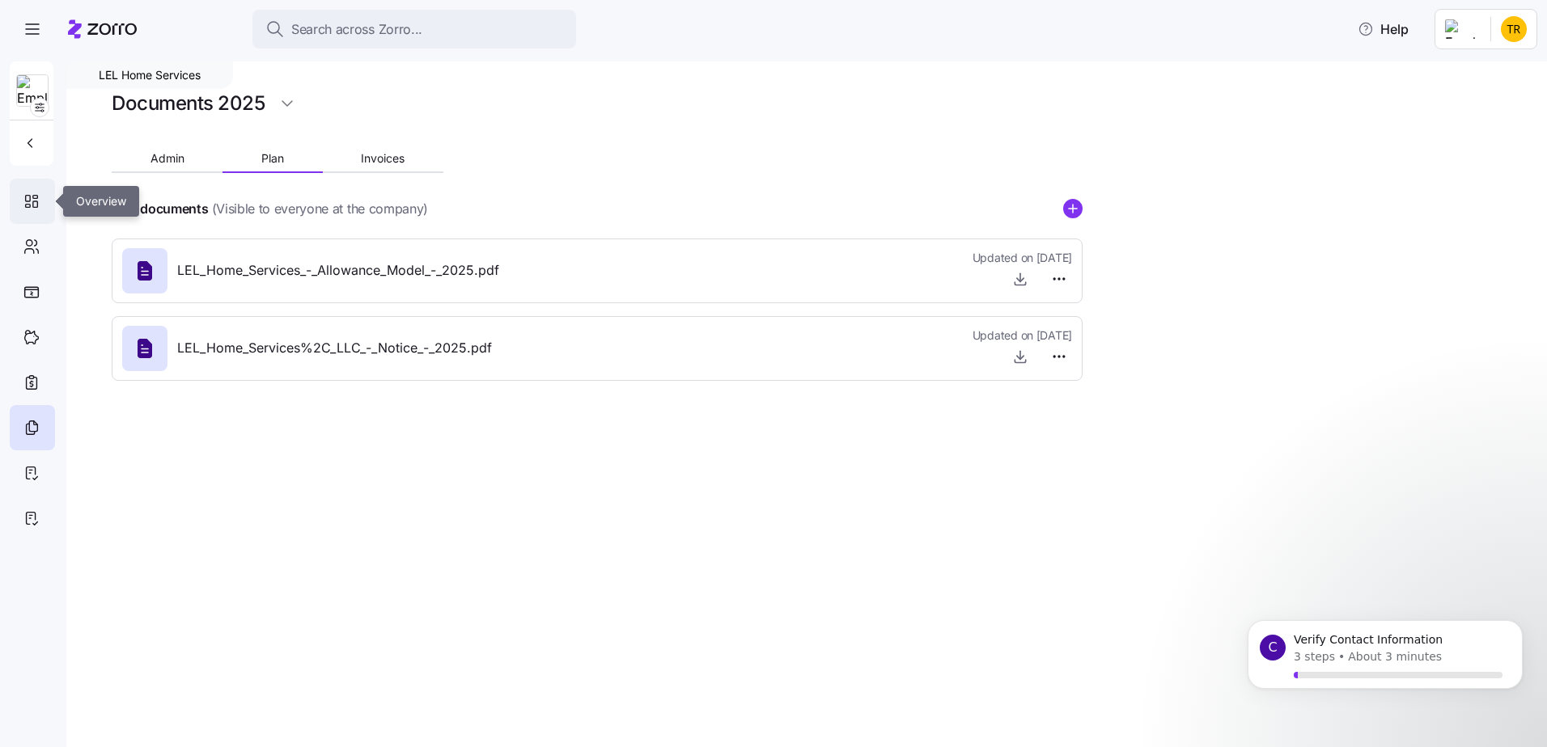
click at [29, 199] on icon at bounding box center [32, 201] width 18 height 19
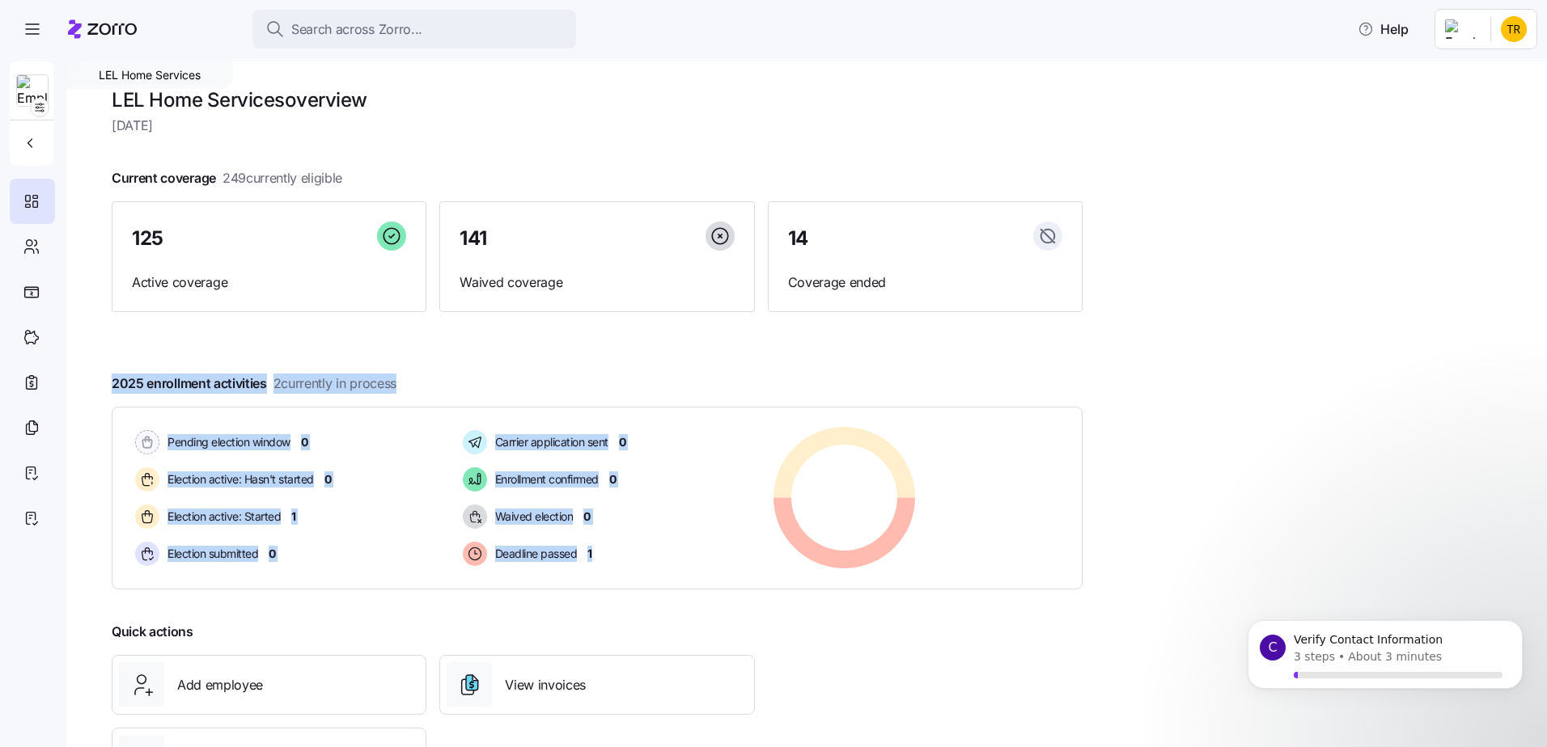
drag, startPoint x: 96, startPoint y: 362, endPoint x: 1200, endPoint y: 583, distance: 1125.3
click at [1200, 583] on div "LEL Home Services LEL Home Services overview [DATE] Current coverage 249 curren…" at bounding box center [806, 404] width 1480 height 686
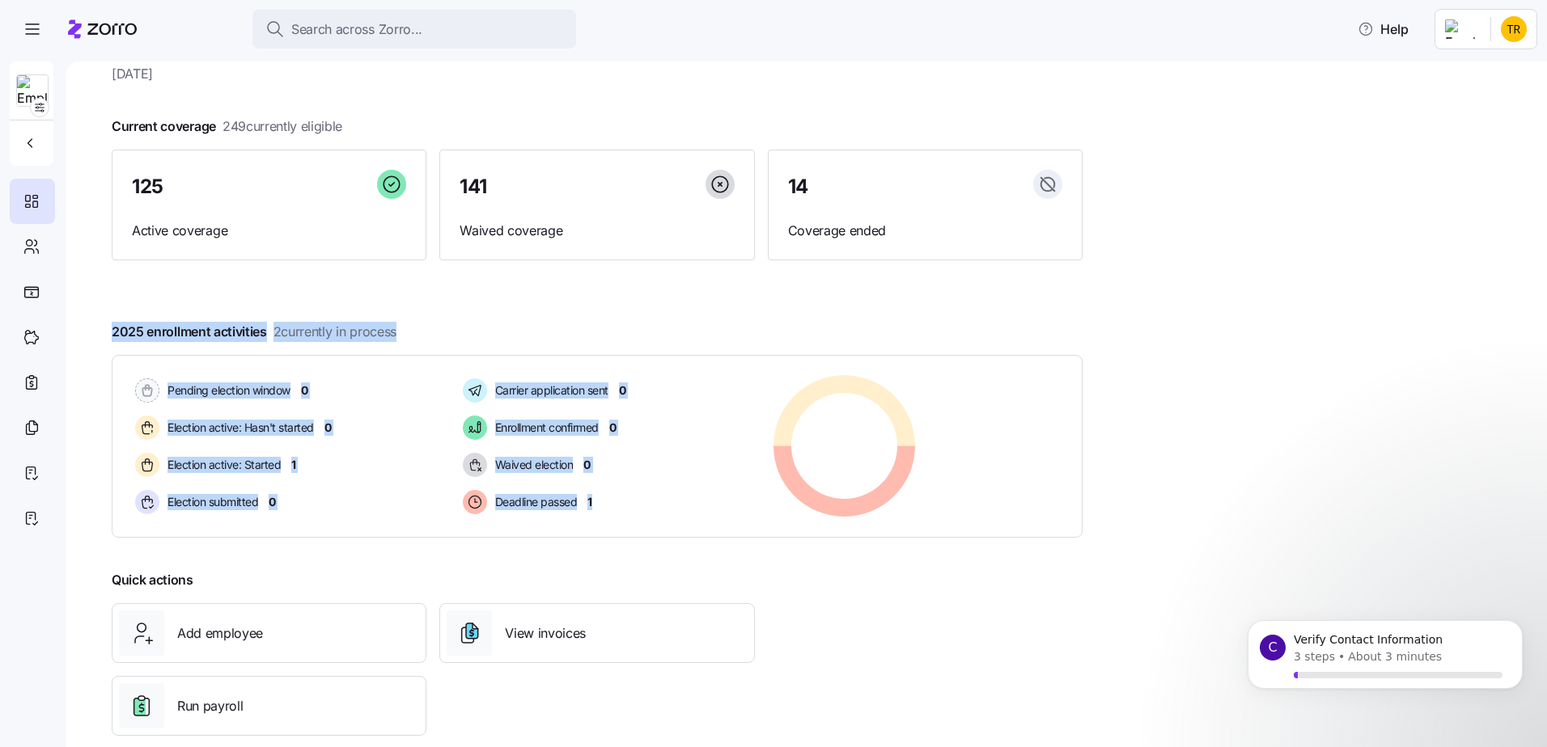
scroll to position [79, 0]
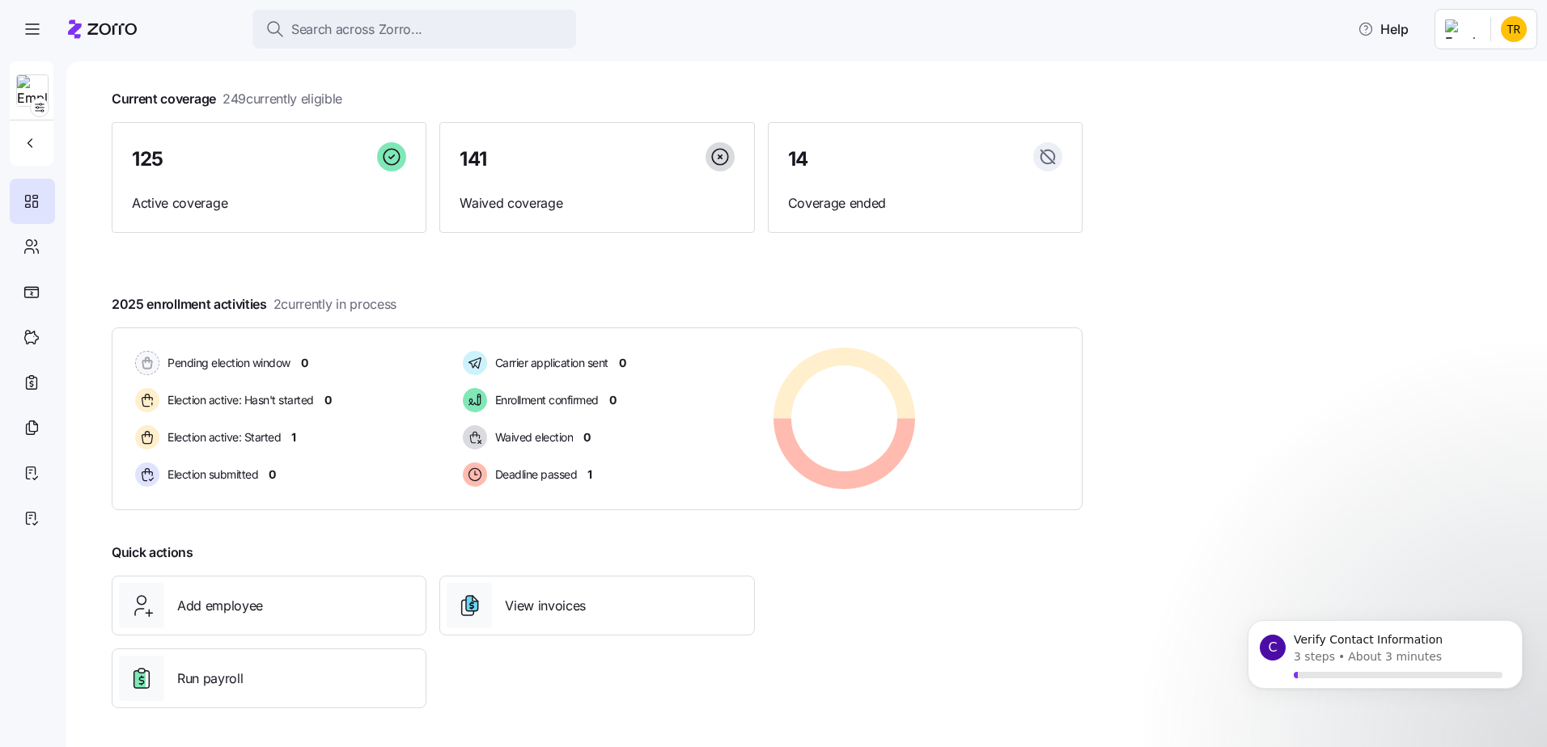
click at [1086, 593] on div "LEL Home Services LEL Home Services overview [DATE] Current coverage 249 curren…" at bounding box center [806, 404] width 1480 height 686
click at [1387, 656] on p "About 3 minutes" at bounding box center [1395, 657] width 94 height 17
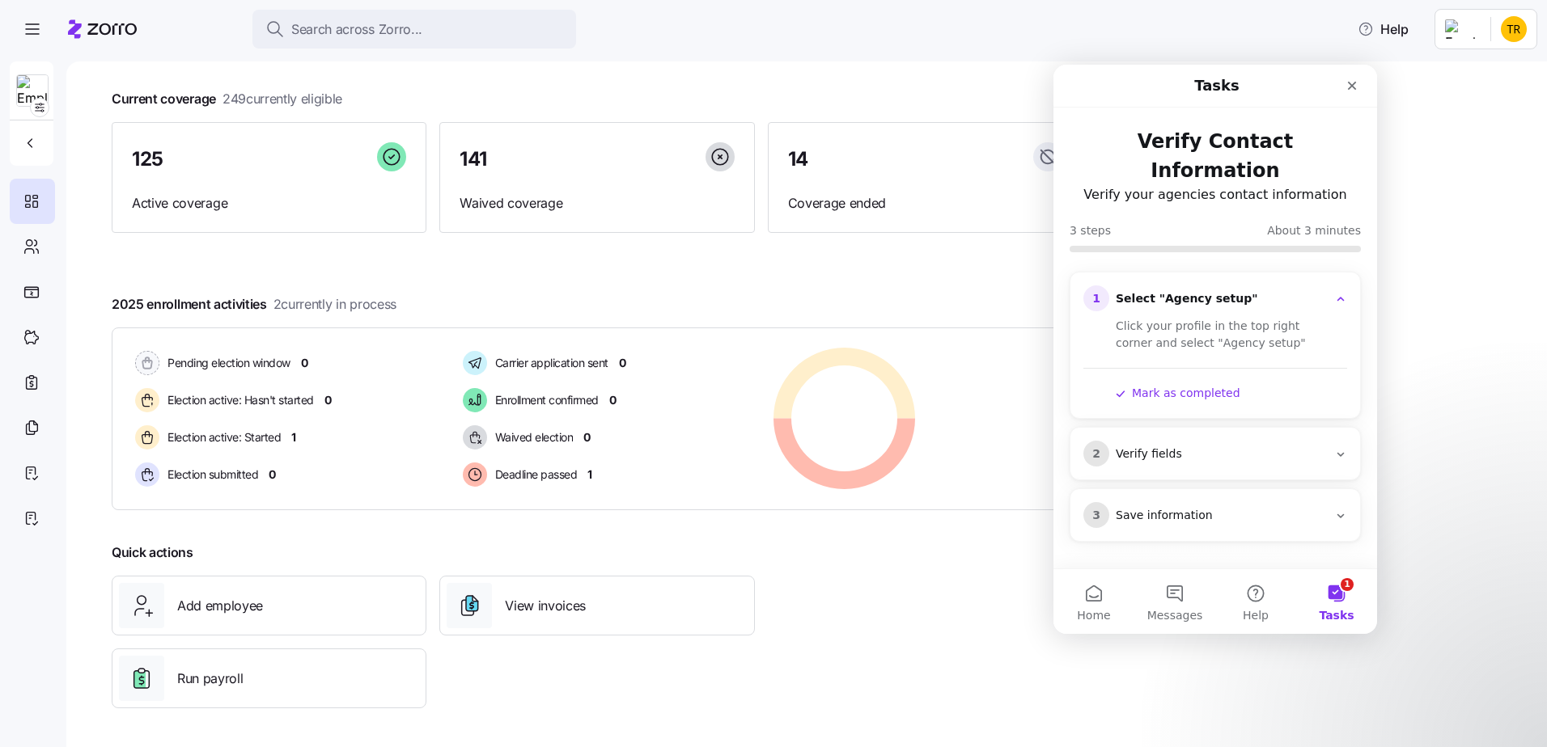
scroll to position [0, 0]
click at [1200, 291] on div "Select "Agency setup"" at bounding box center [1222, 299] width 212 height 16
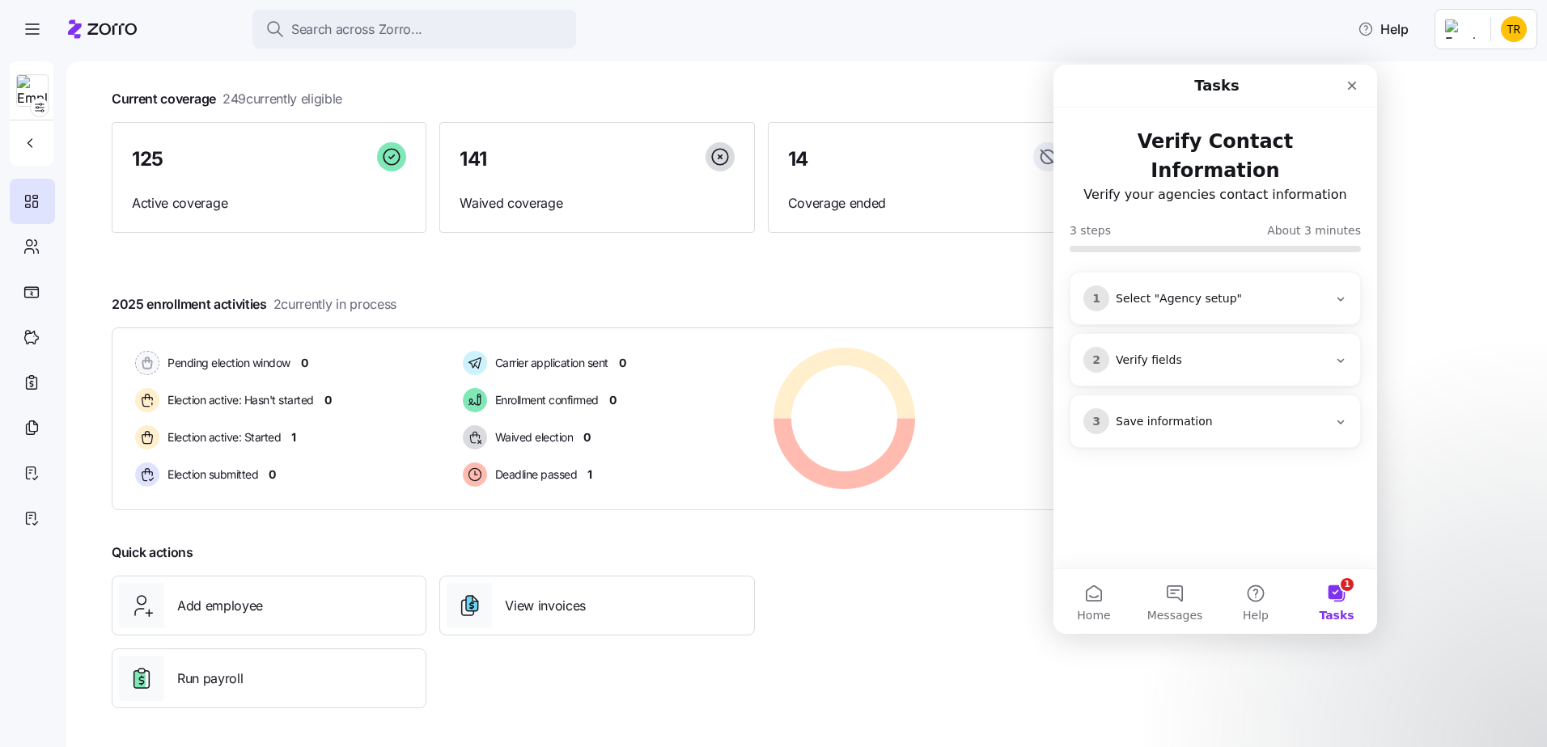
click at [1200, 291] on div "Select "Agency setup"" at bounding box center [1222, 299] width 212 height 16
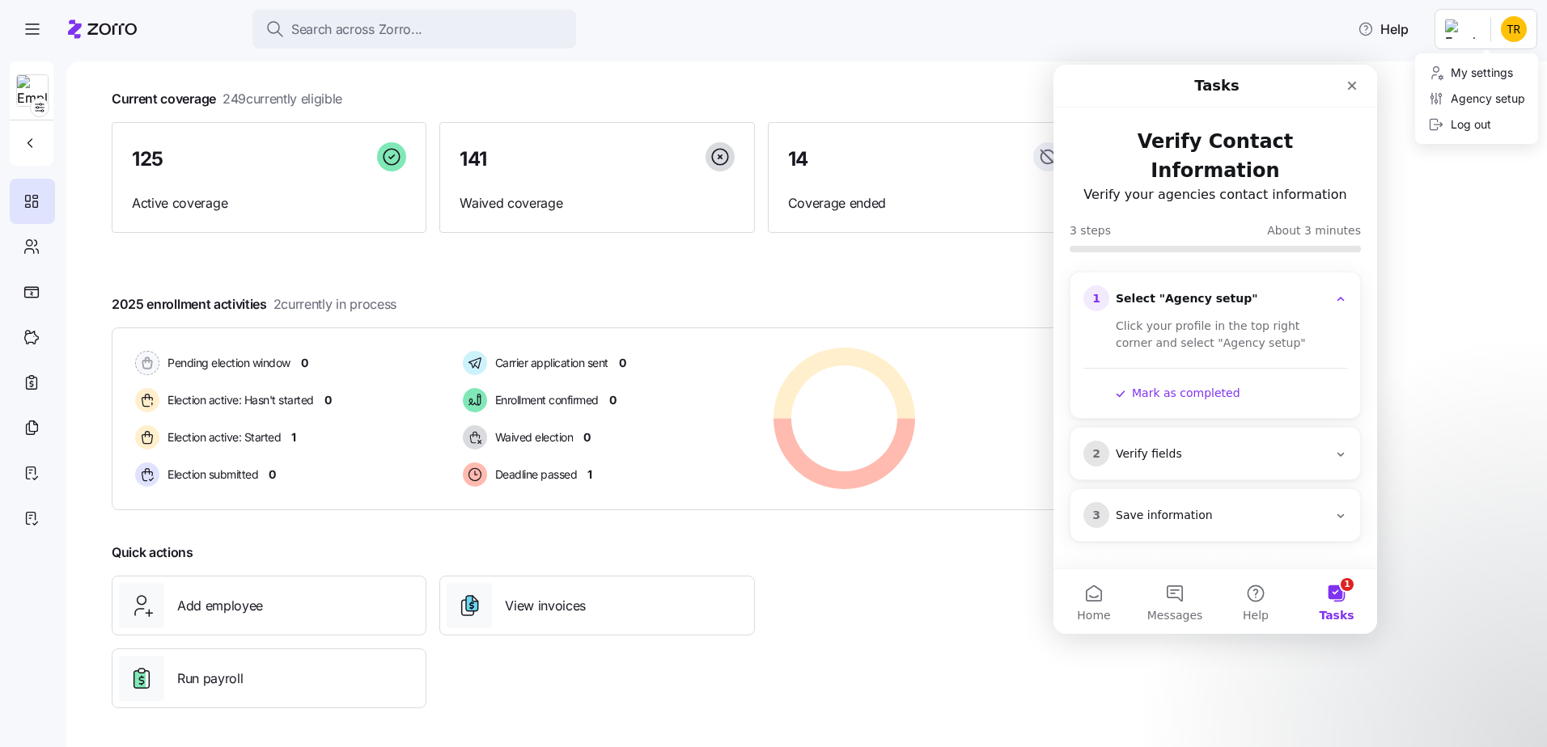
click at [1521, 32] on html "Search across Zorro... Help LEL Home Services LEL Home Services overview [DATE]…" at bounding box center [773, 369] width 1547 height 738
click at [1484, 95] on div "Agency setup" at bounding box center [1476, 99] width 97 height 18
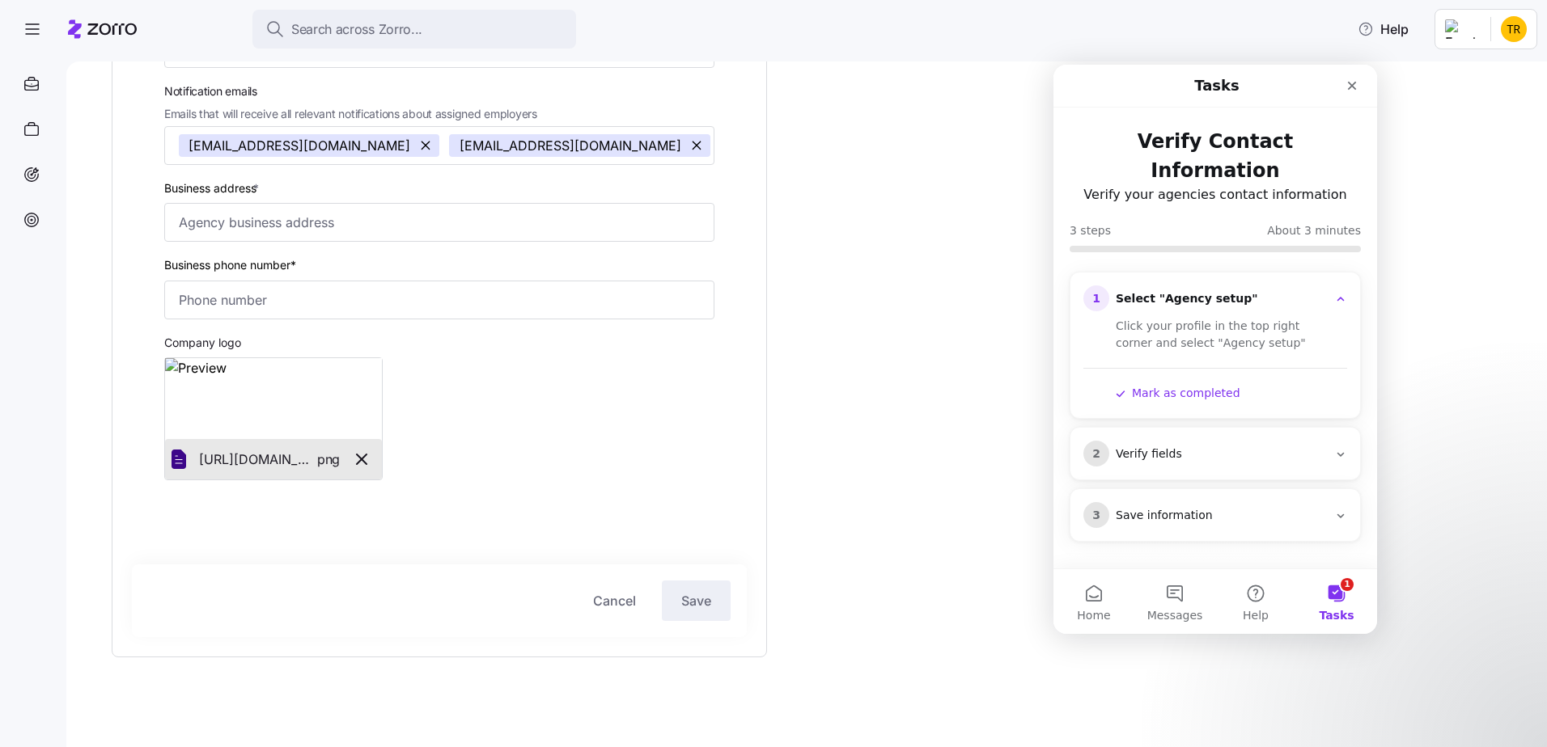
scroll to position [299, 0]
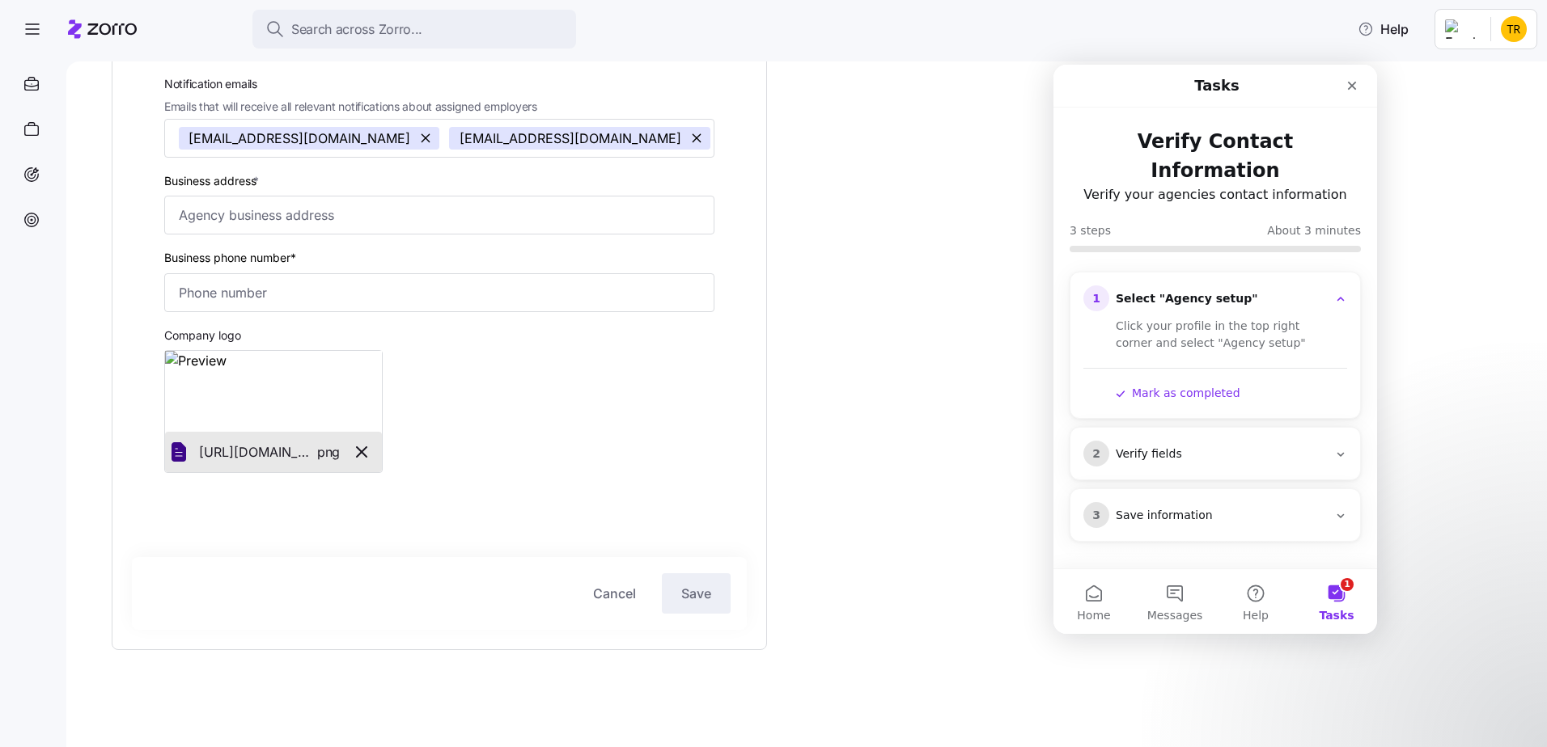
click at [1192, 385] on button "Mark as completed" at bounding box center [1178, 393] width 125 height 17
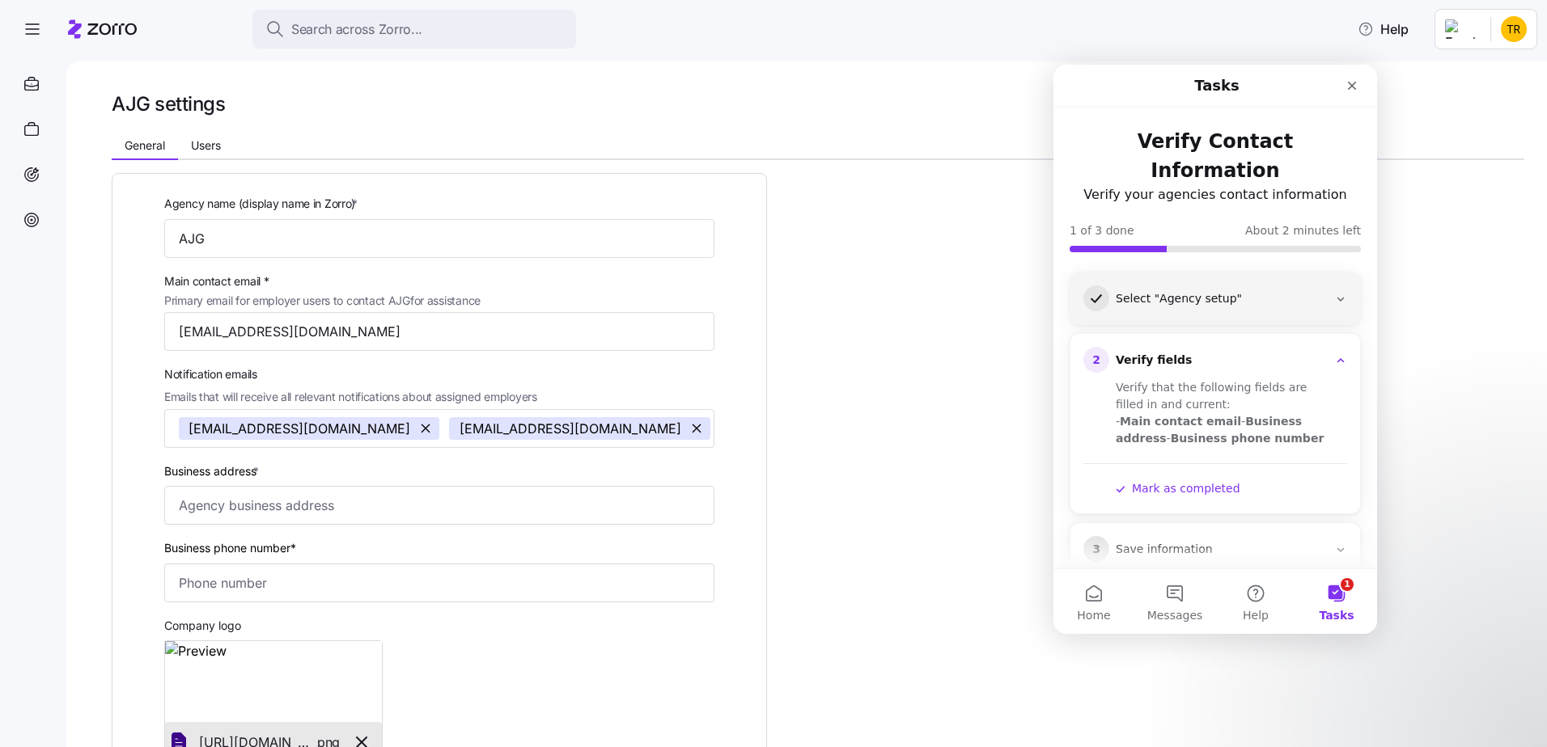
scroll to position [0, 0]
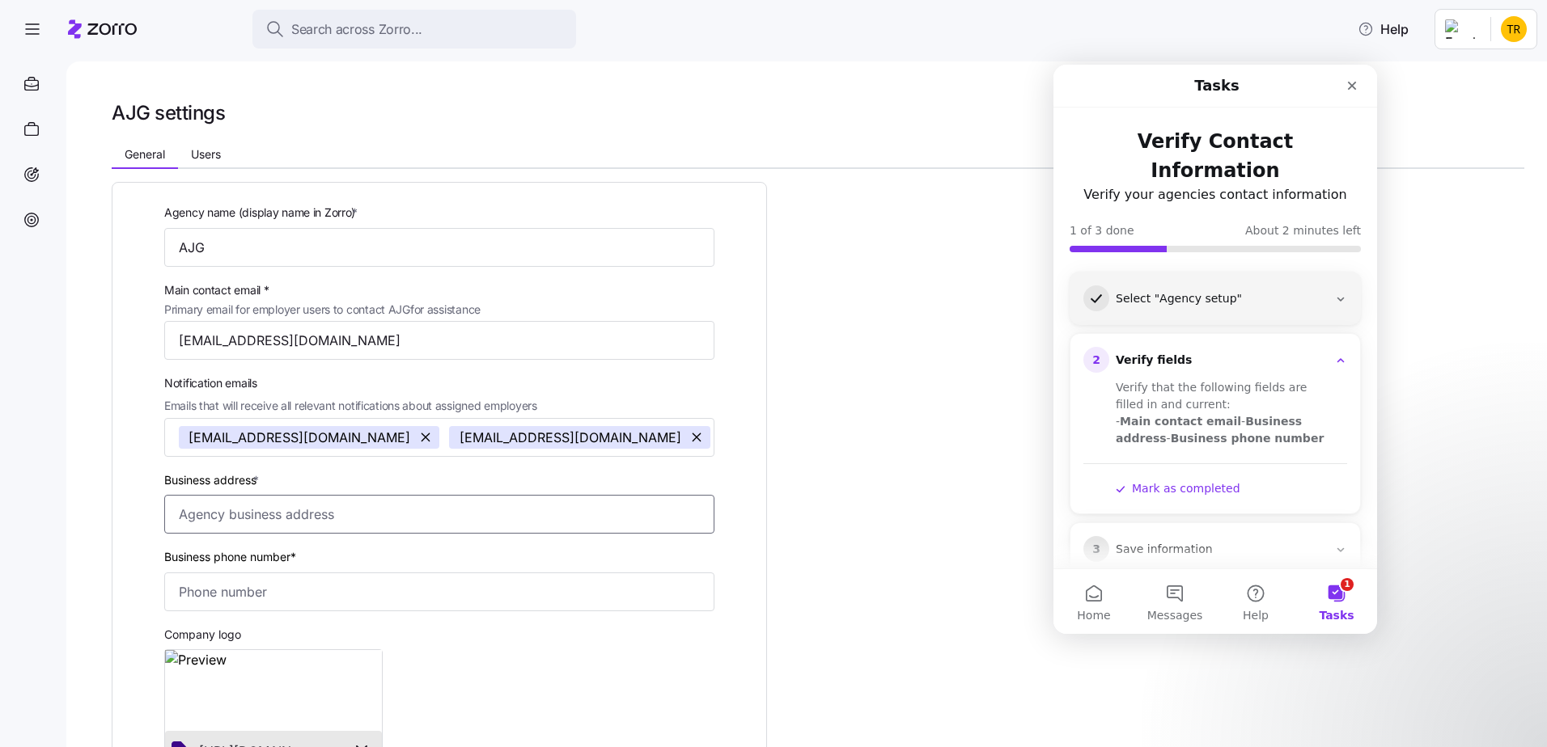
click at [385, 514] on input "Business address *" at bounding box center [439, 514] width 550 height 39
click at [1183, 481] on button "Mark as completed" at bounding box center [1178, 489] width 125 height 17
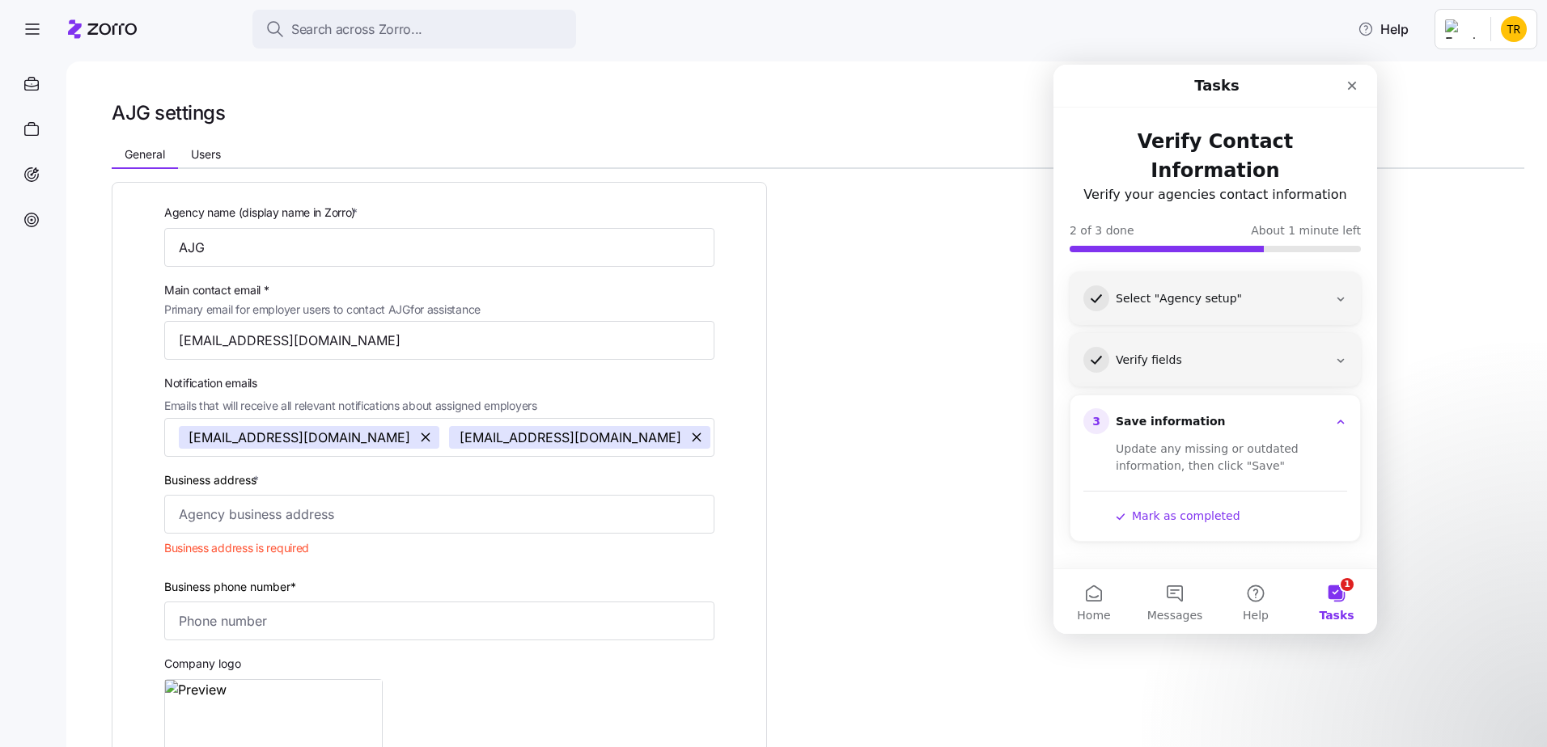
click at [1177, 508] on button "Mark as completed" at bounding box center [1178, 516] width 125 height 17
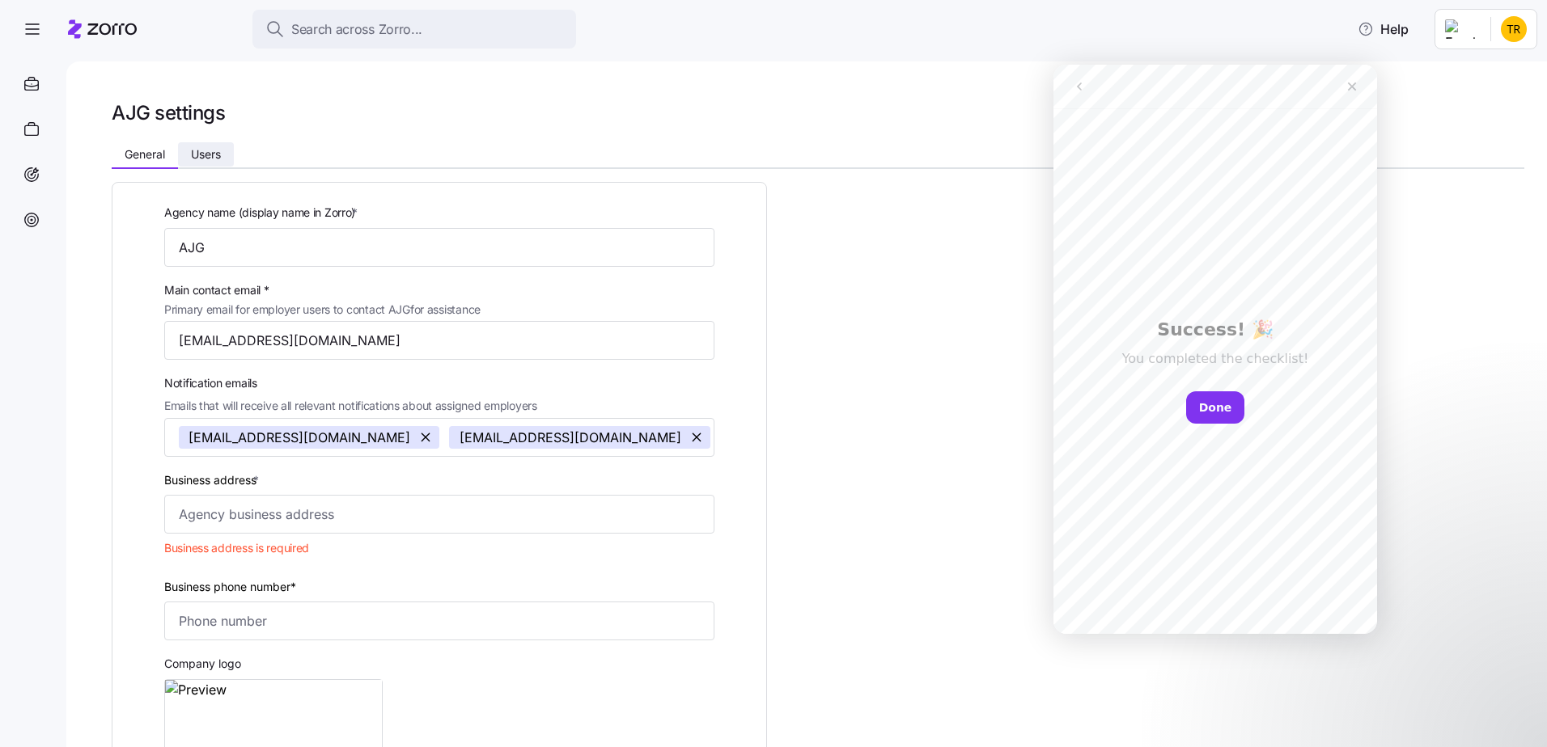
click at [202, 144] on button "Users" at bounding box center [206, 154] width 56 height 24
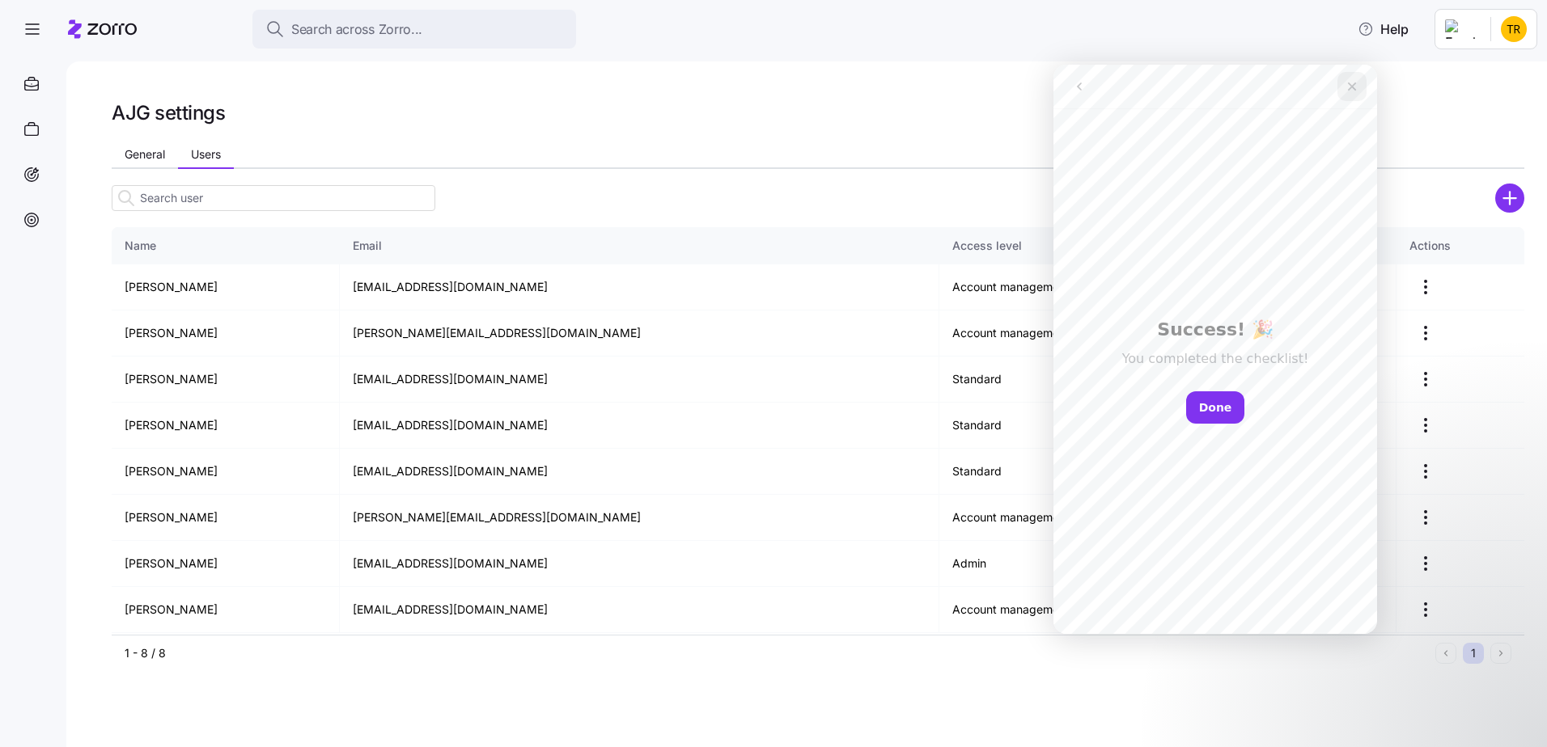
click at [1357, 87] on icon "Close" at bounding box center [1351, 86] width 13 height 13
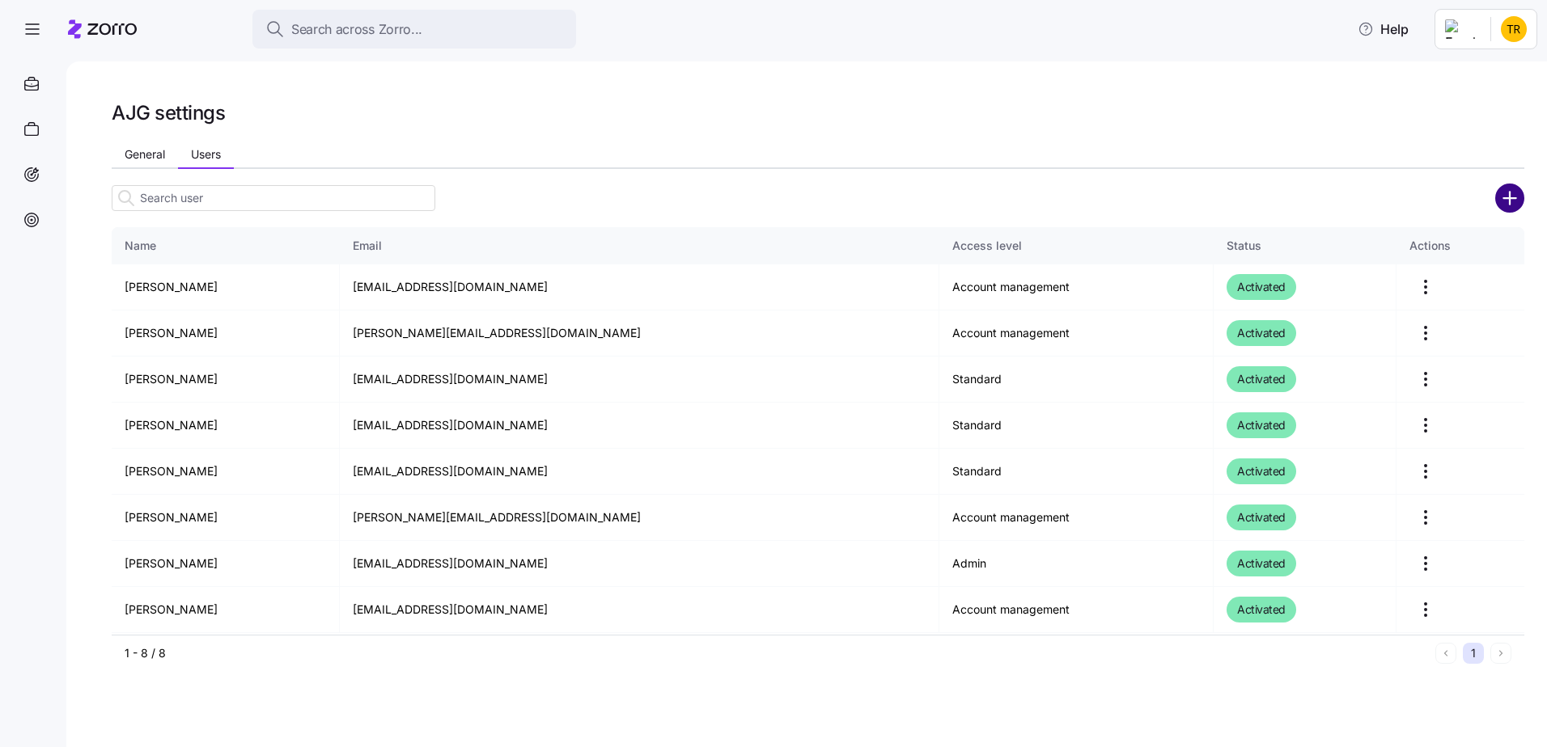
click at [1515, 200] on icon "add icon" at bounding box center [1509, 198] width 29 height 29
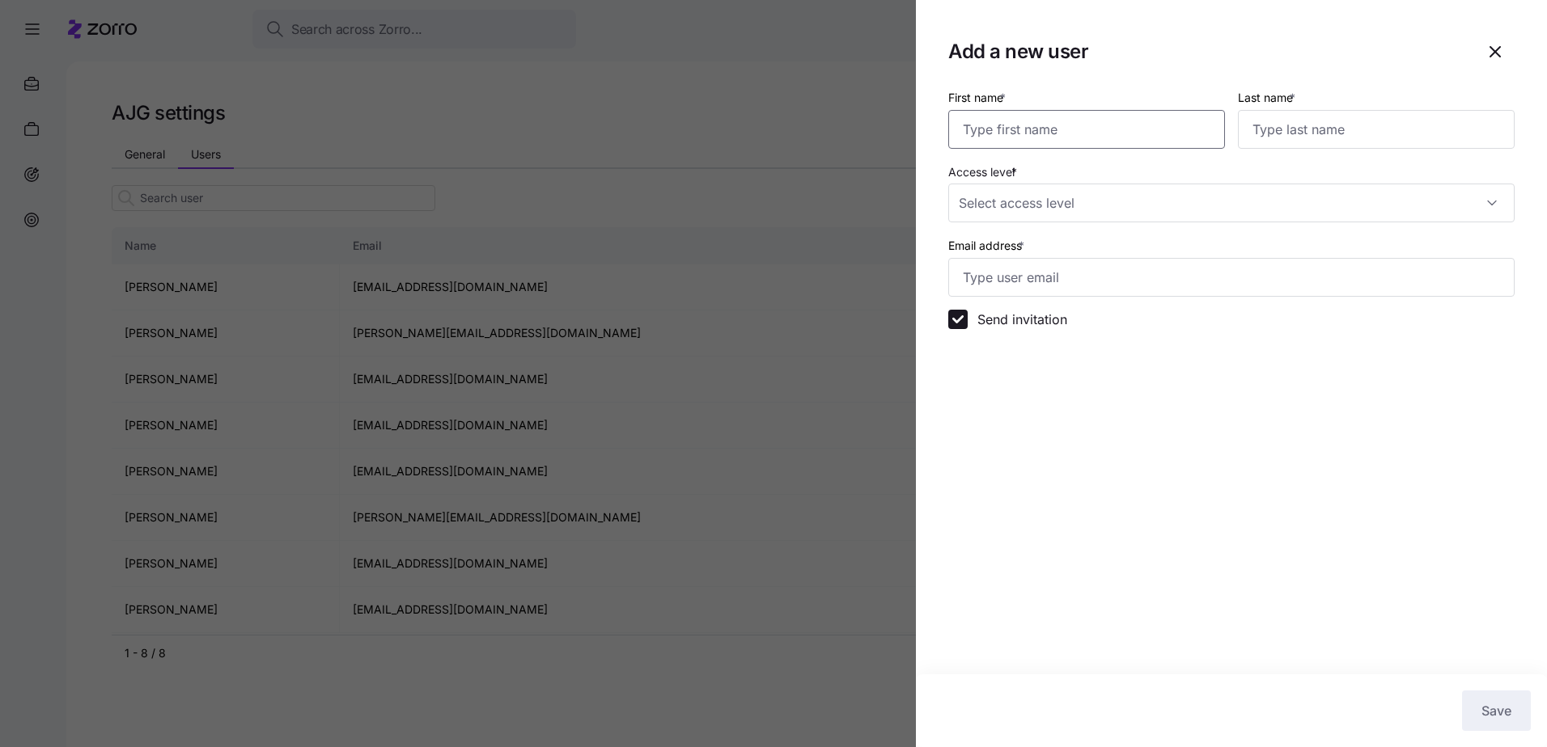
click at [1132, 143] on input "First name *" at bounding box center [1086, 129] width 277 height 39
type input "[PERSON_NAME]"
type input "[PERSON_NAME][EMAIL_ADDRESS][DOMAIN_NAME]"
type input "[PERSON_NAME]"
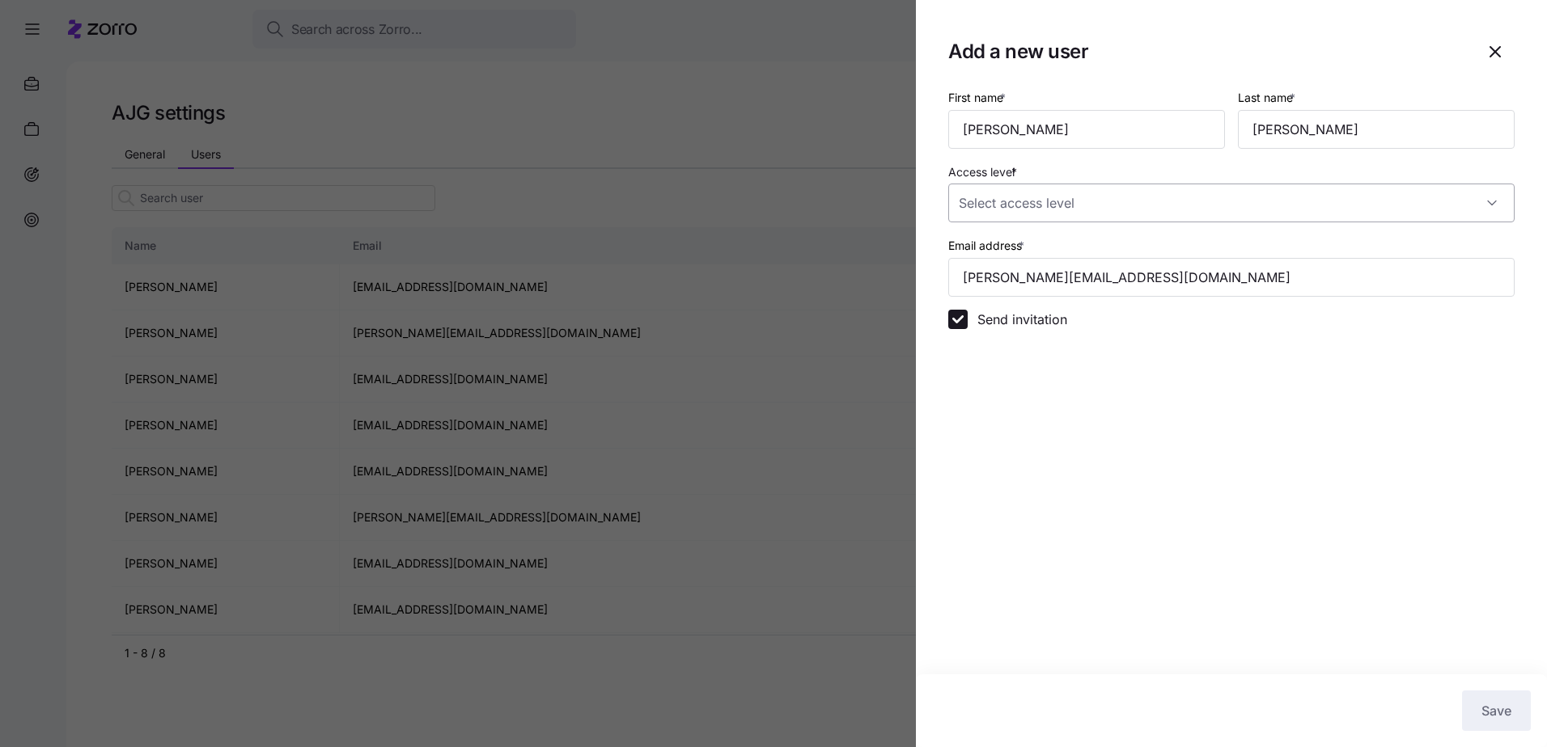
click at [1035, 205] on input "Access level *" at bounding box center [1231, 203] width 566 height 39
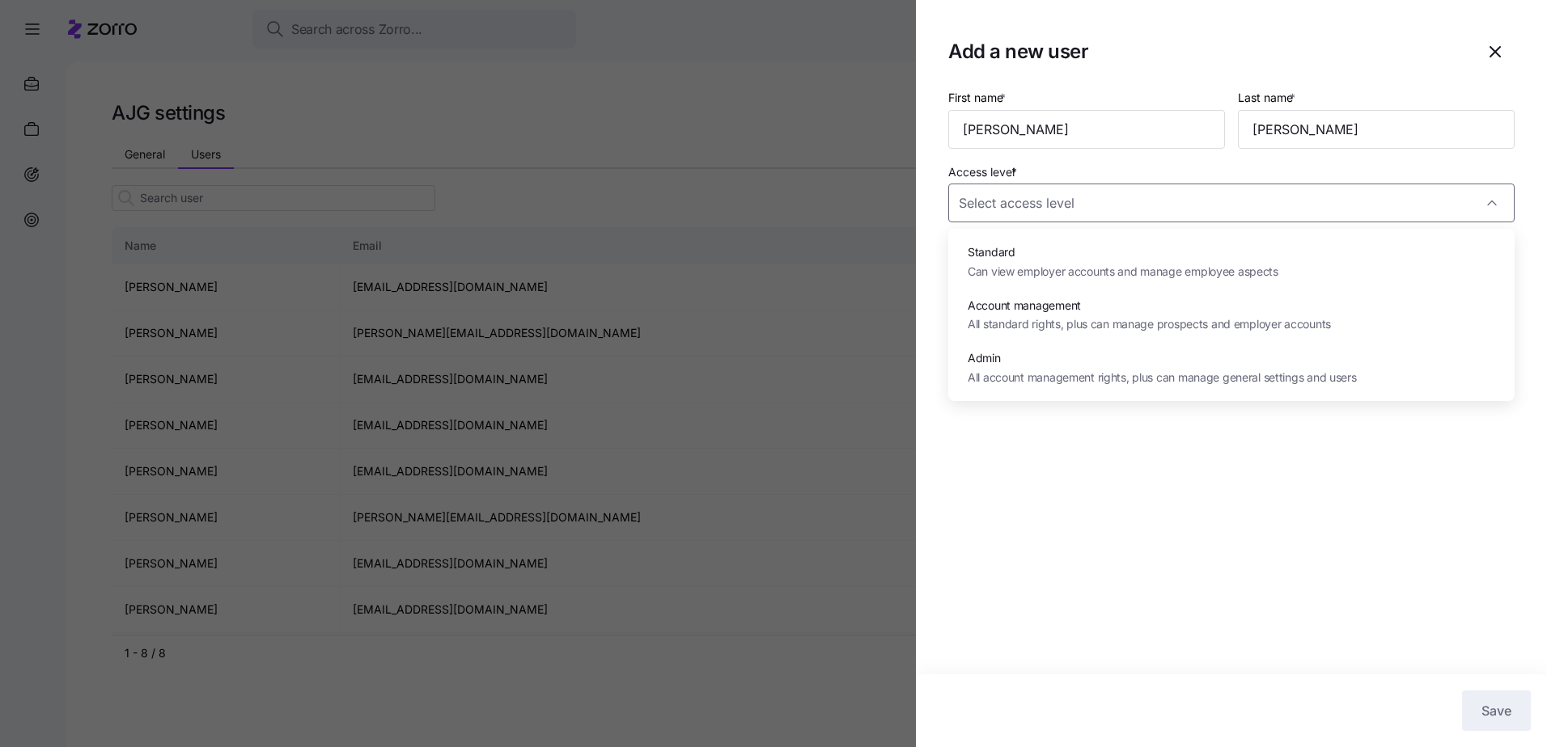
click at [1035, 383] on span "All account management rights, plus can manage general settings and users" at bounding box center [1161, 378] width 389 height 18
type input "Admin"
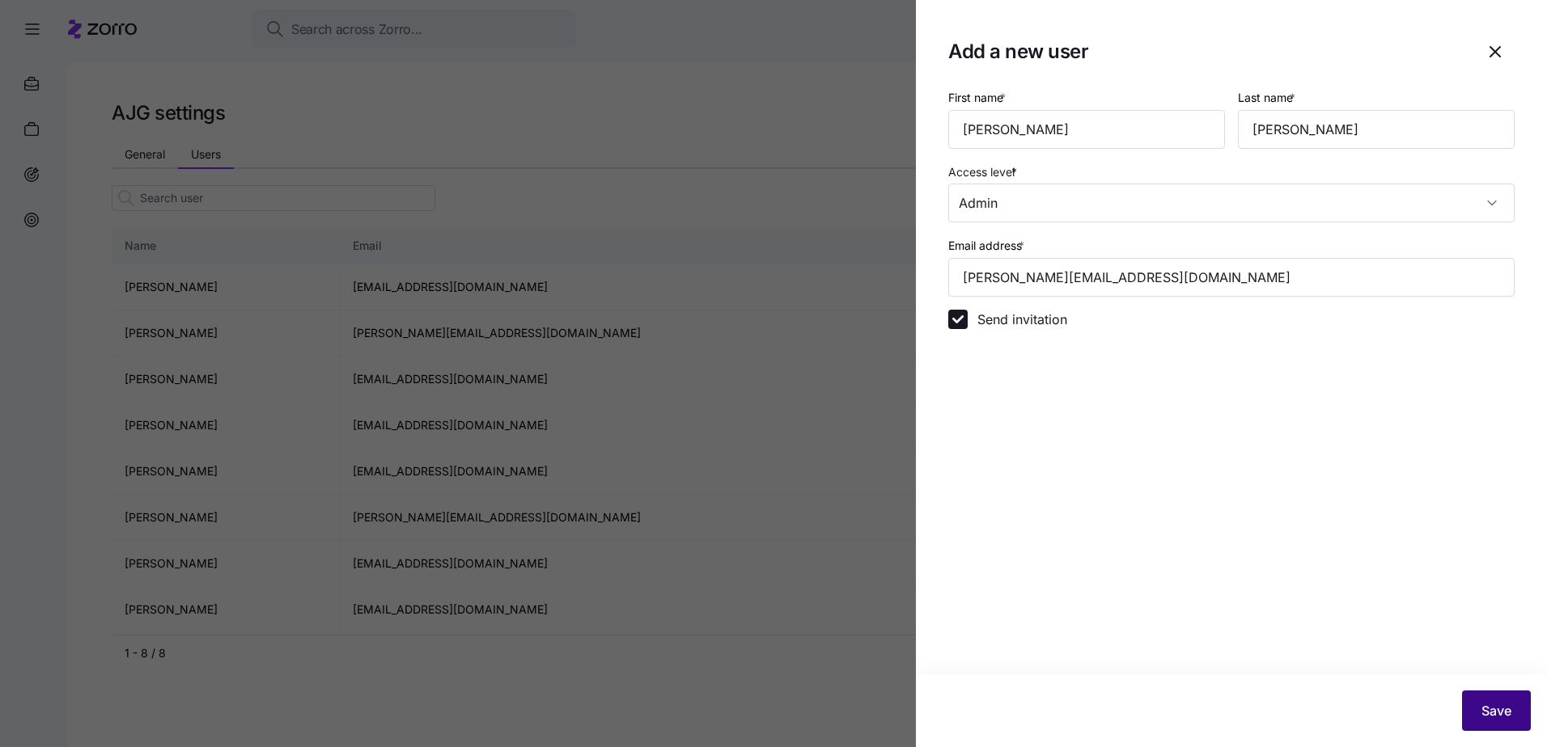
click at [1489, 716] on span "Save" at bounding box center [1496, 710] width 30 height 19
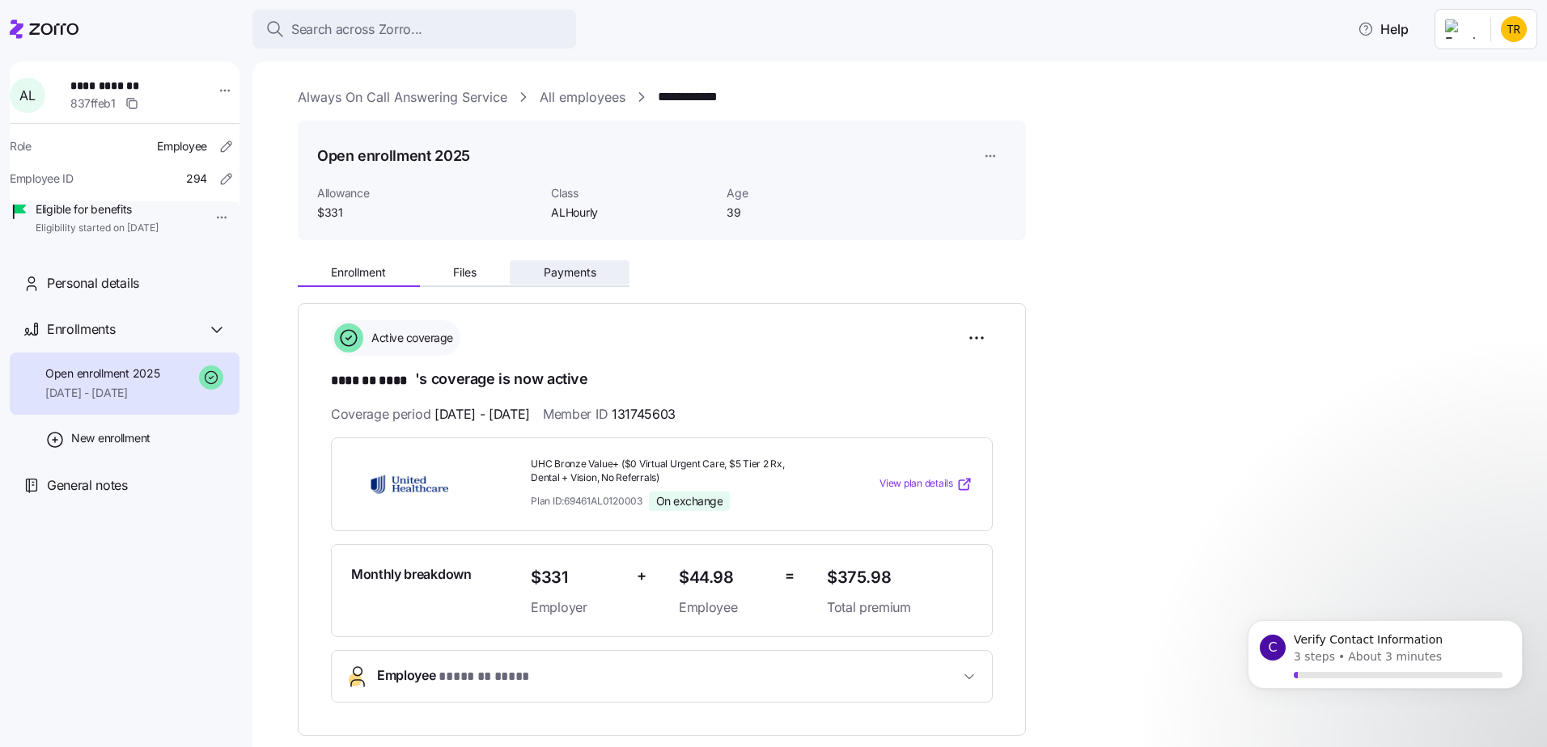
click at [573, 267] on span "Payments" at bounding box center [570, 272] width 53 height 11
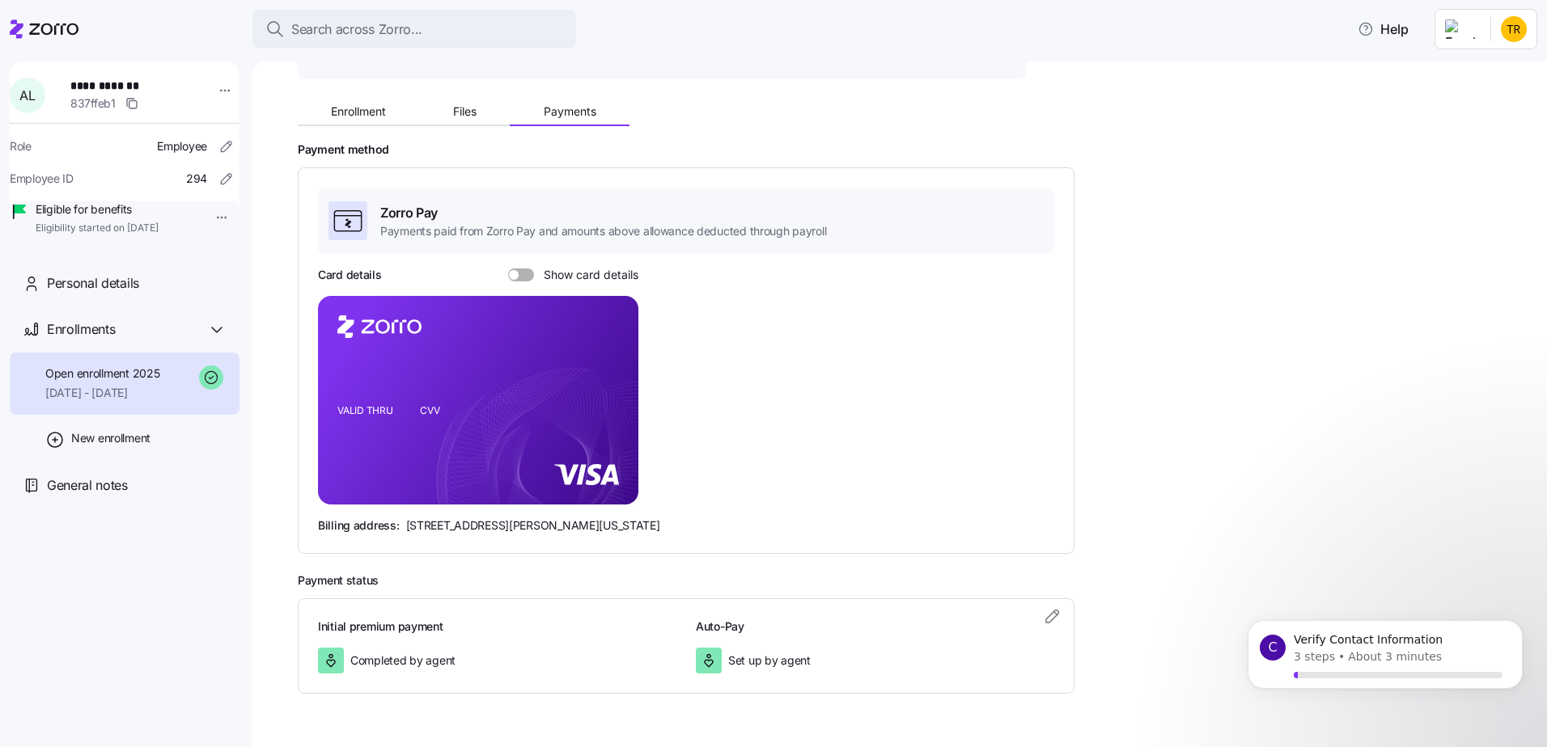
scroll to position [205, 0]
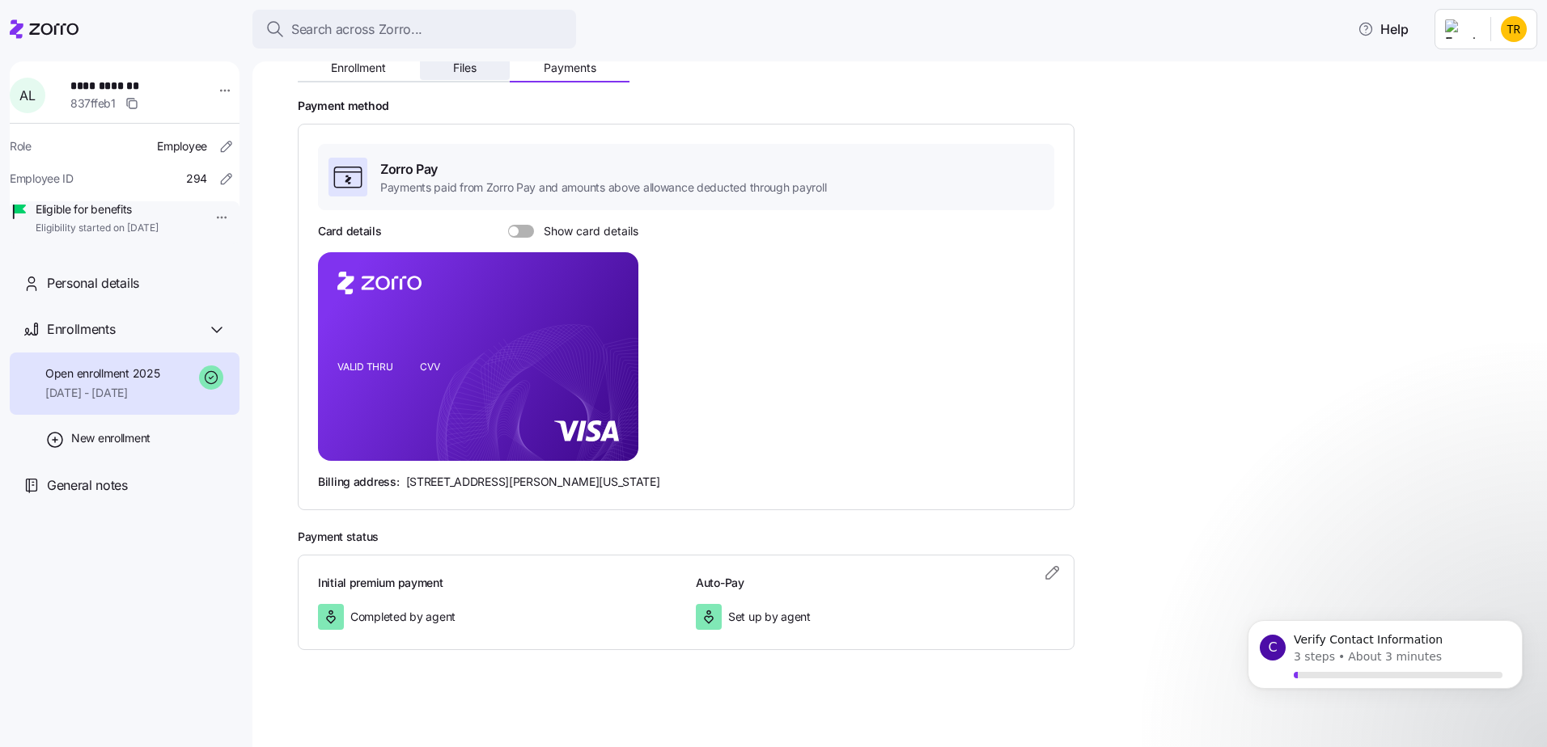
click at [456, 70] on span "Files" at bounding box center [464, 67] width 23 height 11
